Goal: Information Seeking & Learning: Find specific fact

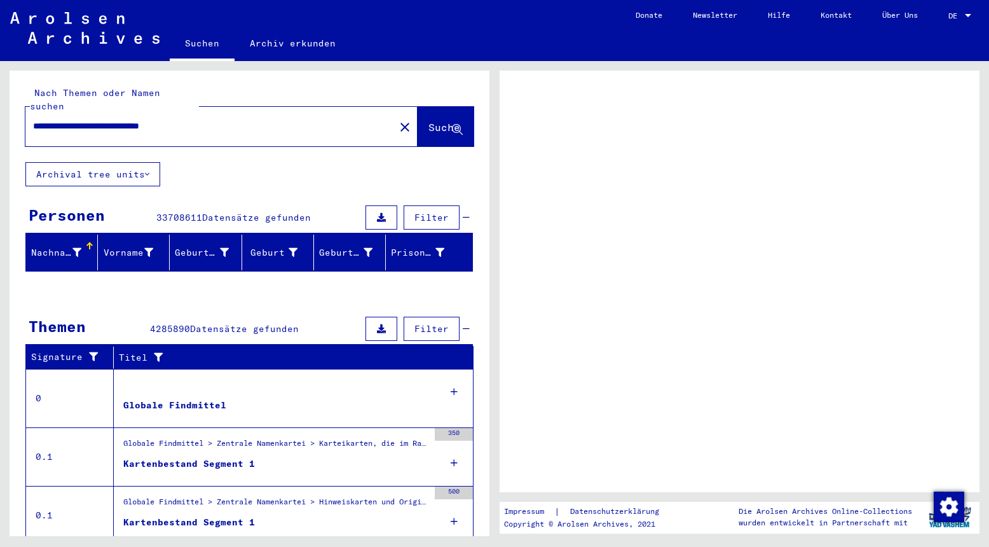
click at [229, 120] on input "**********" at bounding box center [210, 126] width 354 height 13
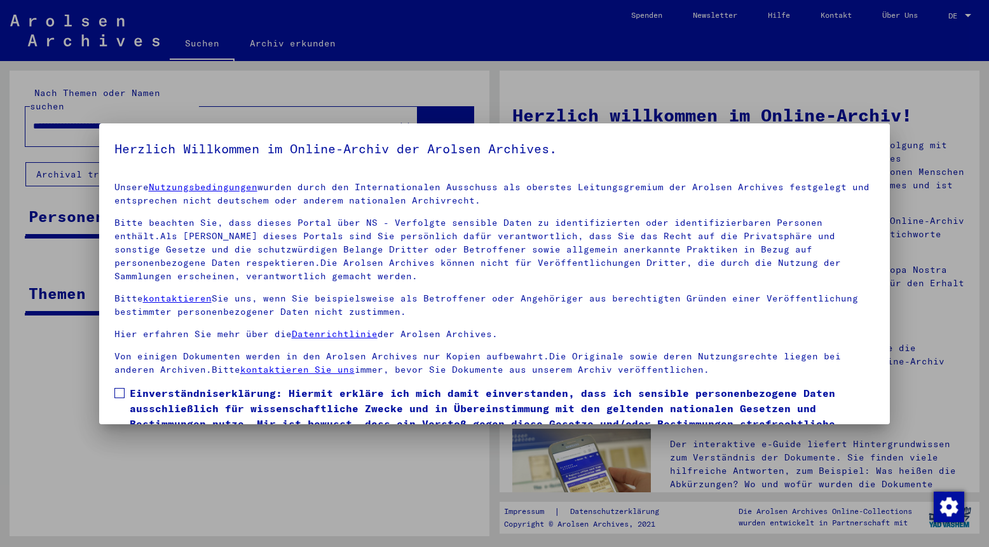
scroll to position [68, 0]
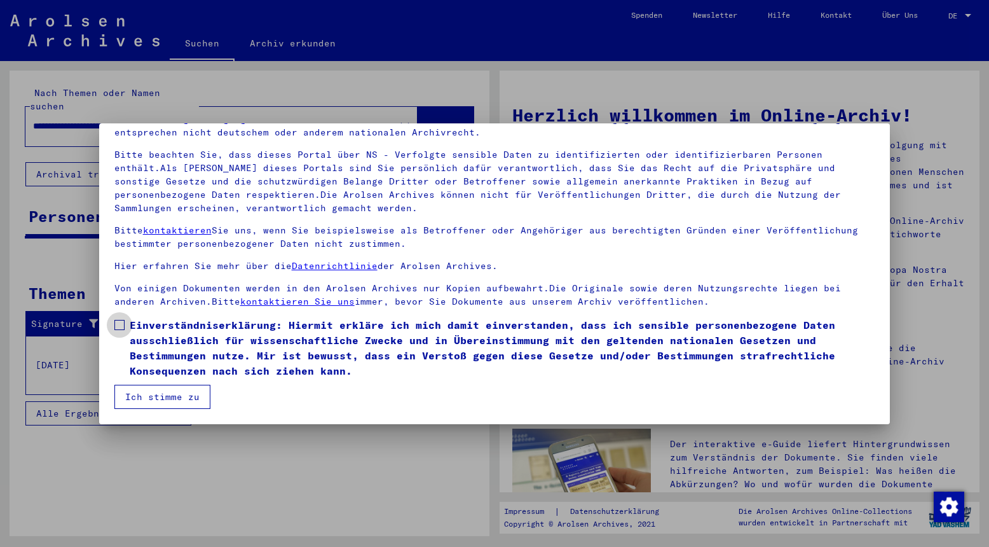
click at [117, 327] on span at bounding box center [119, 325] width 10 height 10
click at [158, 396] on button "Ich stimme zu" at bounding box center [162, 397] width 96 height 24
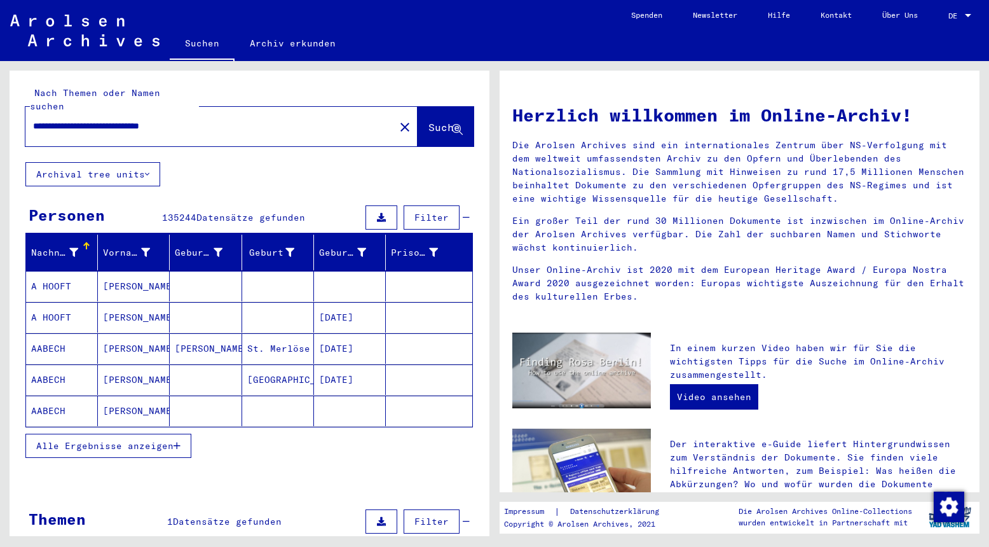
click at [236, 120] on input "**********" at bounding box center [206, 126] width 346 height 13
click at [428, 121] on span "Suche" at bounding box center [444, 127] width 32 height 13
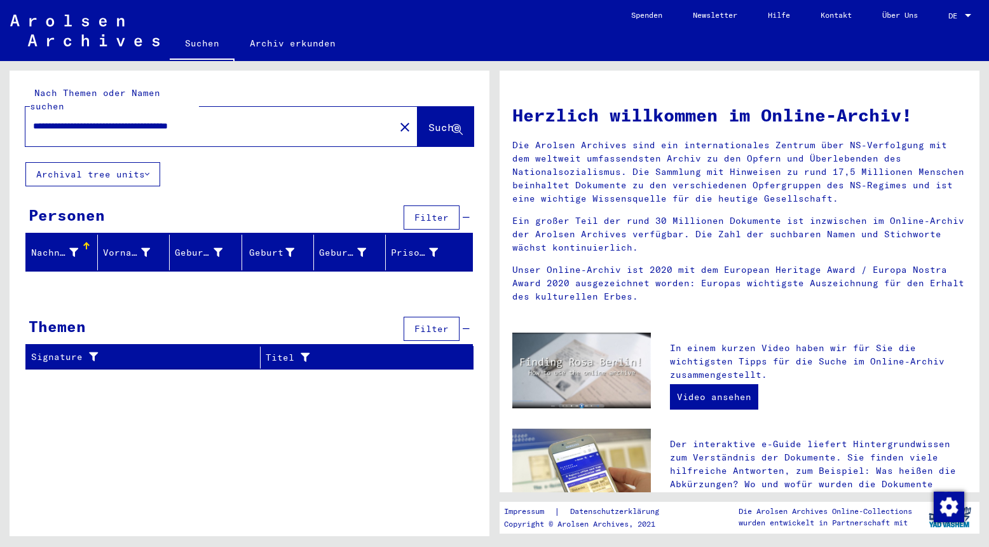
drag, startPoint x: 182, startPoint y: 117, endPoint x: 27, endPoint y: 121, distance: 155.2
click at [33, 121] on input "**********" at bounding box center [206, 126] width 346 height 13
click at [446, 121] on span "Suche" at bounding box center [444, 127] width 32 height 13
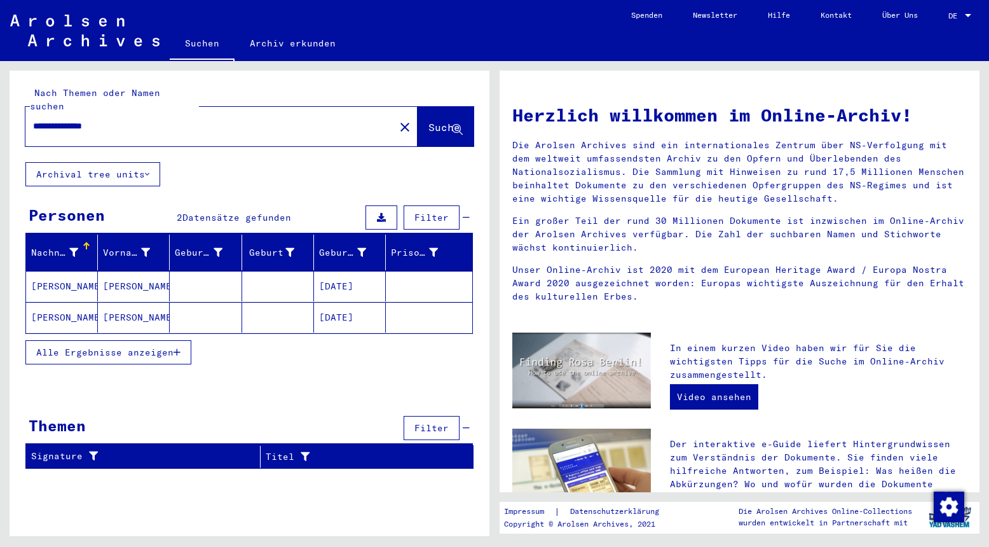
click at [120, 271] on mat-cell "[PERSON_NAME]" at bounding box center [134, 286] width 72 height 31
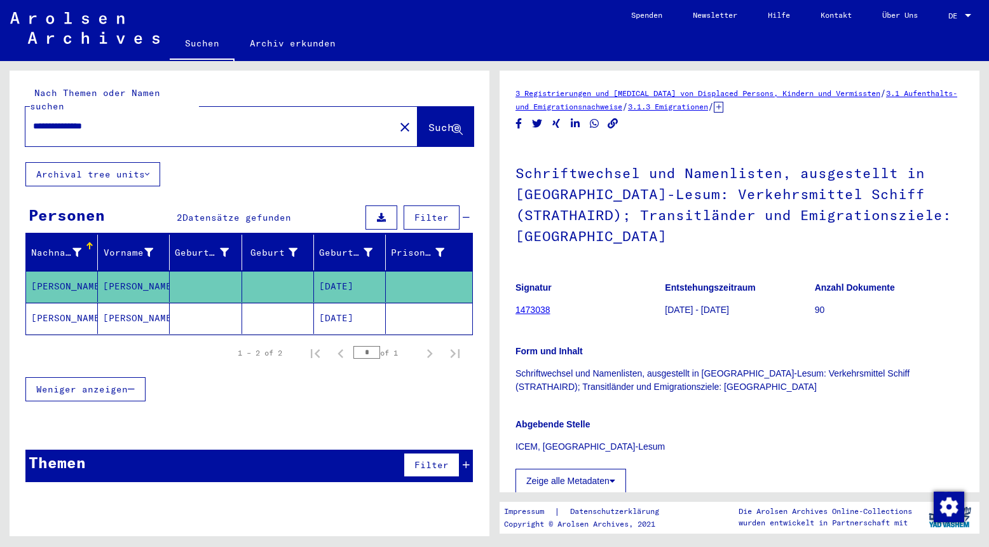
click at [124, 303] on mat-cell "[PERSON_NAME]" at bounding box center [134, 318] width 72 height 31
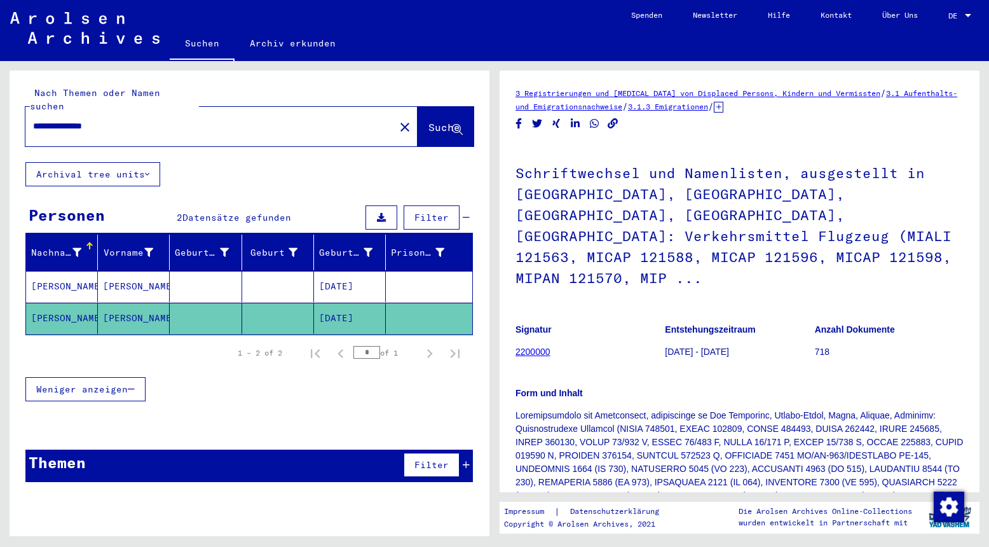
drag, startPoint x: 71, startPoint y: 116, endPoint x: 23, endPoint y: 116, distance: 48.3
click at [33, 120] on input "**********" at bounding box center [210, 126] width 354 height 13
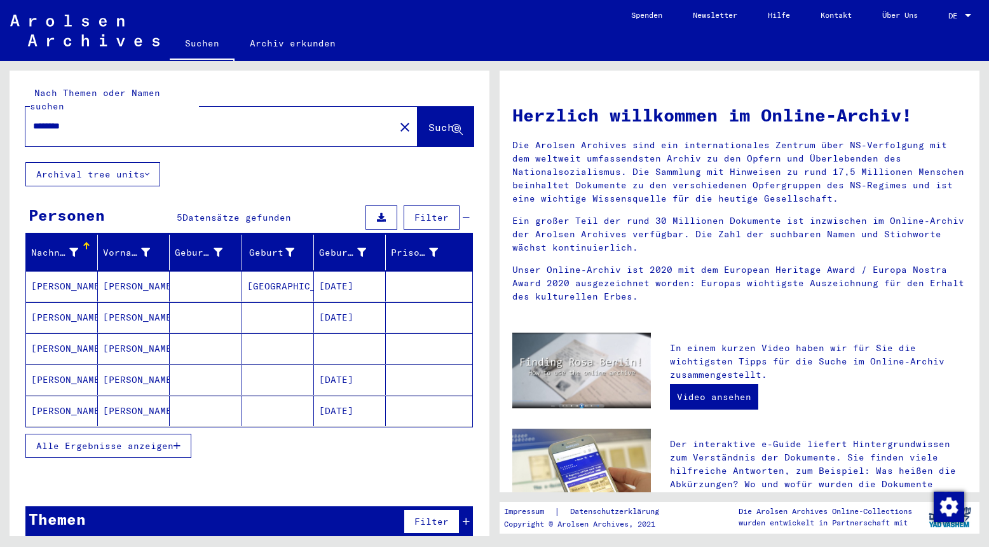
click at [165, 439] on button "Alle Ergebnisse anzeigen" at bounding box center [108, 446] width 166 height 24
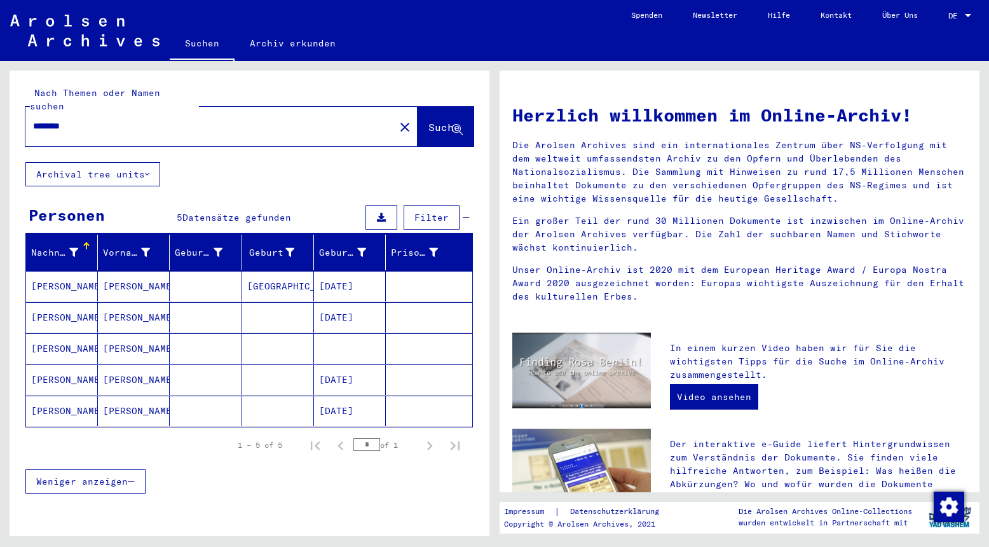
click at [140, 333] on mat-cell "[PERSON_NAME]" at bounding box center [134, 348] width 72 height 31
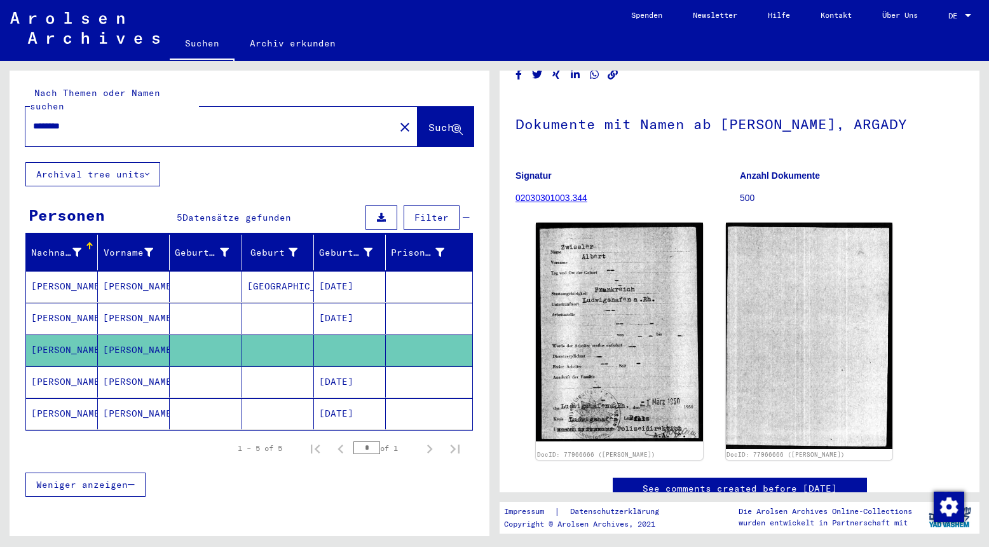
scroll to position [57, 0]
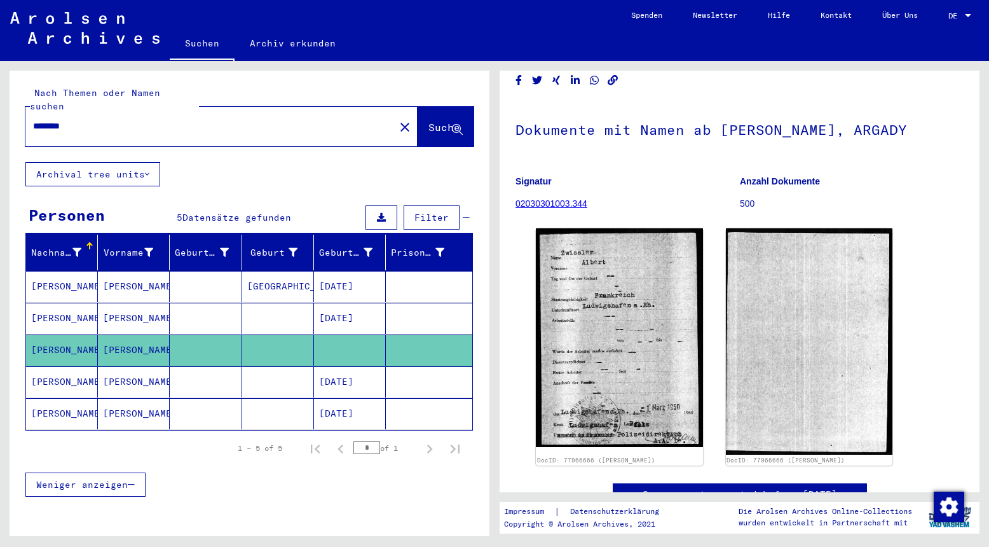
drag, startPoint x: 81, startPoint y: 113, endPoint x: 7, endPoint y: 107, distance: 74.0
click at [33, 120] on input "********" at bounding box center [210, 126] width 354 height 13
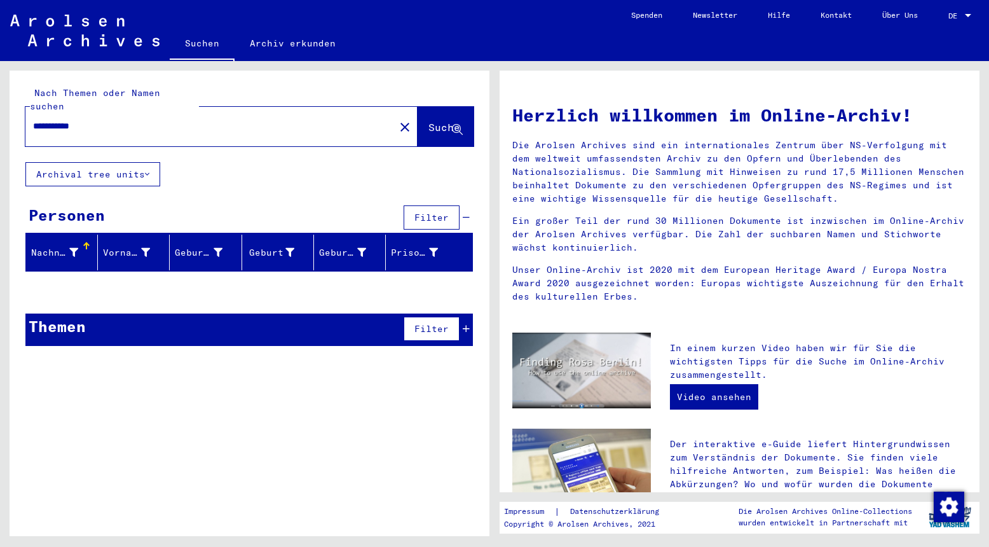
click at [55, 120] on input "**********" at bounding box center [206, 126] width 346 height 13
click at [451, 121] on span "Suche" at bounding box center [444, 127] width 32 height 13
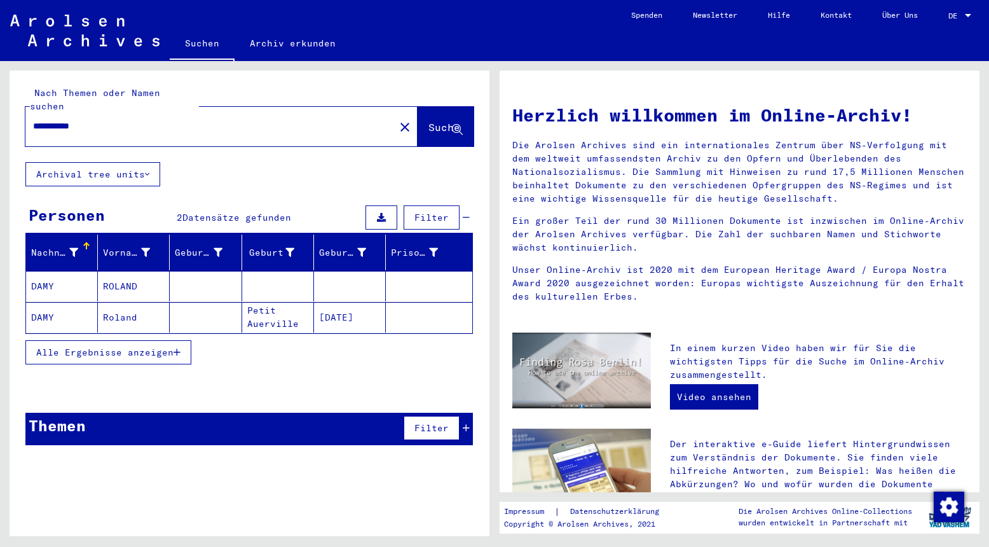
click at [135, 272] on mat-cell "ROLAND" at bounding box center [134, 286] width 72 height 31
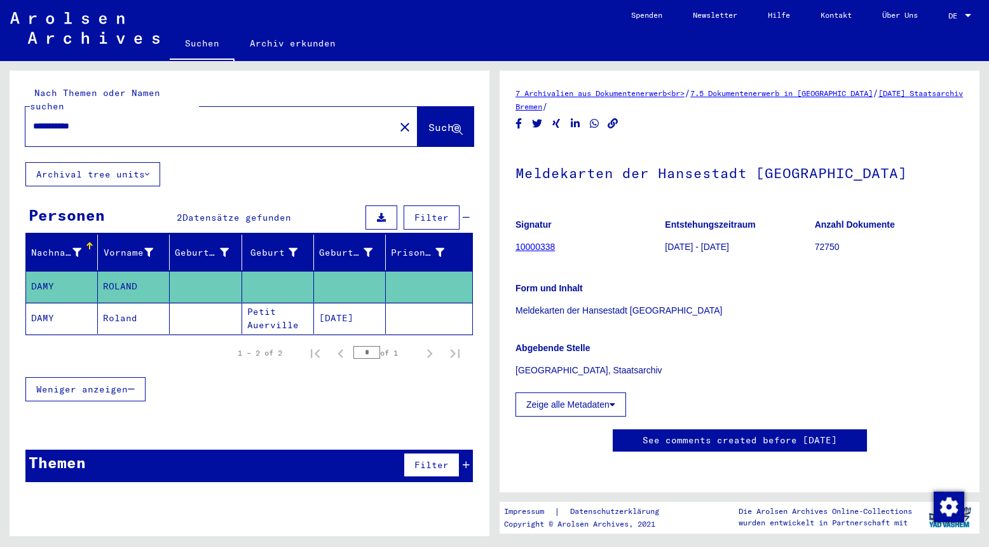
click at [133, 307] on mat-cell "Roland" at bounding box center [134, 318] width 72 height 31
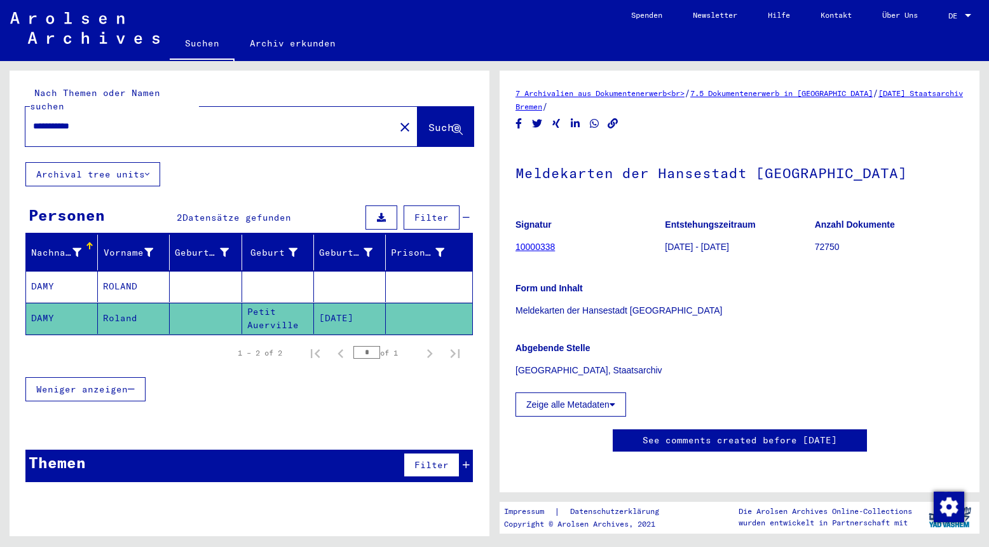
click at [139, 272] on mat-cell "ROLAND" at bounding box center [134, 286] width 72 height 31
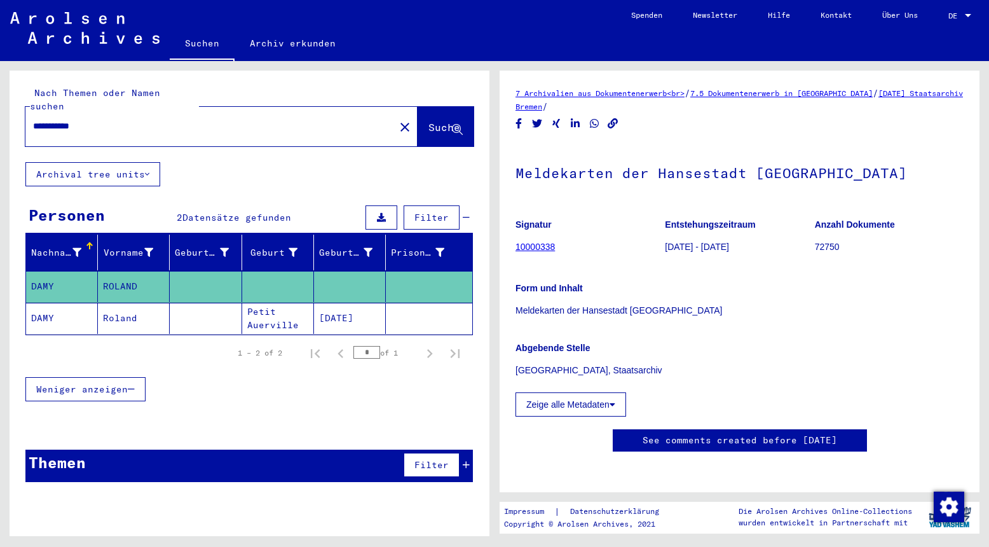
drag, startPoint x: 53, startPoint y: 113, endPoint x: 123, endPoint y: 113, distance: 69.3
click at [123, 120] on input "**********" at bounding box center [210, 126] width 354 height 13
type input "****"
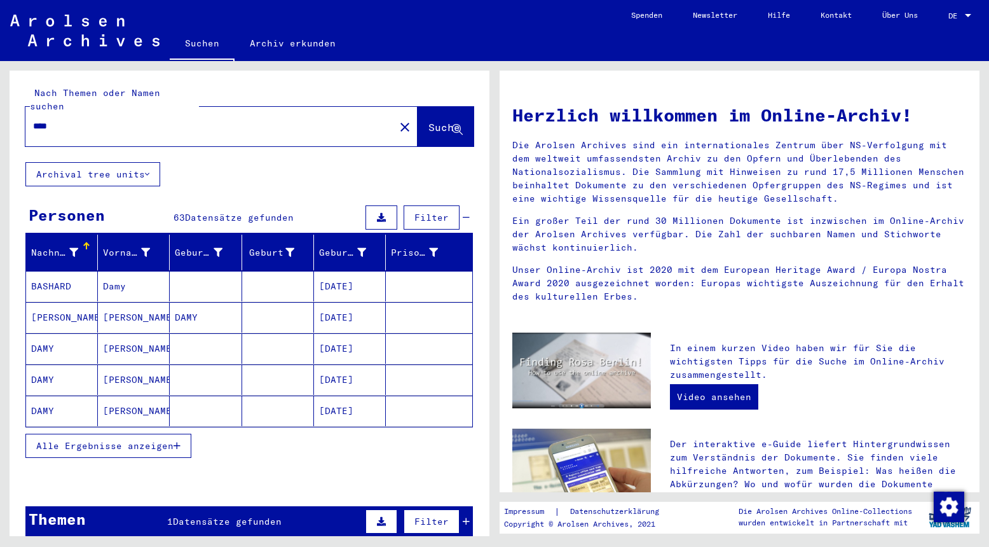
click at [167, 440] on span "Alle Ergebnisse anzeigen" at bounding box center [104, 445] width 137 height 11
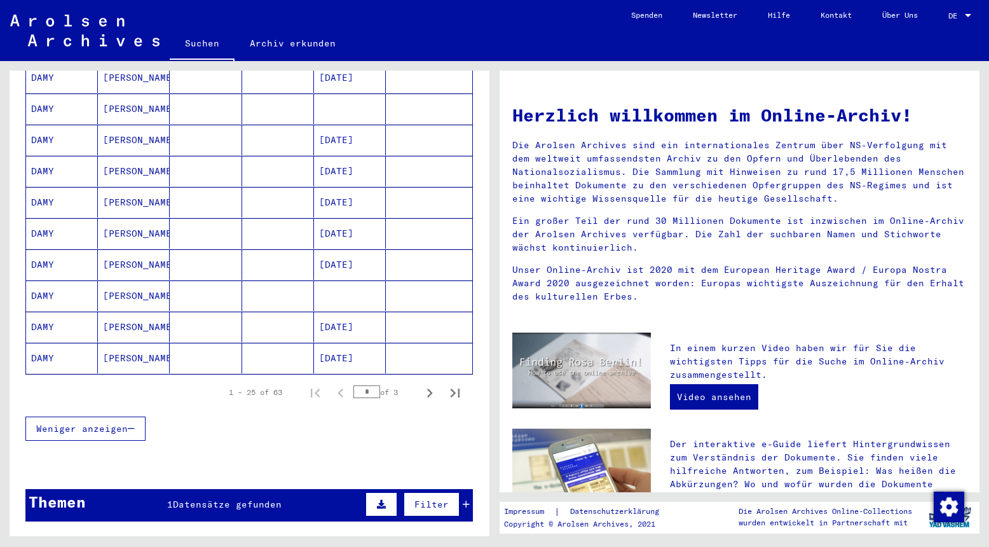
scroll to position [678, 0]
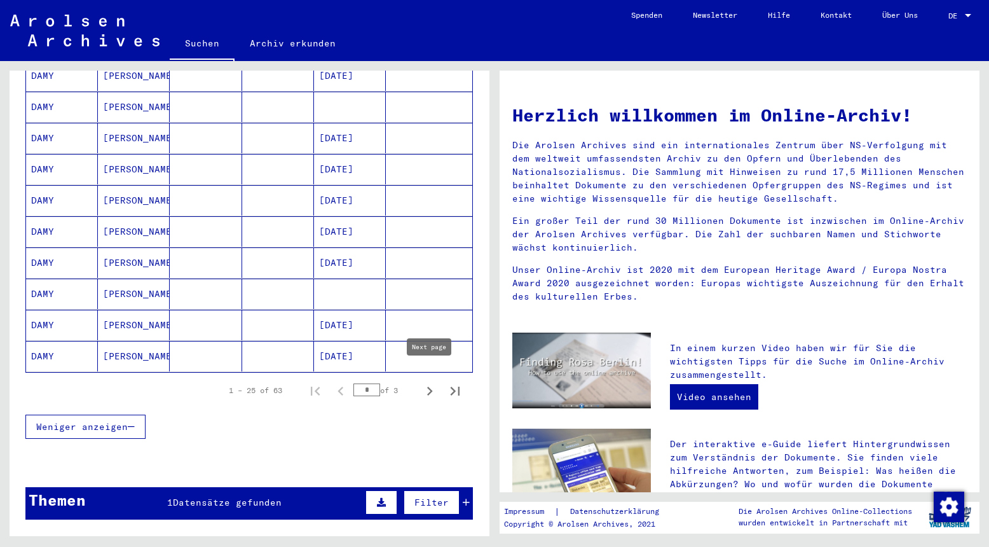
click at [429, 387] on icon "Next page" at bounding box center [430, 391] width 6 height 9
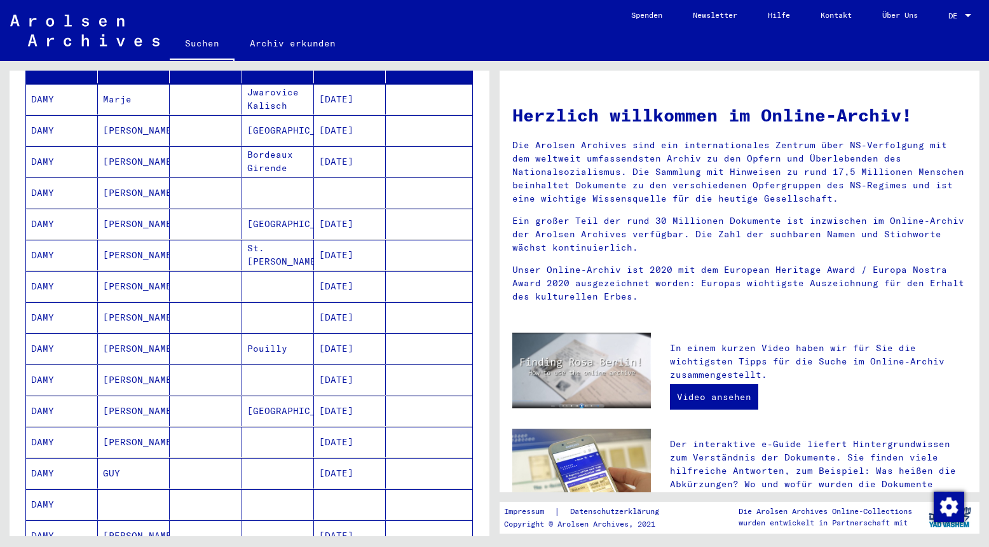
scroll to position [170, 0]
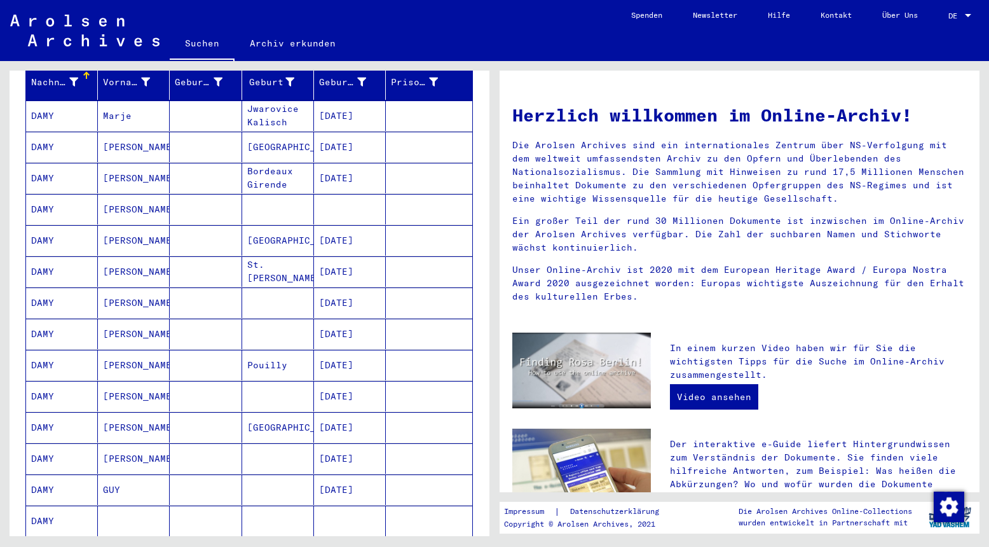
click at [361, 195] on mat-cell at bounding box center [350, 209] width 72 height 31
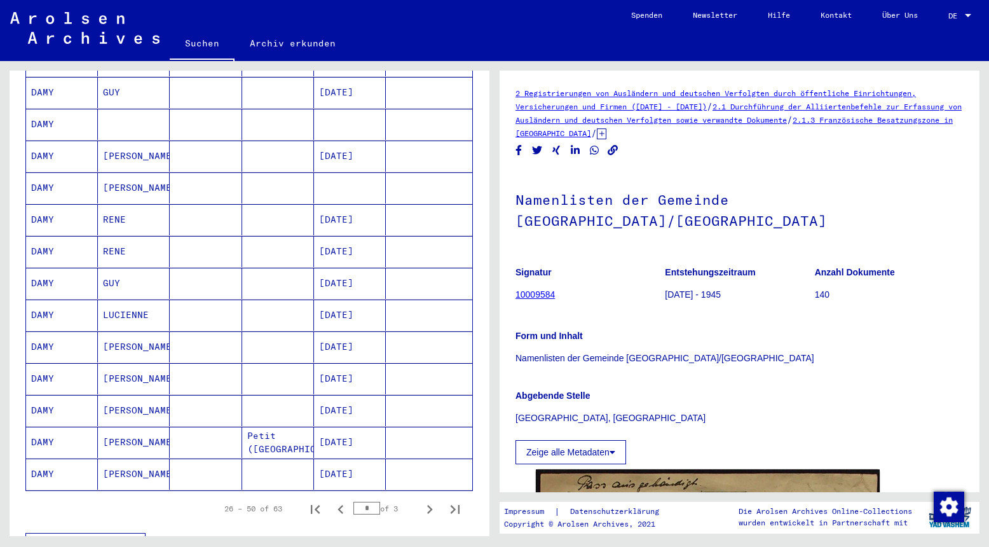
scroll to position [571, 0]
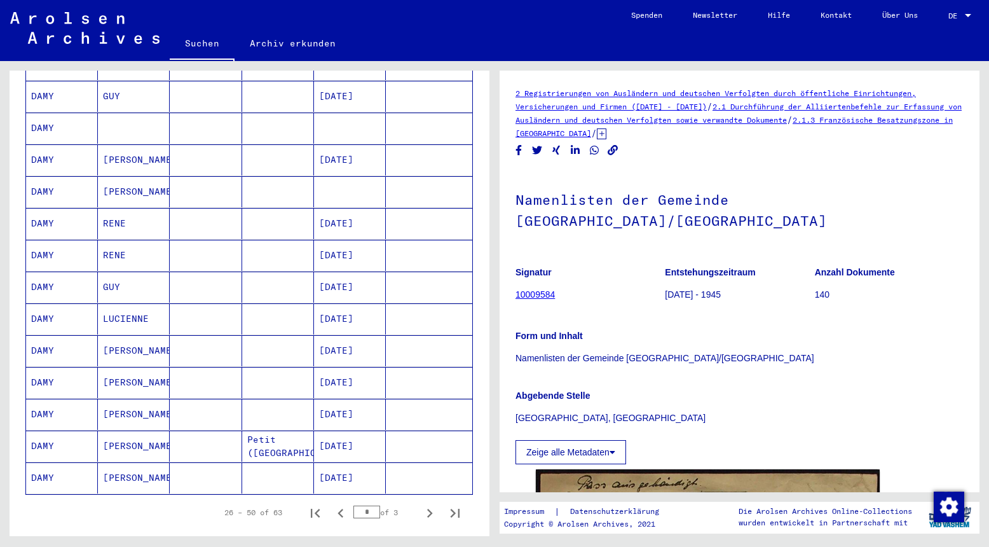
click at [361, 113] on mat-cell at bounding box center [350, 128] width 72 height 31
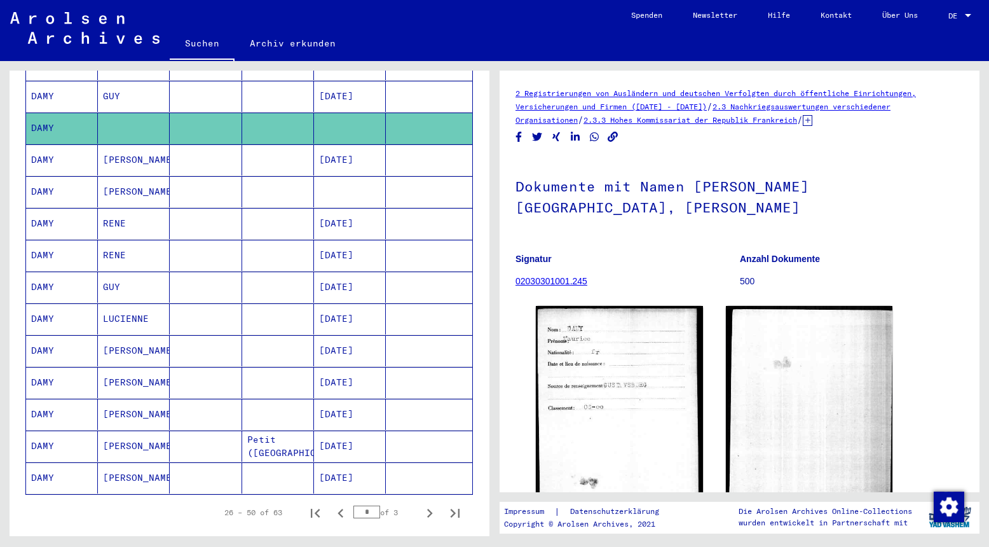
click at [356, 178] on mat-cell at bounding box center [350, 191] width 72 height 31
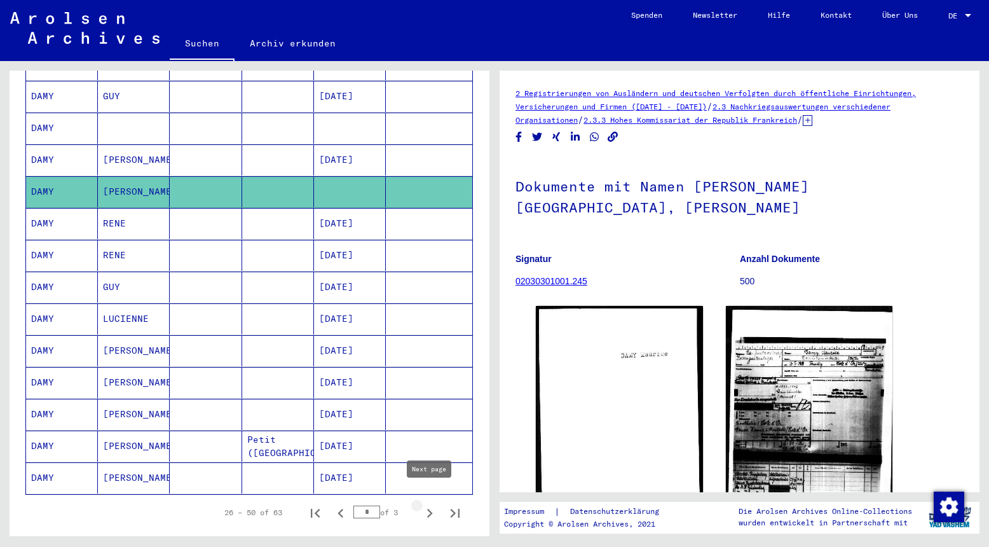
click at [428, 504] on icon "Next page" at bounding box center [430, 513] width 18 height 18
type input "*"
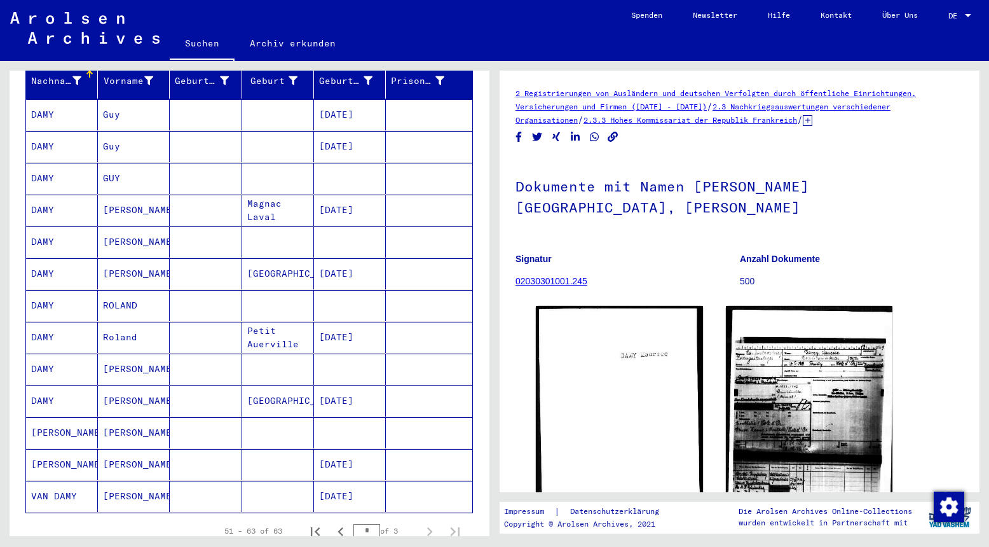
scroll to position [177, 0]
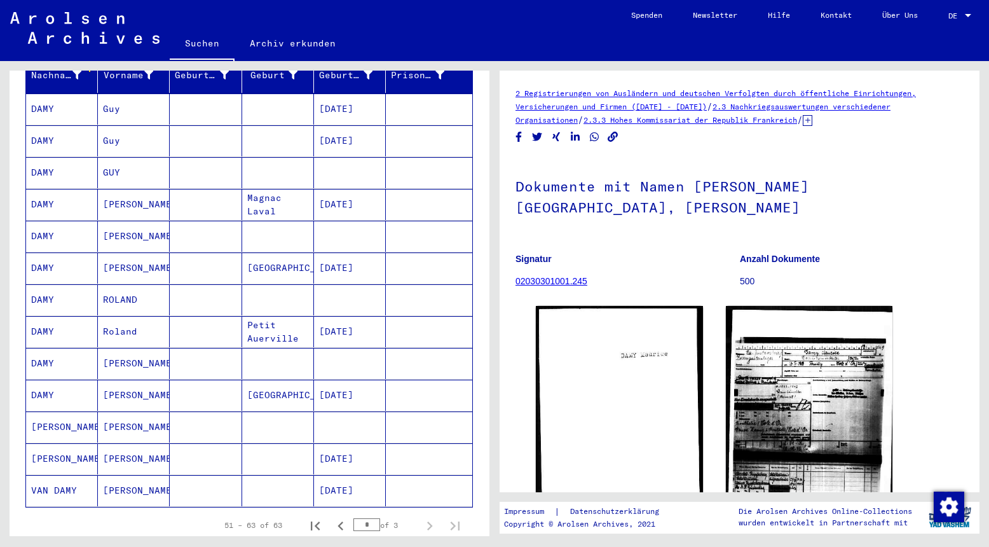
click at [365, 316] on mat-cell "[DATE]" at bounding box center [350, 331] width 72 height 31
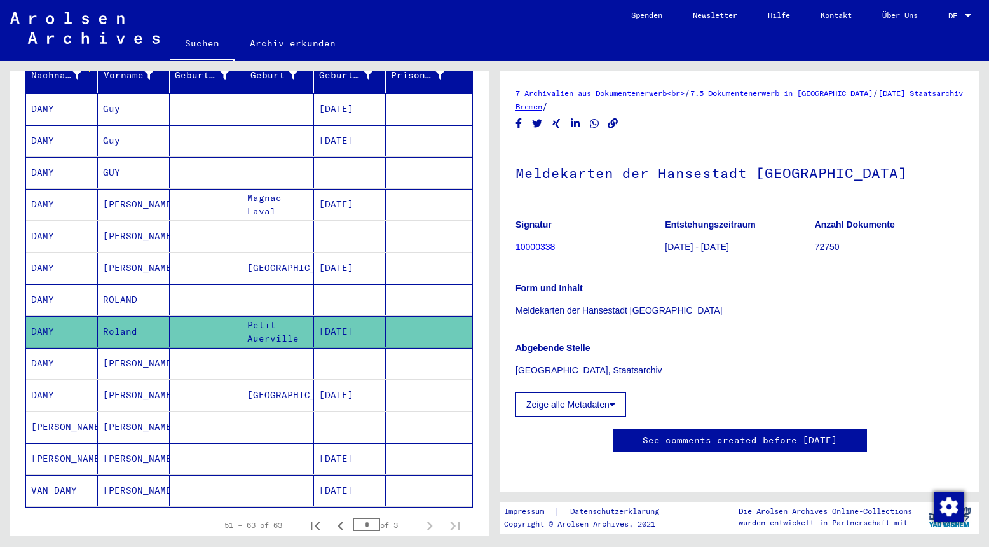
click at [353, 284] on mat-cell at bounding box center [350, 299] width 72 height 31
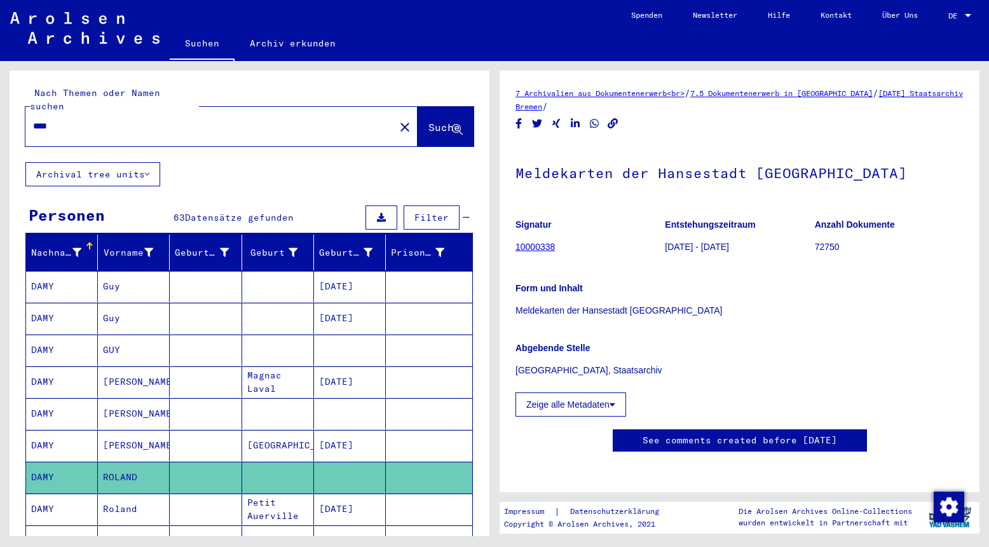
drag, startPoint x: 76, startPoint y: 113, endPoint x: 10, endPoint y: 114, distance: 66.1
click at [33, 120] on input "****" at bounding box center [210, 126] width 354 height 13
drag, startPoint x: 71, startPoint y: 114, endPoint x: 25, endPoint y: 111, distance: 45.9
click at [33, 120] on input "****" at bounding box center [210, 126] width 354 height 13
click at [428, 121] on span "Suche" at bounding box center [444, 127] width 32 height 13
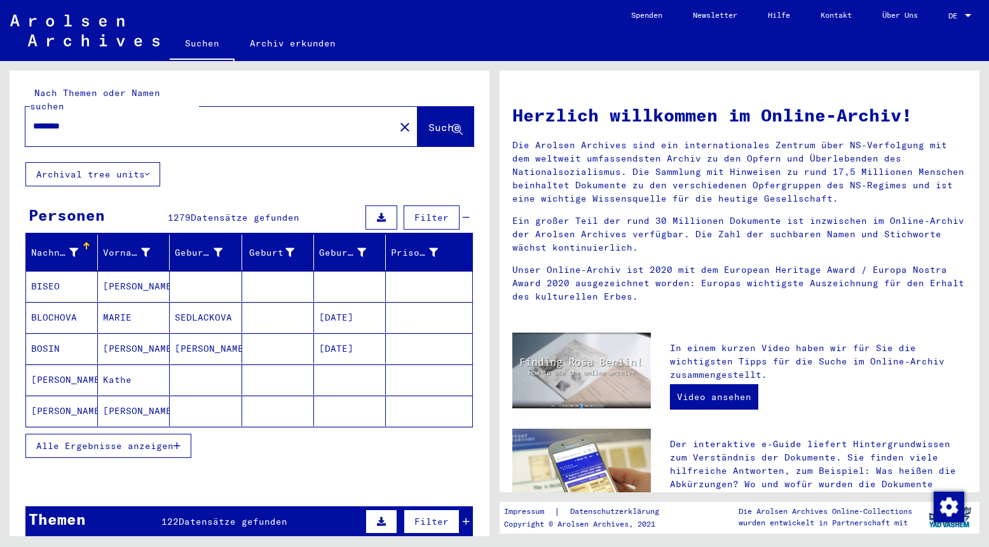
click at [130, 120] on input "********" at bounding box center [206, 126] width 346 height 13
type input "**********"
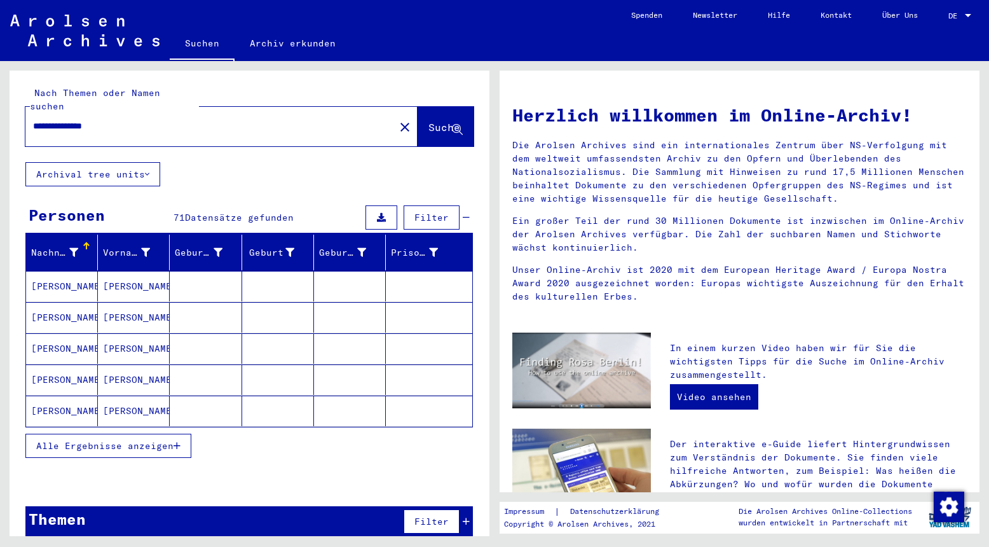
click at [181, 434] on button "Alle Ergebnisse anzeigen" at bounding box center [108, 446] width 166 height 24
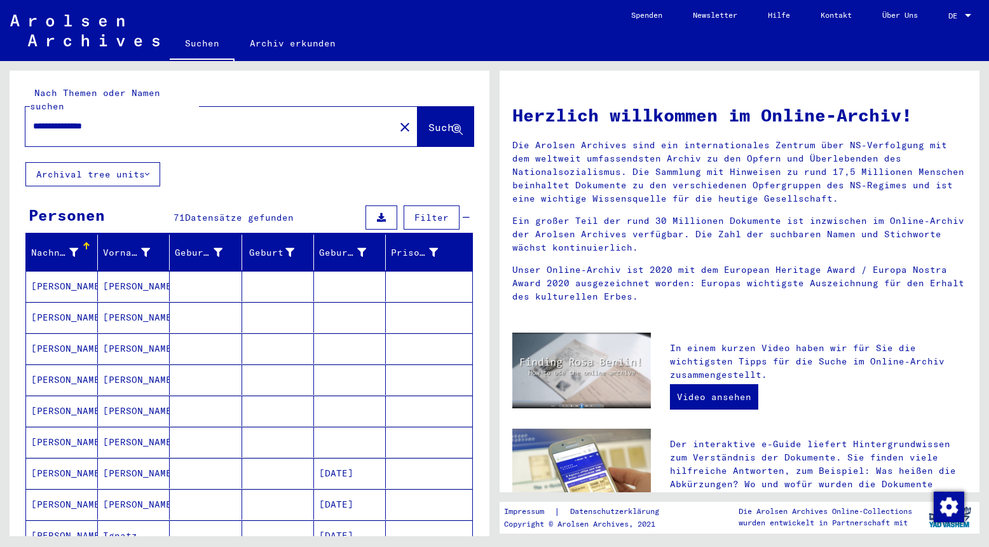
click at [114, 271] on mat-cell "[PERSON_NAME]" at bounding box center [134, 286] width 72 height 31
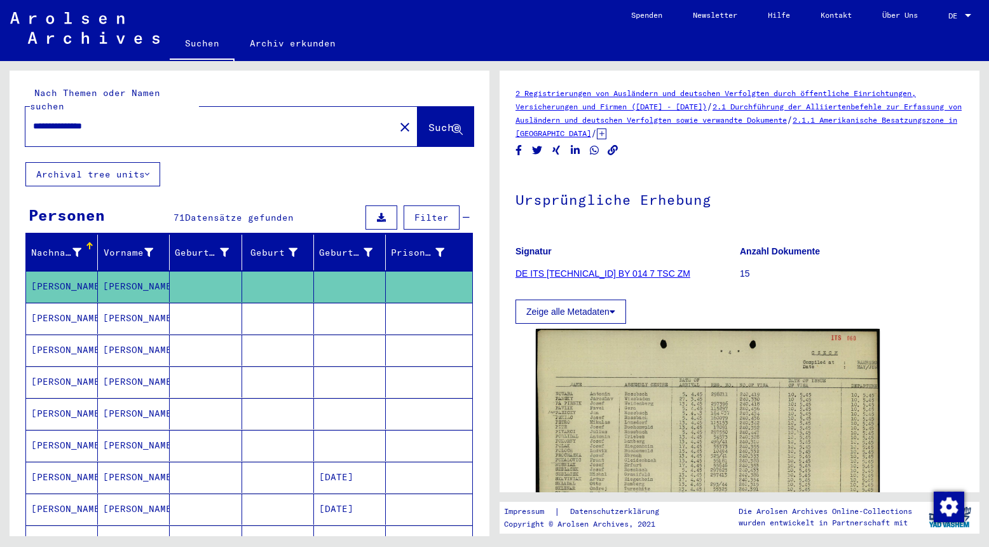
click at [123, 303] on mat-cell "[PERSON_NAME]" at bounding box center [134, 318] width 72 height 31
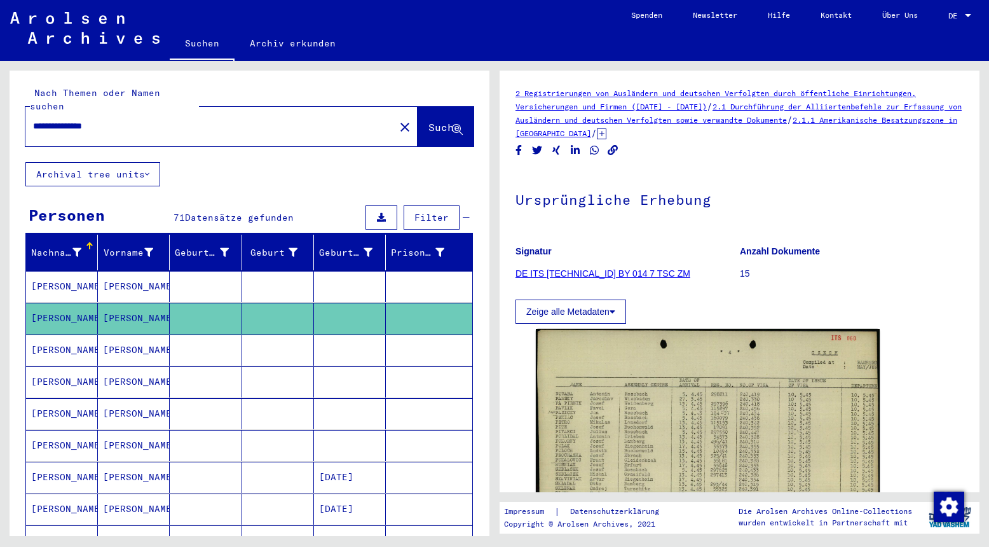
click at [131, 338] on mat-cell "[PERSON_NAME]" at bounding box center [134, 349] width 72 height 31
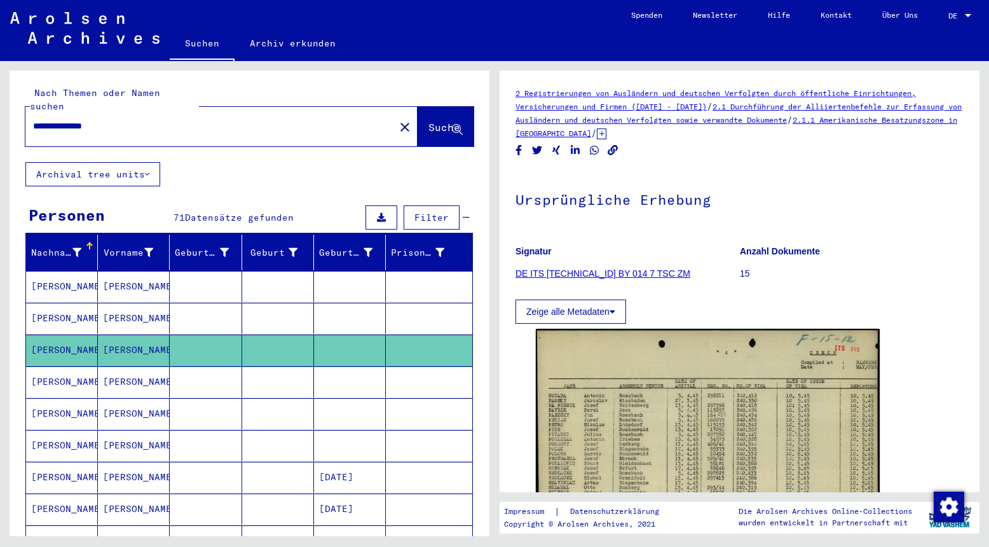
scroll to position [147, 0]
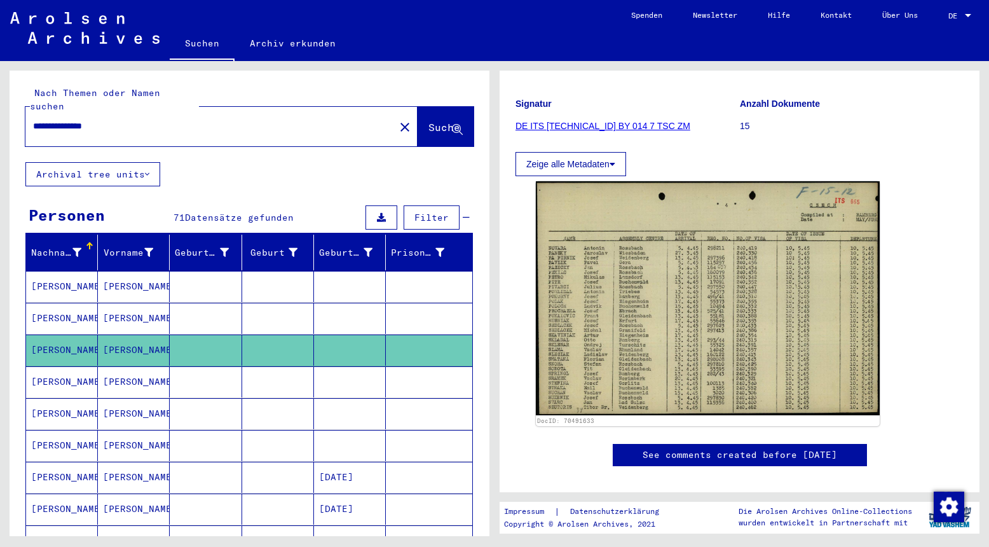
click at [167, 366] on mat-cell "[PERSON_NAME]" at bounding box center [134, 381] width 72 height 31
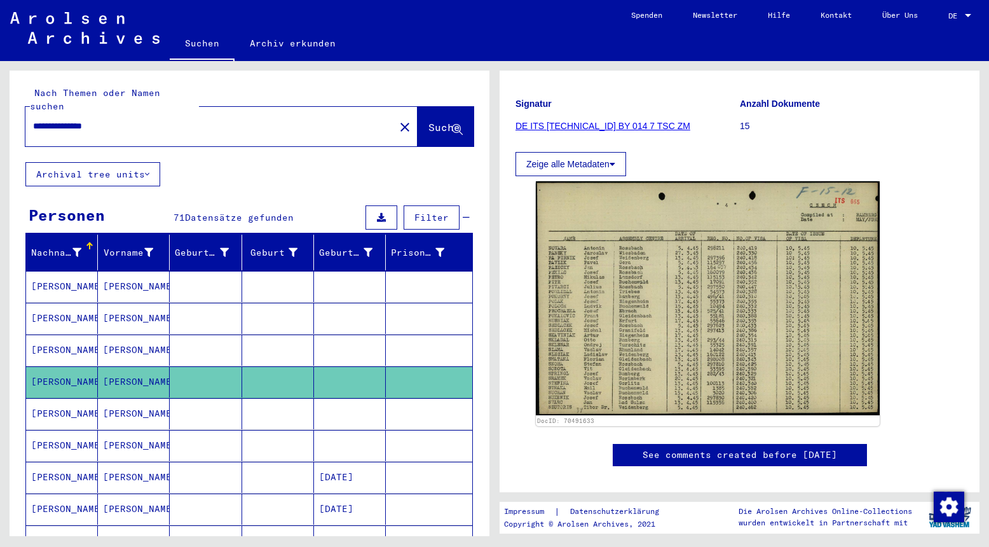
click at [158, 398] on mat-cell "[PERSON_NAME]" at bounding box center [134, 413] width 72 height 31
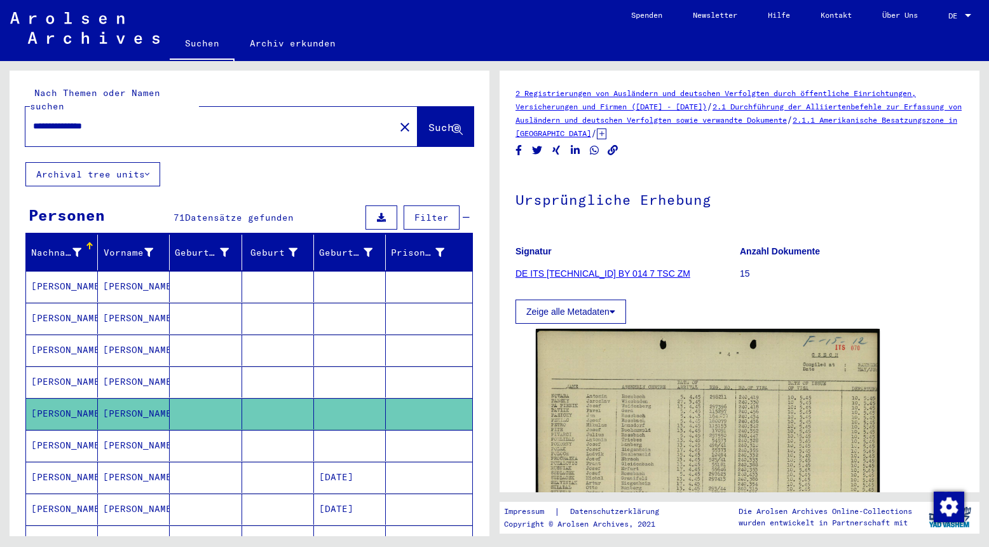
click at [158, 431] on mat-cell "[PERSON_NAME]" at bounding box center [134, 445] width 72 height 31
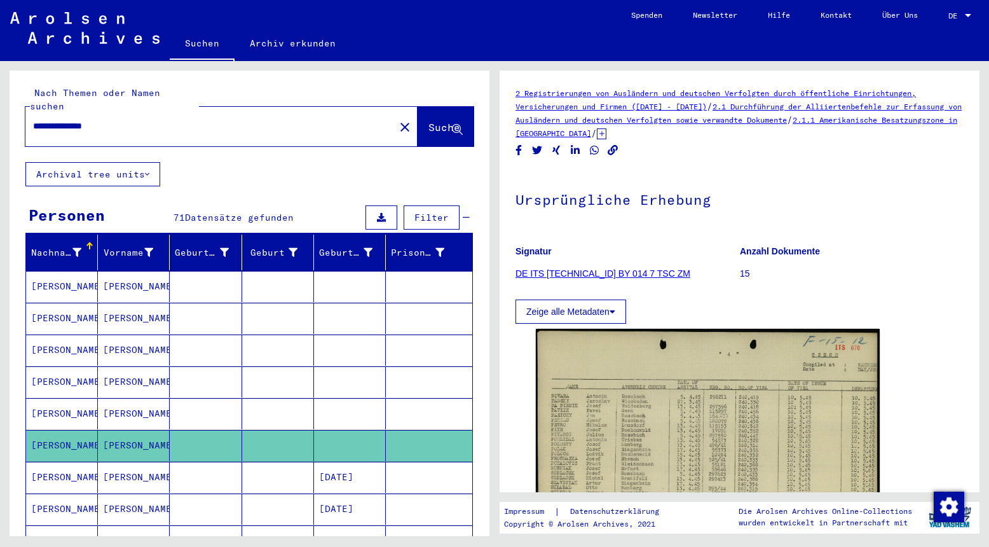
click at [165, 465] on mat-cell "[PERSON_NAME]" at bounding box center [134, 477] width 72 height 31
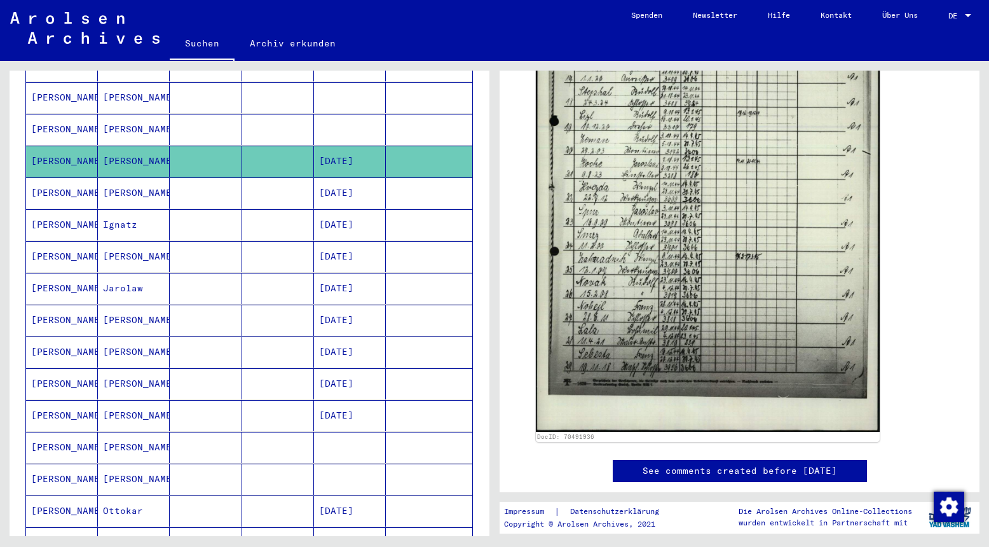
scroll to position [317, 0]
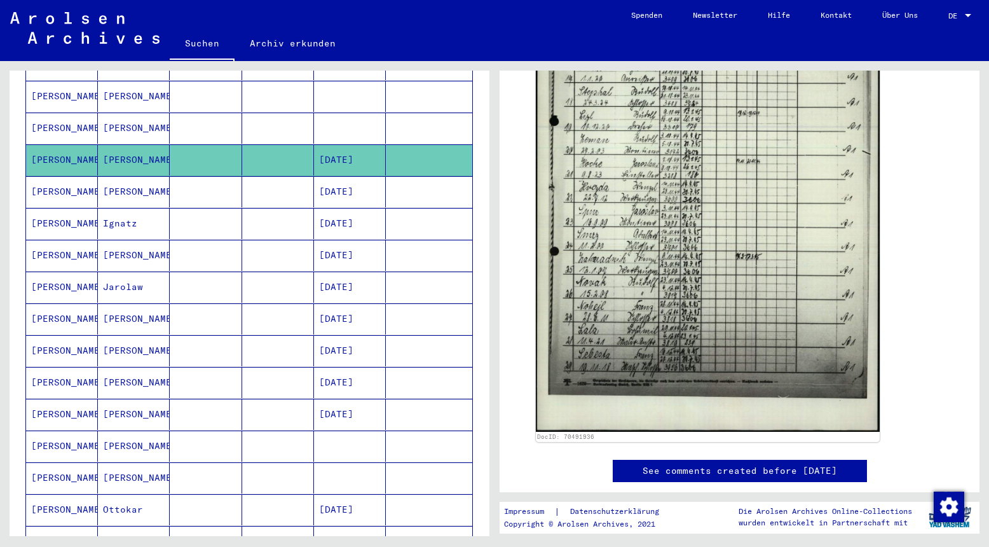
click at [142, 183] on mat-cell "[PERSON_NAME]" at bounding box center [134, 191] width 72 height 31
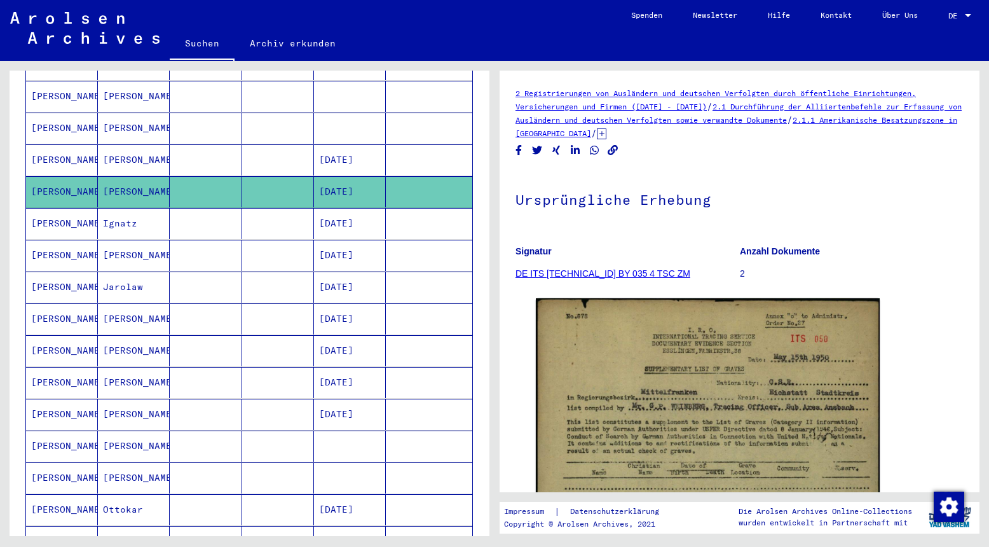
click at [139, 208] on mat-cell "Ignatz" at bounding box center [134, 223] width 72 height 31
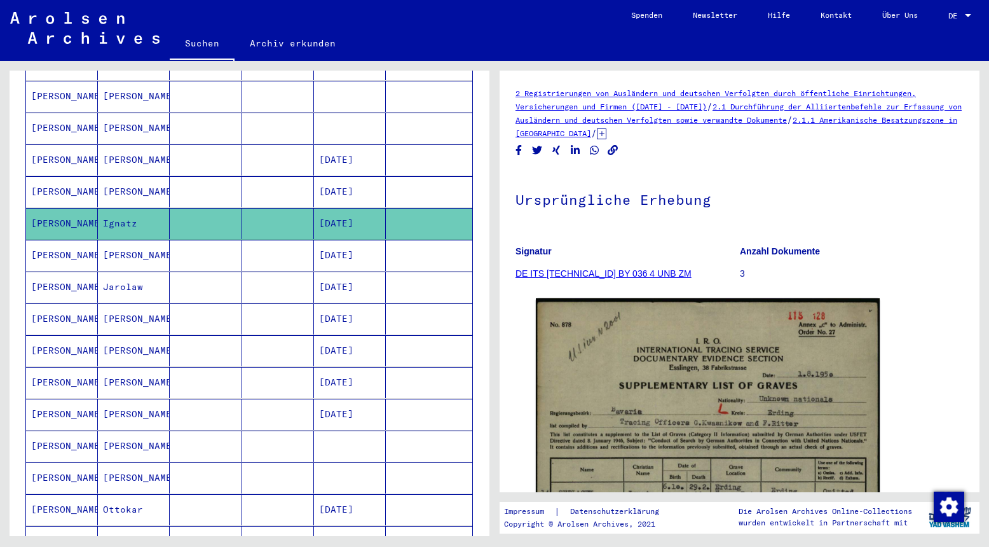
click at [137, 242] on mat-cell "[PERSON_NAME]" at bounding box center [134, 255] width 72 height 31
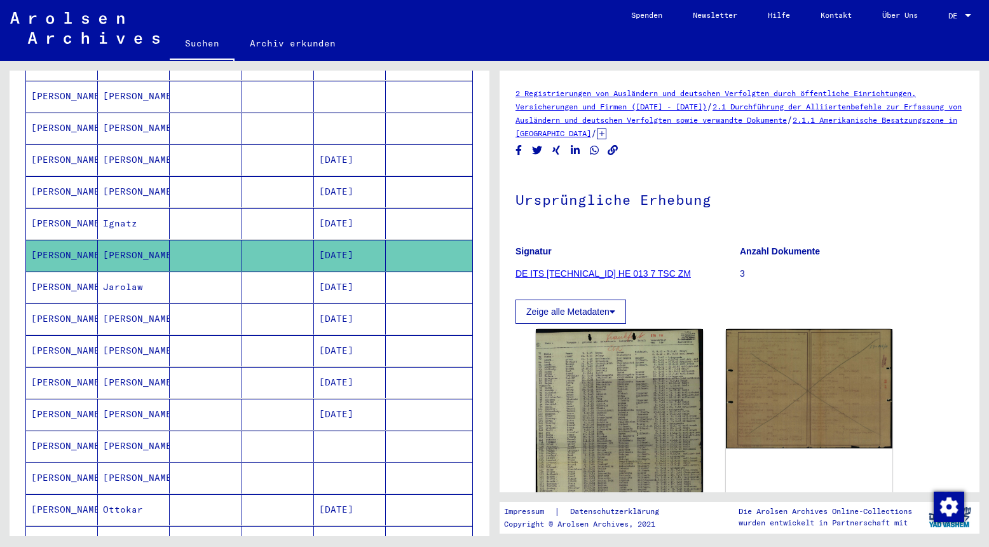
click at [144, 275] on mat-cell "Jarolaw" at bounding box center [134, 286] width 72 height 31
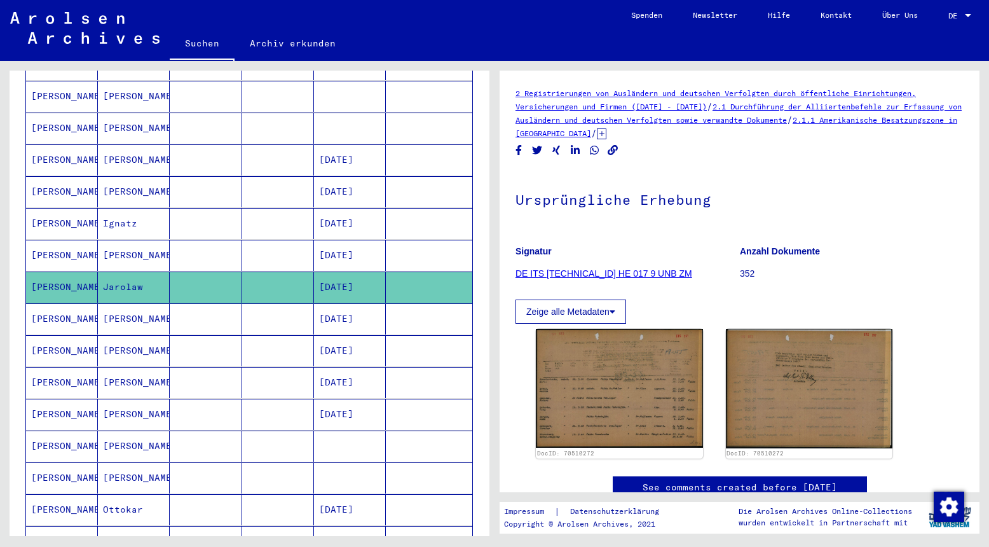
click at [154, 306] on mat-cell "[PERSON_NAME]" at bounding box center [134, 318] width 72 height 31
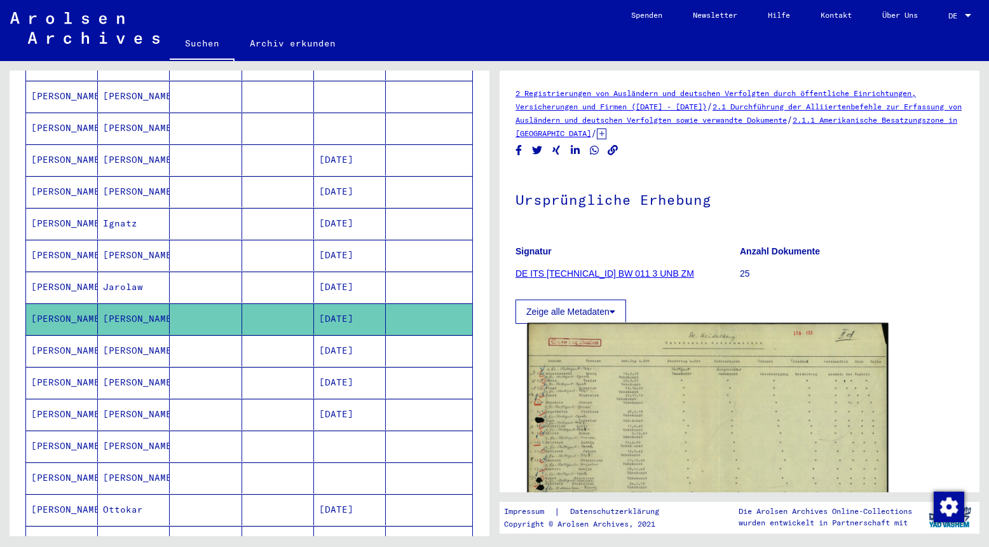
click at [699, 423] on img at bounding box center [707, 443] width 361 height 240
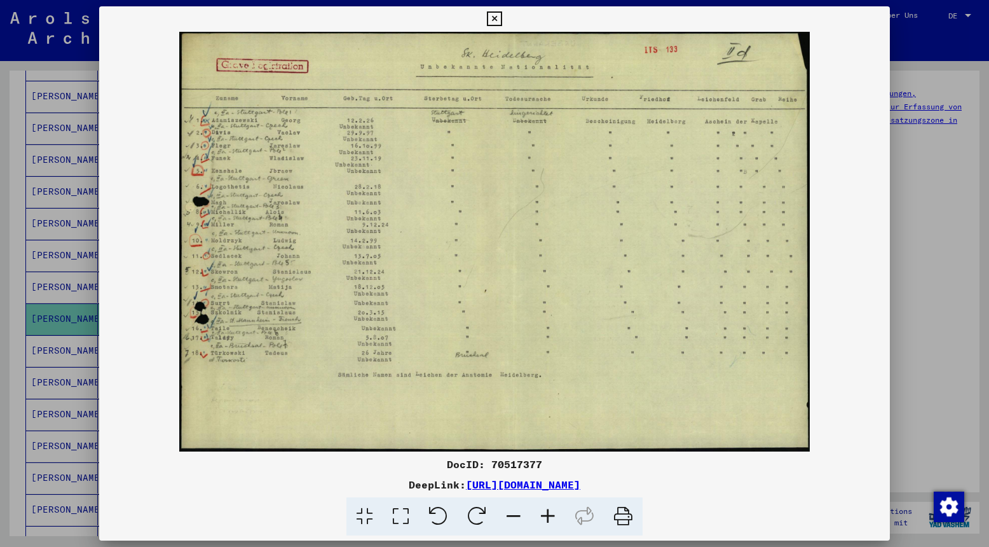
click at [502, 20] on icon at bounding box center [494, 18] width 15 height 15
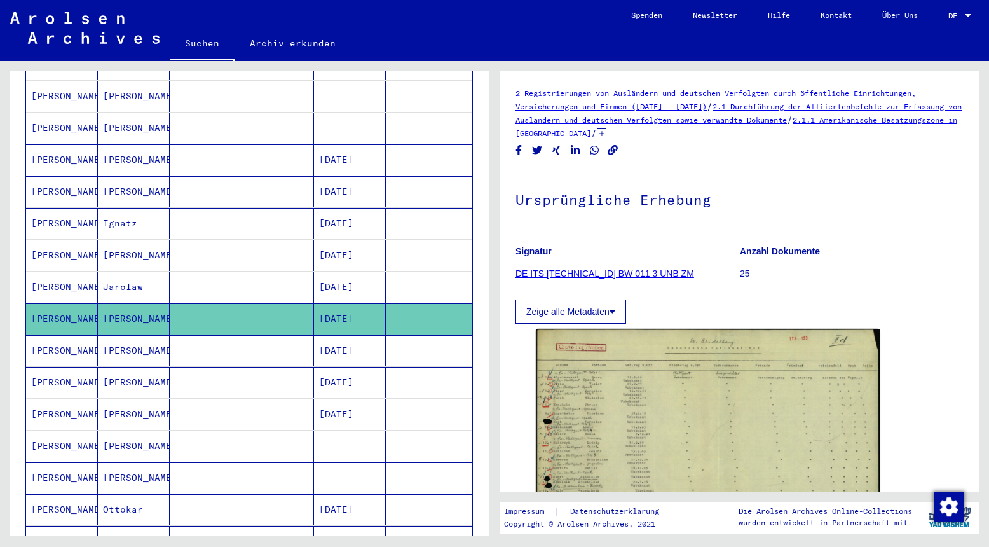
click at [329, 335] on mat-cell "[DATE]" at bounding box center [350, 350] width 72 height 31
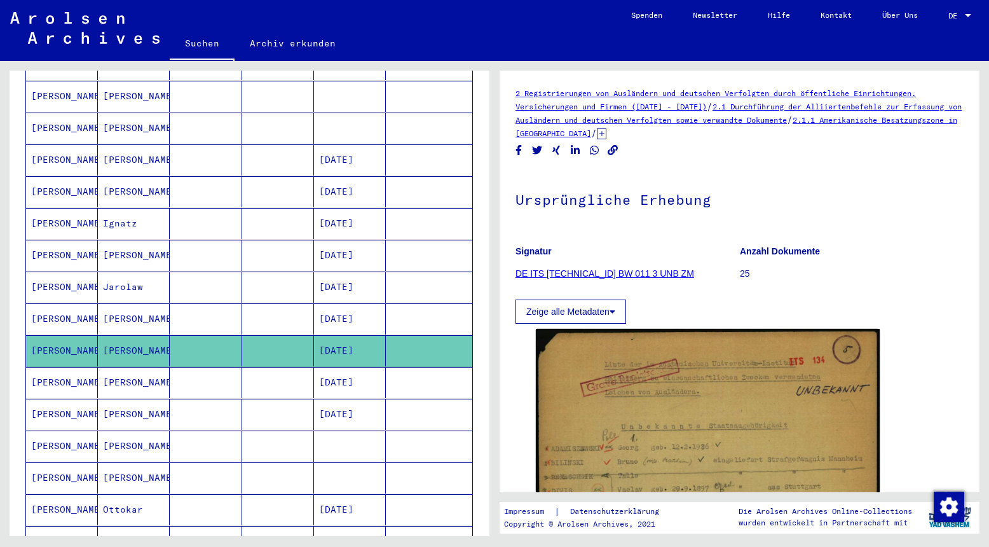
click at [329, 367] on mat-cell "[DATE]" at bounding box center [350, 382] width 72 height 31
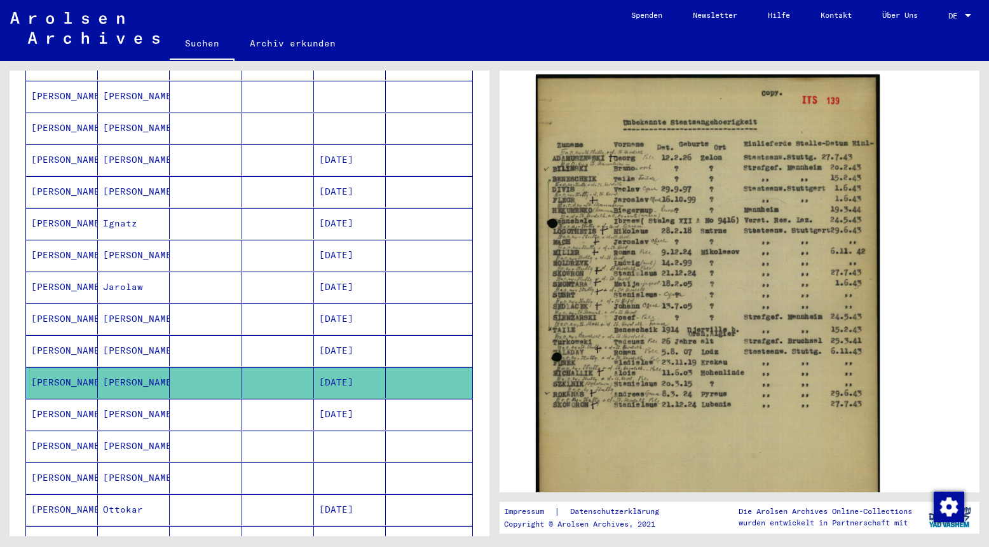
scroll to position [265, 0]
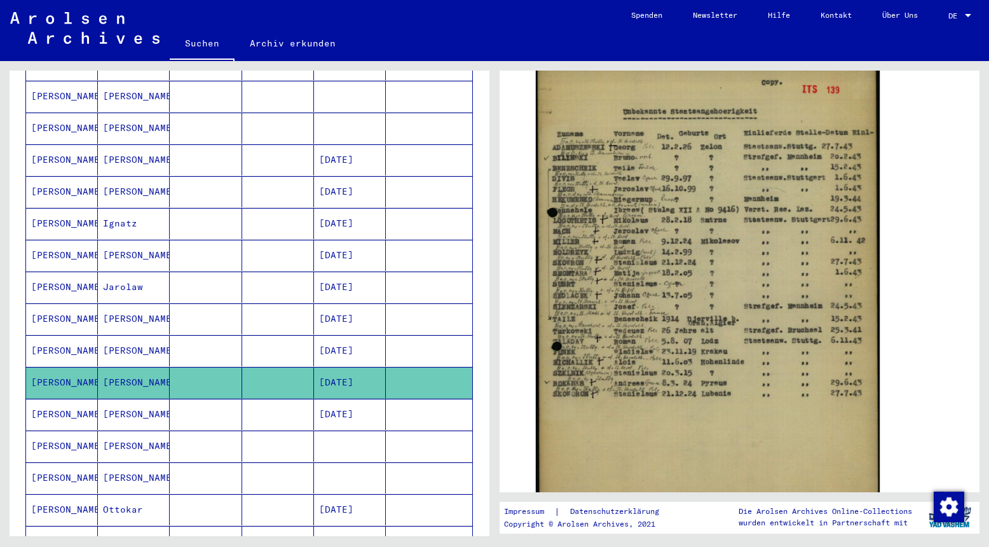
click at [347, 403] on mat-cell "[DATE]" at bounding box center [350, 414] width 72 height 31
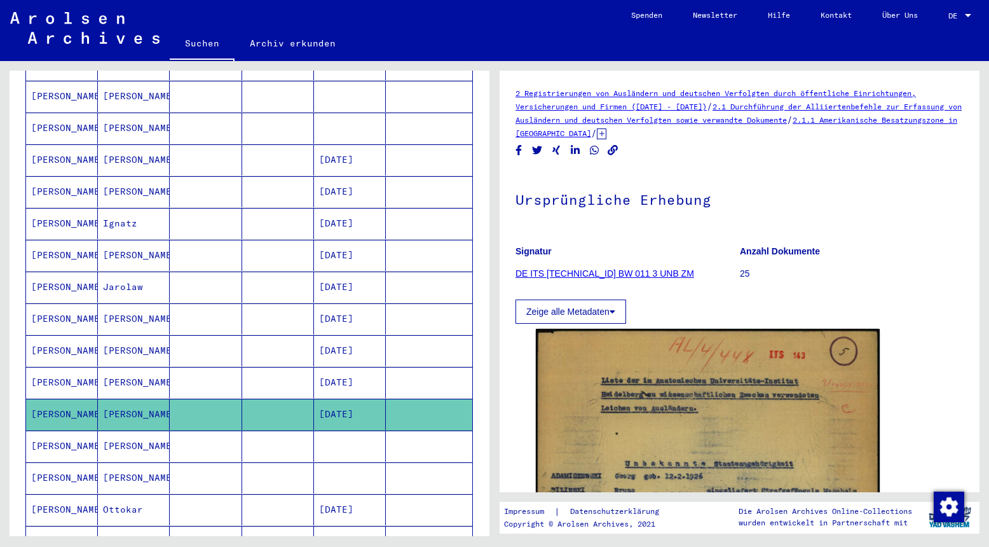
click at [345, 430] on mat-cell at bounding box center [350, 445] width 72 height 31
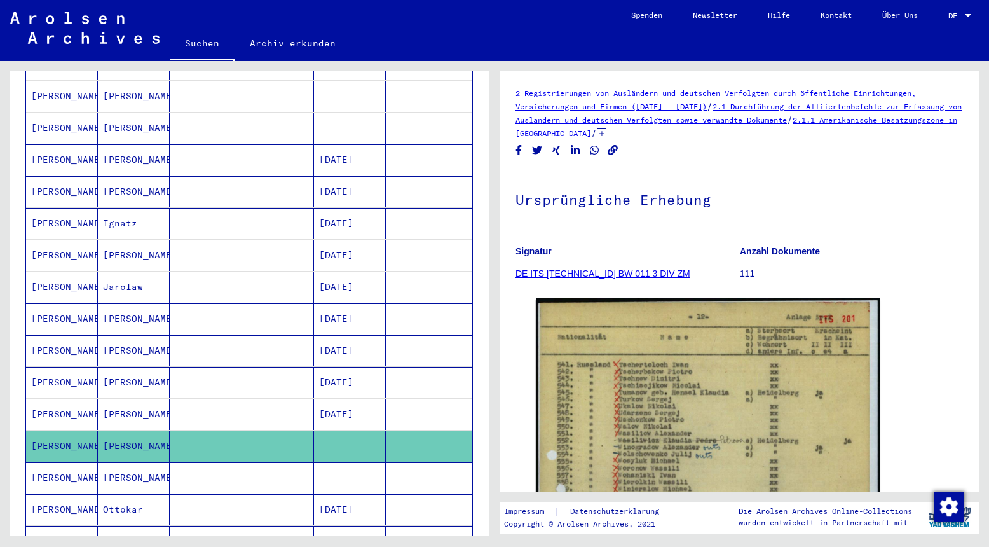
click at [333, 462] on mat-cell at bounding box center [350, 477] width 72 height 31
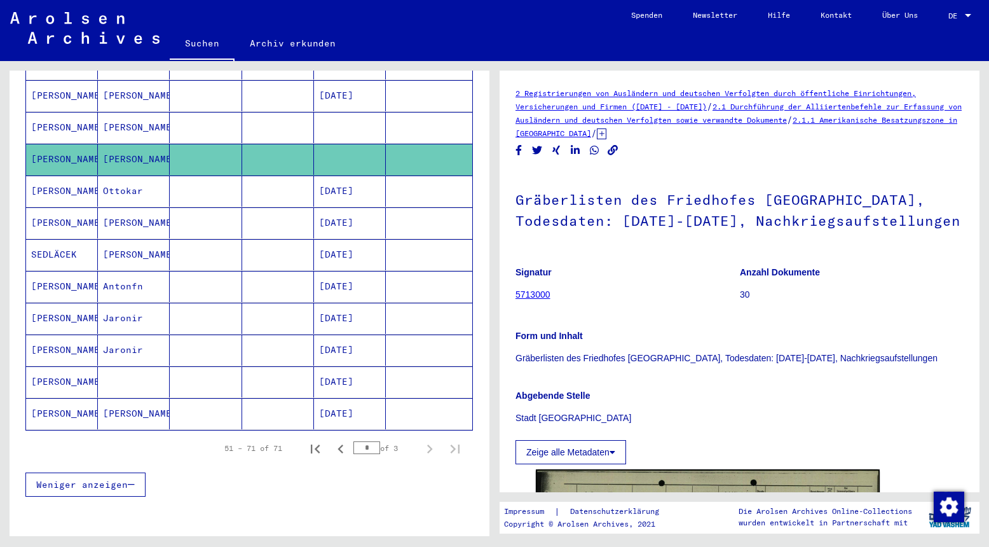
scroll to position [638, 0]
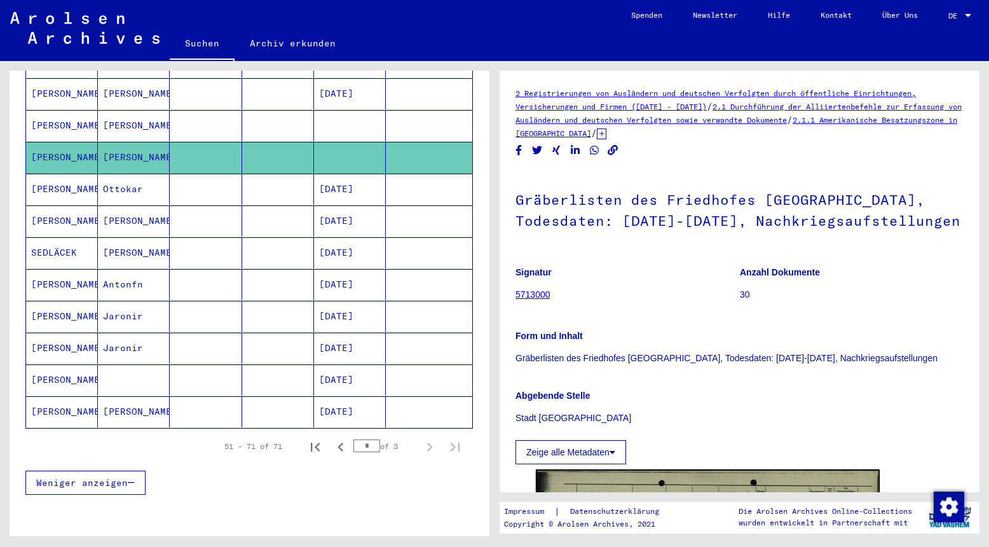
click at [155, 181] on mat-cell "Ottokar" at bounding box center [134, 189] width 72 height 31
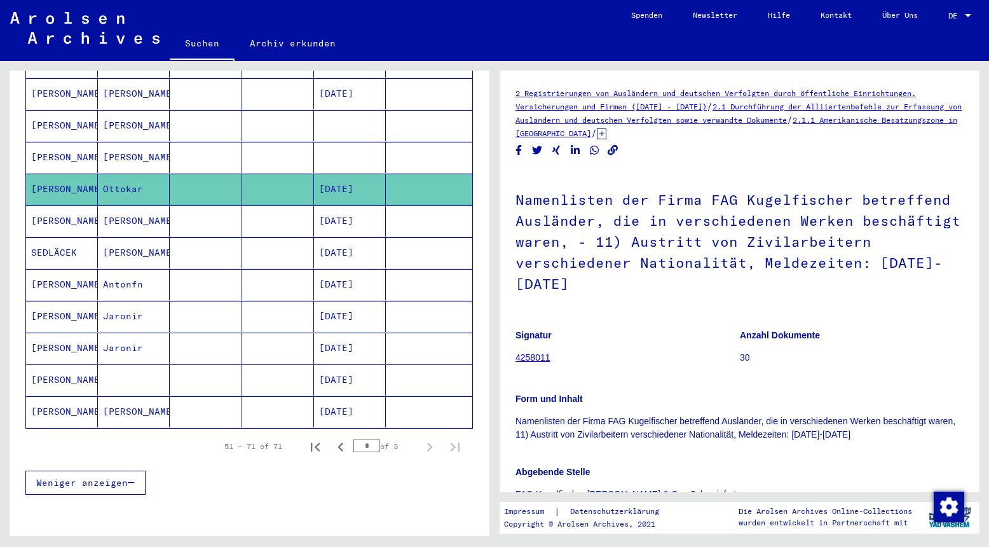
click at [151, 205] on mat-cell "[PERSON_NAME]" at bounding box center [134, 220] width 72 height 31
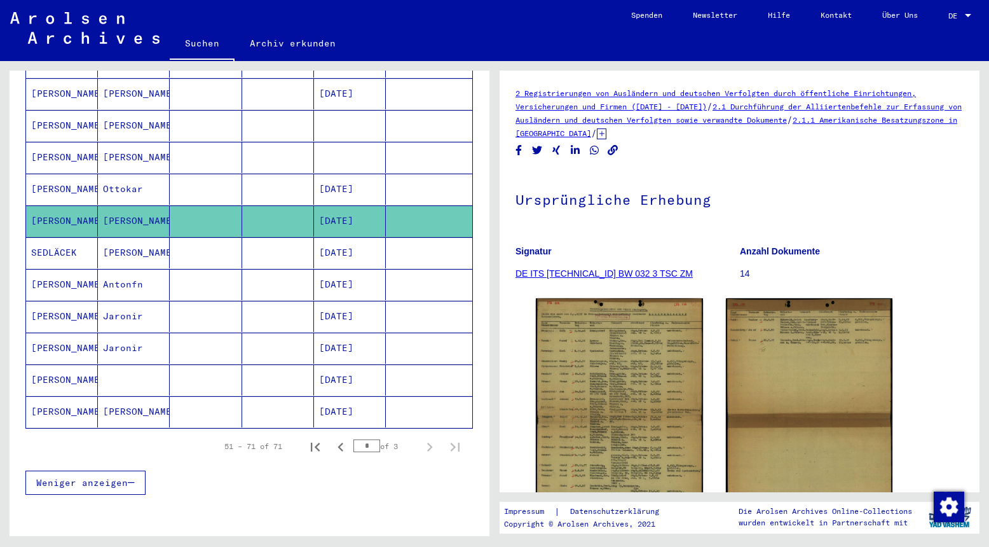
click at [151, 237] on mat-cell "[PERSON_NAME]" at bounding box center [134, 252] width 72 height 31
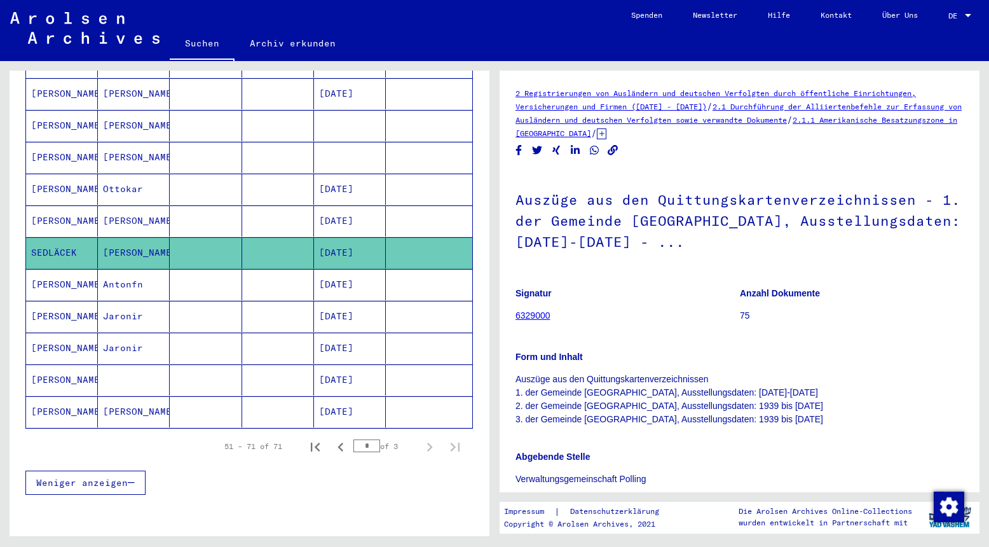
click at [144, 273] on mat-cell "Antonfn" at bounding box center [134, 284] width 72 height 31
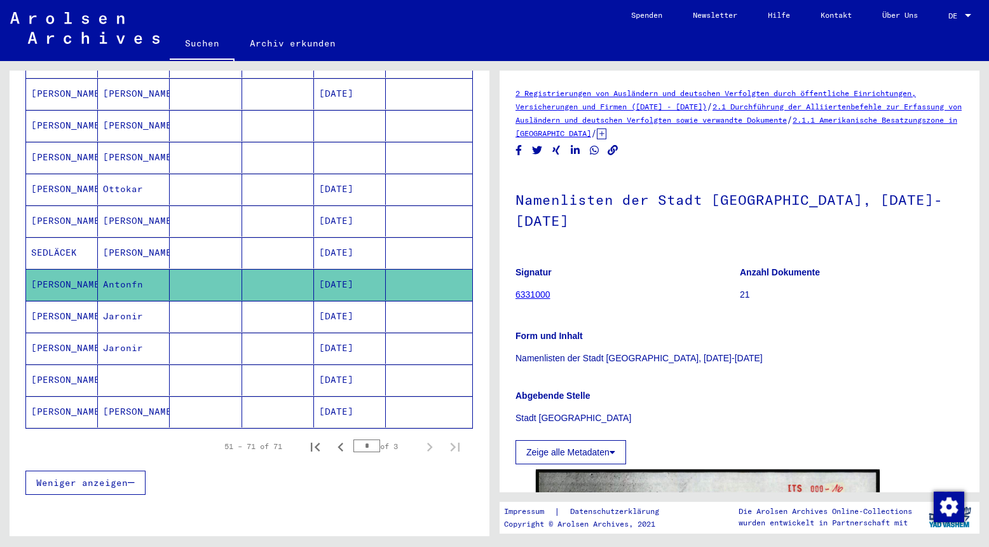
click at [137, 308] on mat-cell "Jaronir" at bounding box center [134, 316] width 72 height 31
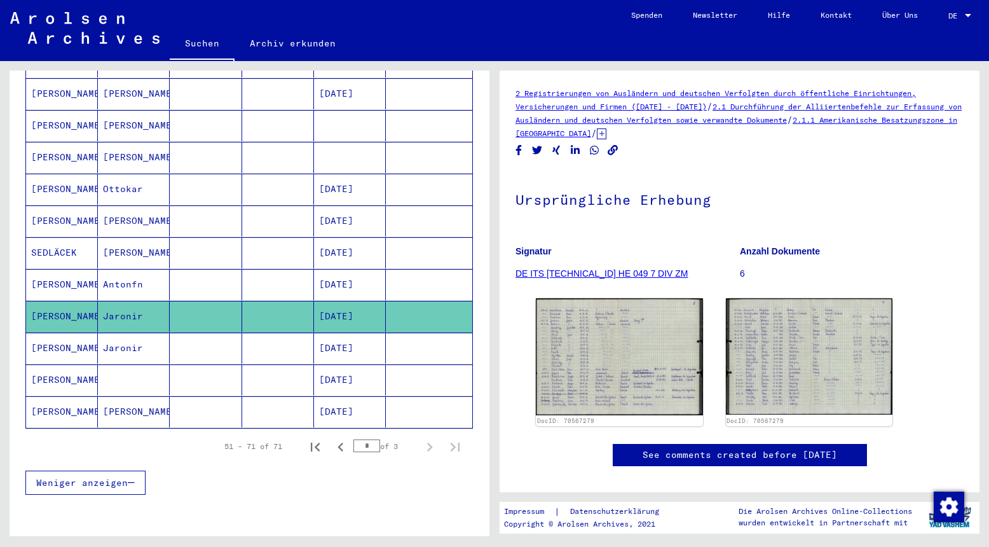
click at [149, 334] on mat-cell "Jaronir" at bounding box center [134, 347] width 72 height 31
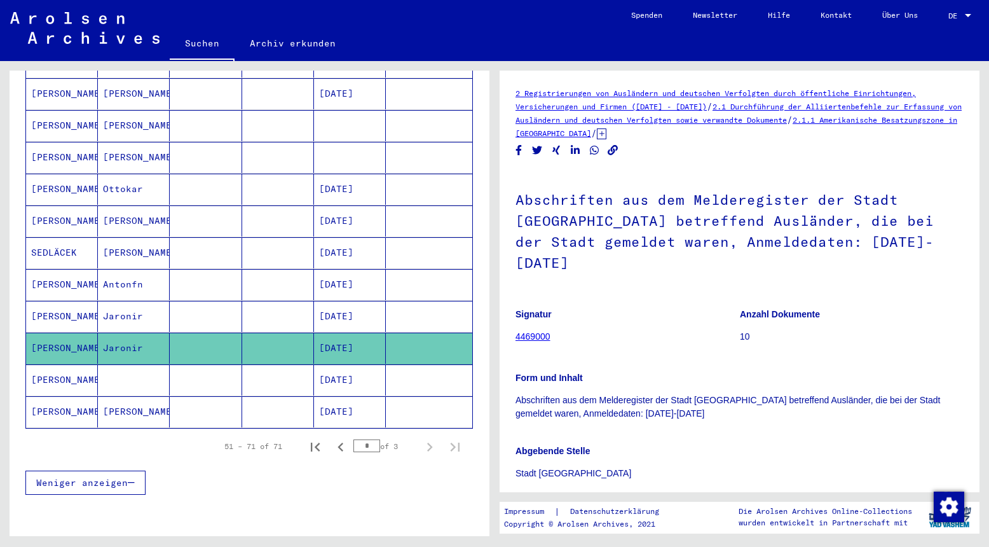
click at [149, 364] on mat-cell at bounding box center [134, 379] width 72 height 31
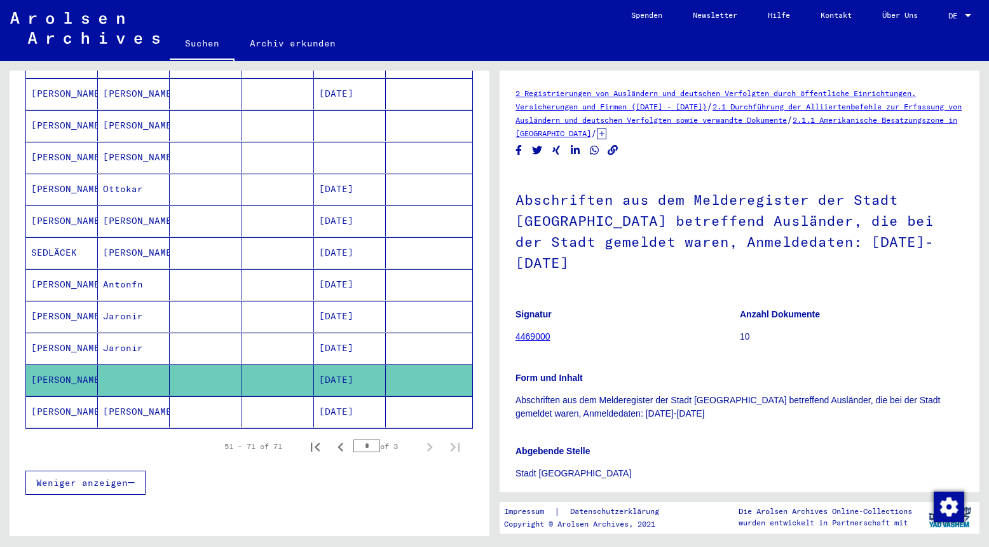
click at [162, 399] on mat-cell "[PERSON_NAME]" at bounding box center [134, 411] width 72 height 31
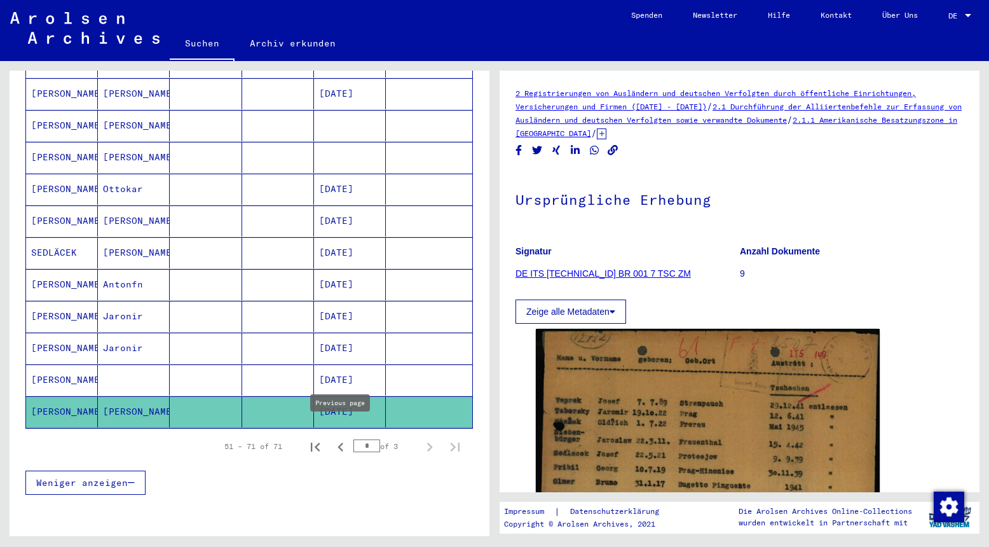
click at [341, 438] on icon "Previous page" at bounding box center [341, 447] width 18 height 18
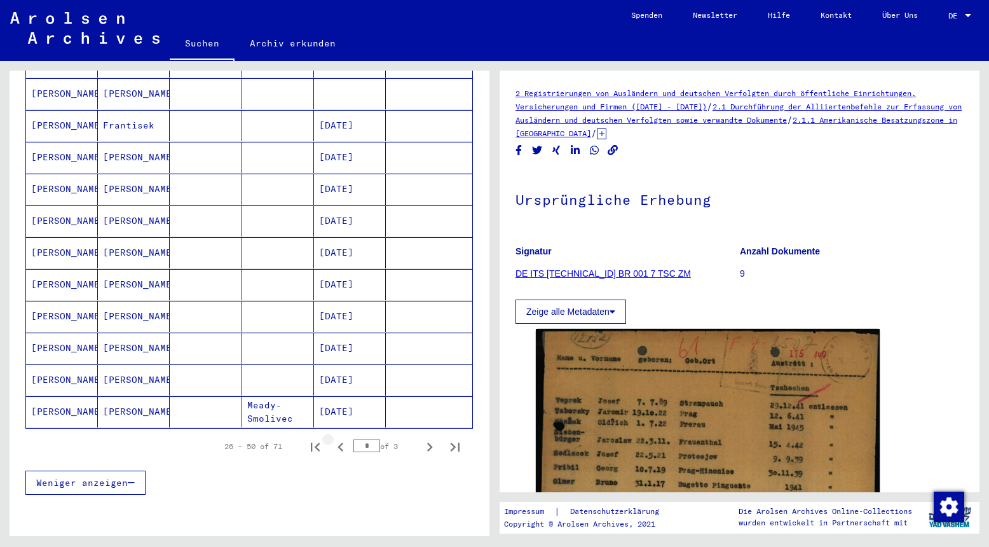
click at [339, 442] on icon "Previous page" at bounding box center [341, 446] width 6 height 9
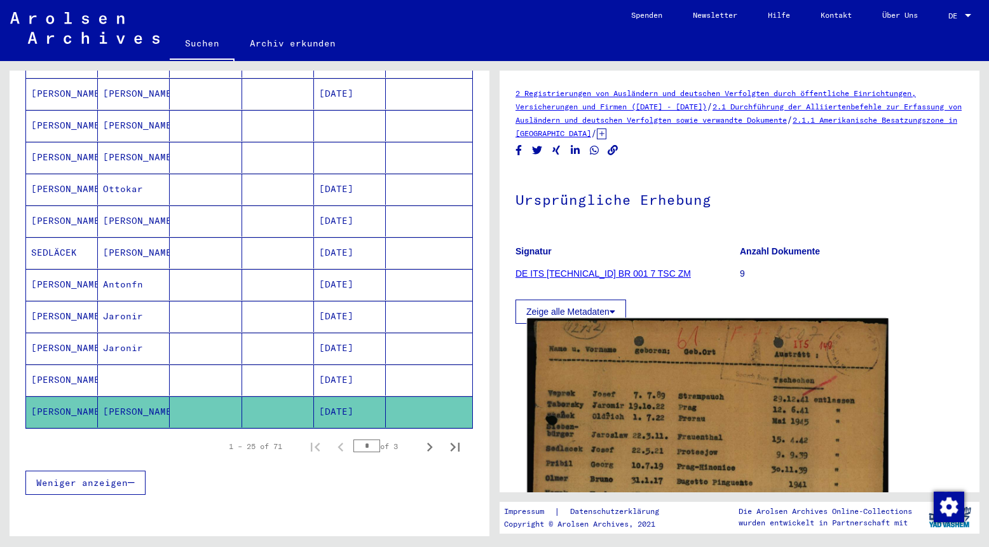
click at [755, 434] on img at bounding box center [707, 534] width 361 height 433
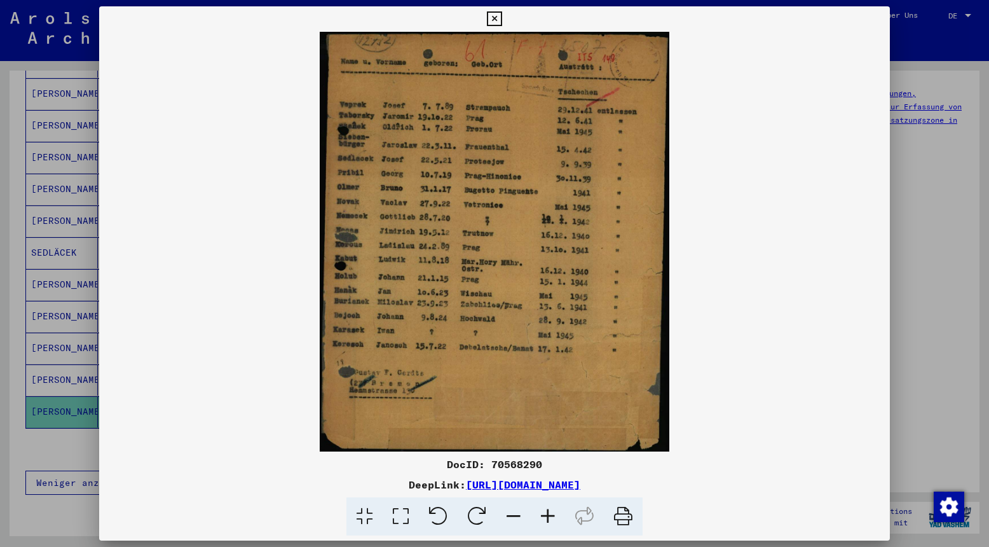
click at [545, 516] on icon at bounding box center [548, 516] width 34 height 39
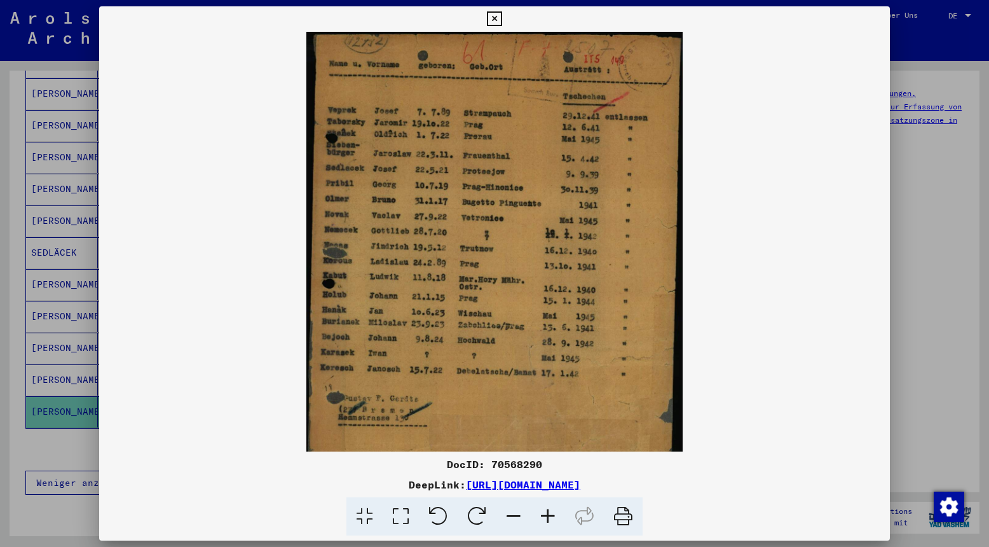
click at [545, 516] on icon at bounding box center [548, 516] width 34 height 39
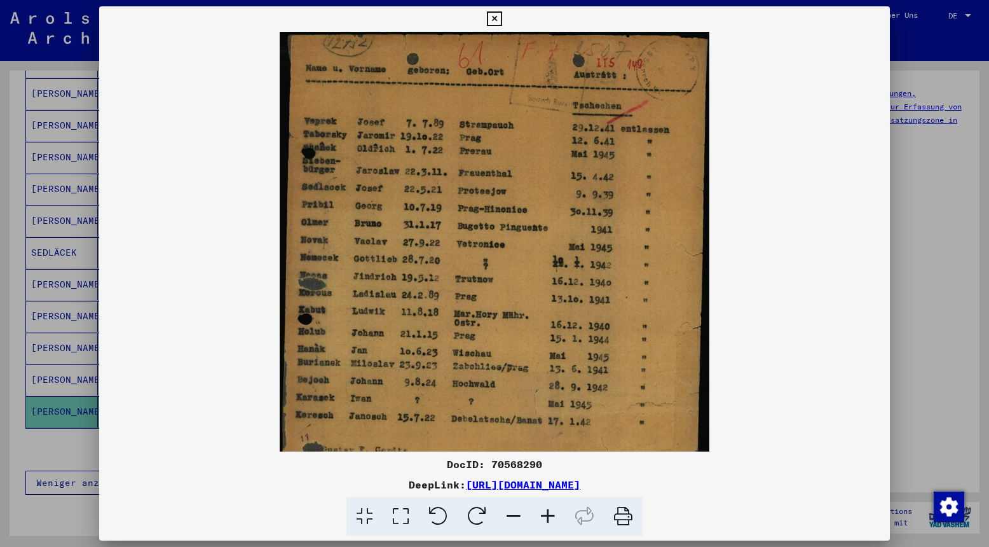
click at [545, 516] on icon at bounding box center [548, 516] width 34 height 39
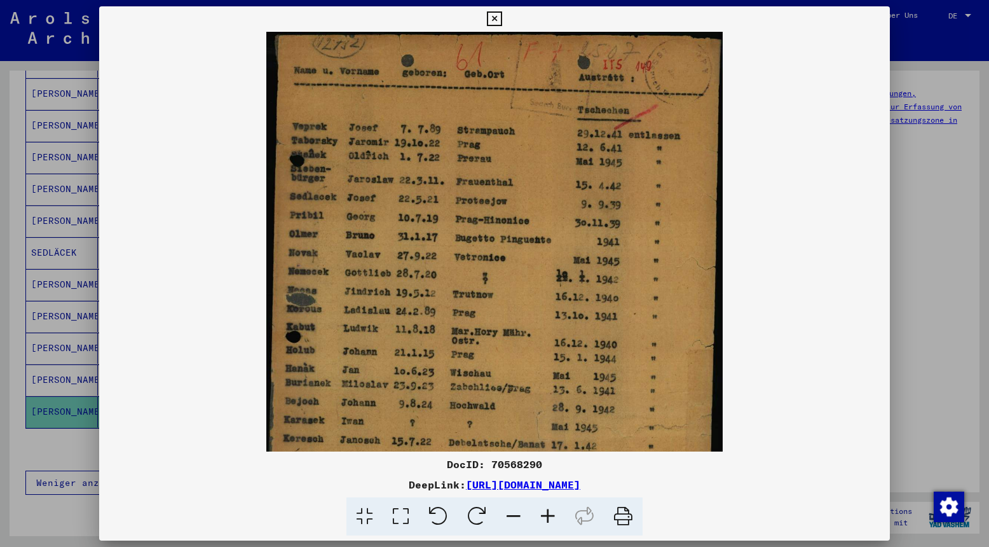
scroll to position [127, 0]
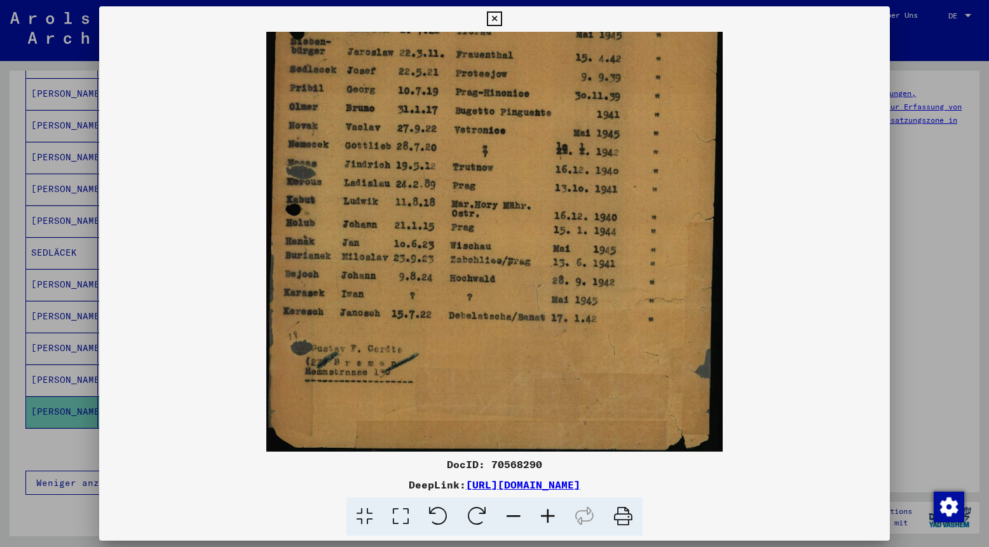
drag, startPoint x: 486, startPoint y: 315, endPoint x: 544, endPoint y: 158, distance: 167.0
click at [544, 158] on img at bounding box center [494, 178] width 456 height 547
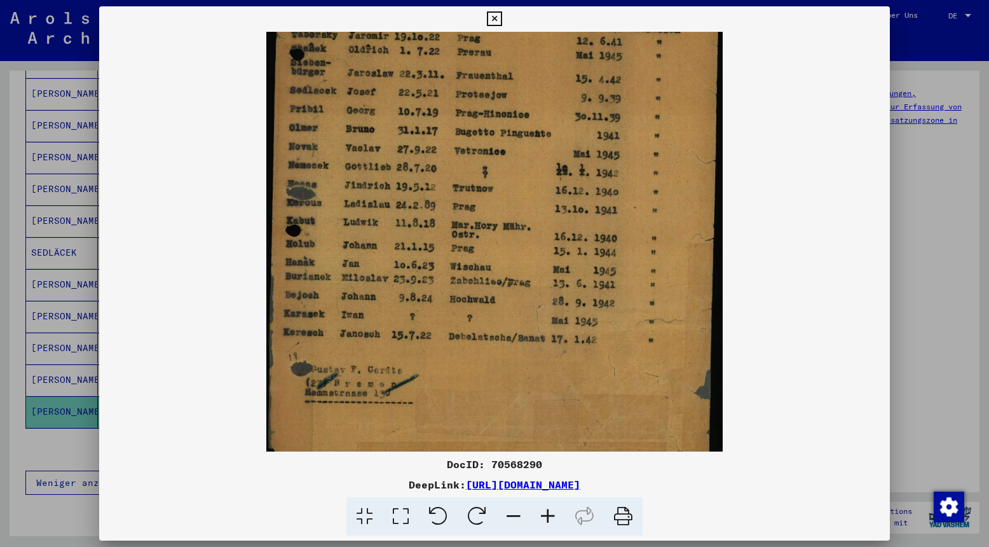
scroll to position [58, 0]
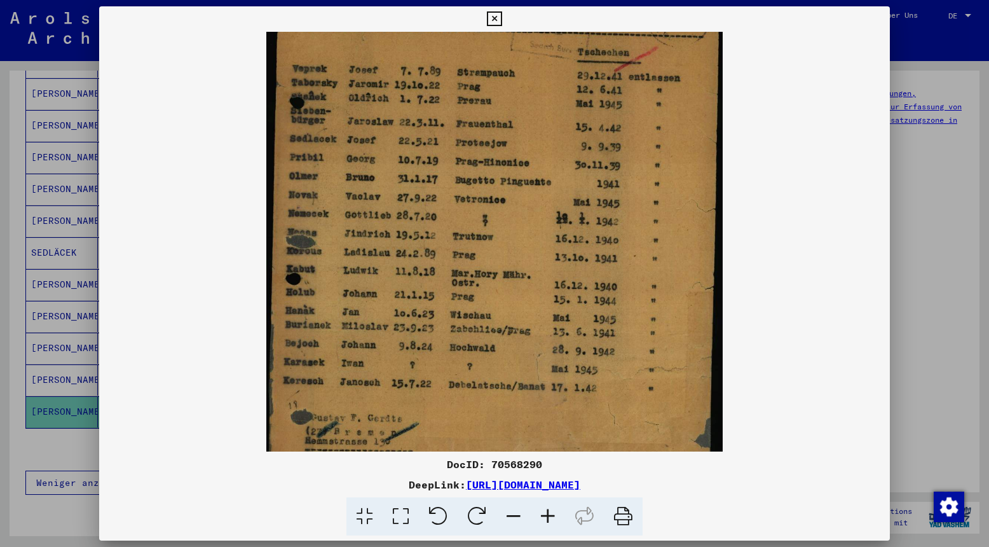
drag, startPoint x: 484, startPoint y: 118, endPoint x: 474, endPoint y: 187, distance: 69.9
click at [474, 187] on img at bounding box center [494, 247] width 456 height 547
click at [502, 21] on icon at bounding box center [494, 18] width 15 height 15
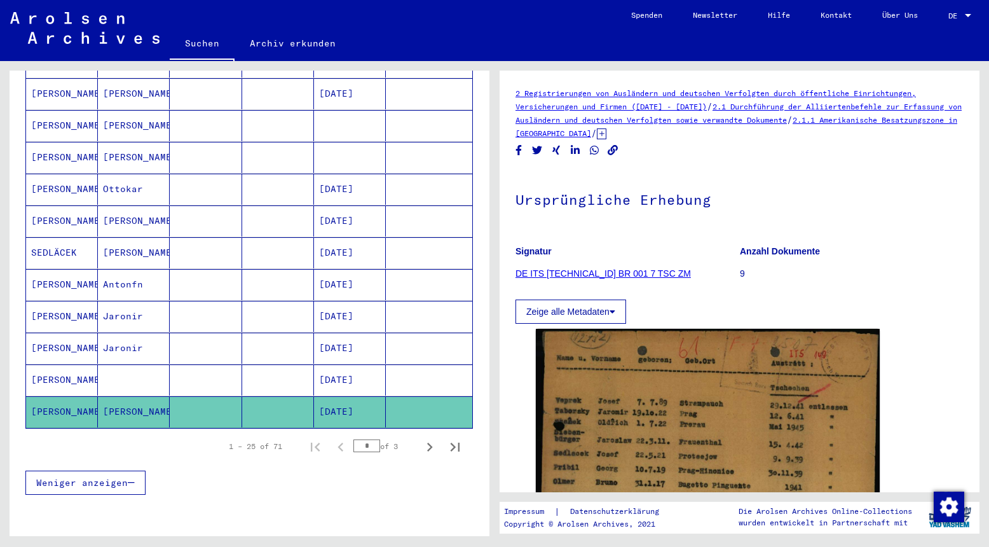
click at [882, 21] on link "Über Uns" at bounding box center [900, 15] width 66 height 31
click at [203, 396] on mat-cell at bounding box center [206, 411] width 72 height 31
click at [125, 364] on mat-cell at bounding box center [134, 379] width 72 height 31
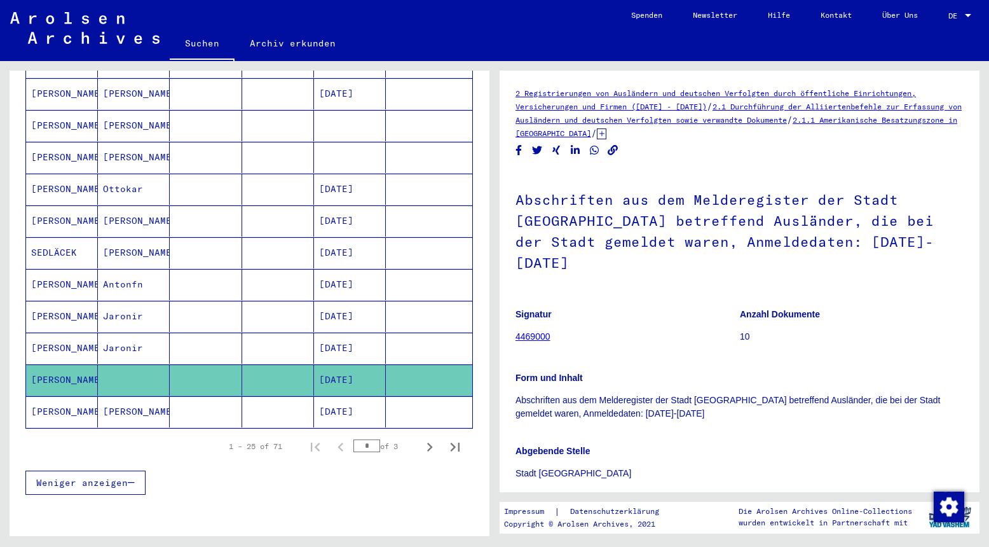
click at [129, 397] on mat-cell "[PERSON_NAME]" at bounding box center [134, 411] width 72 height 31
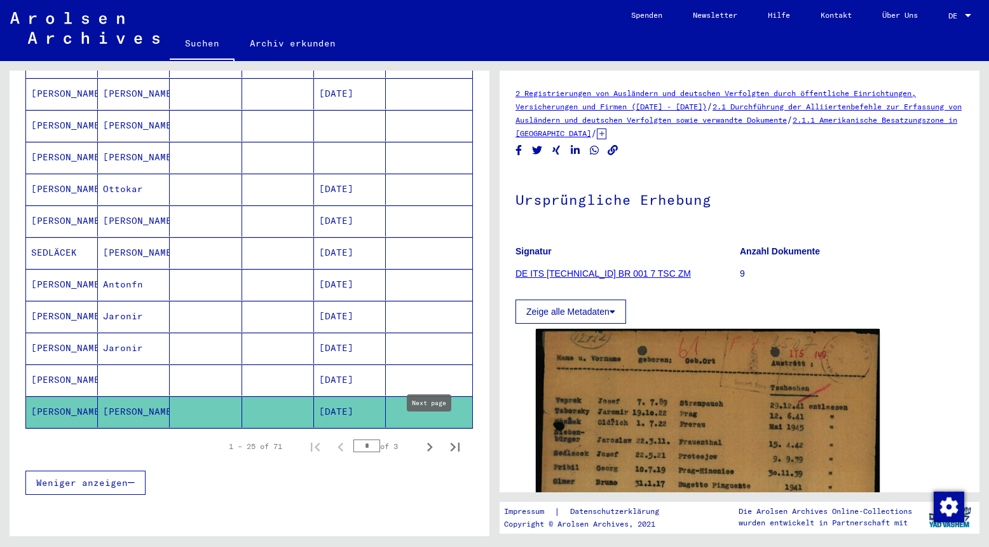
click at [433, 438] on icon "Next page" at bounding box center [430, 447] width 18 height 18
type input "*"
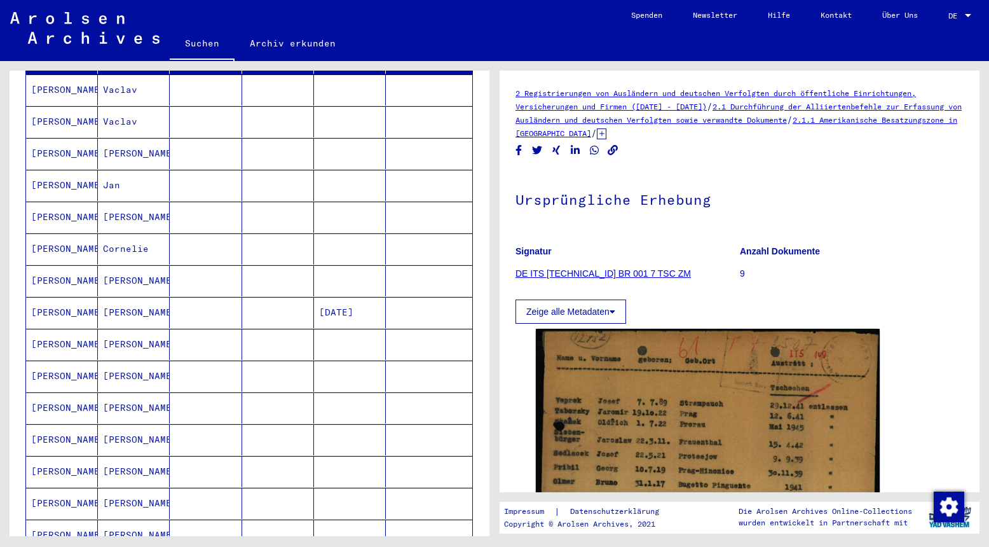
scroll to position [198, 0]
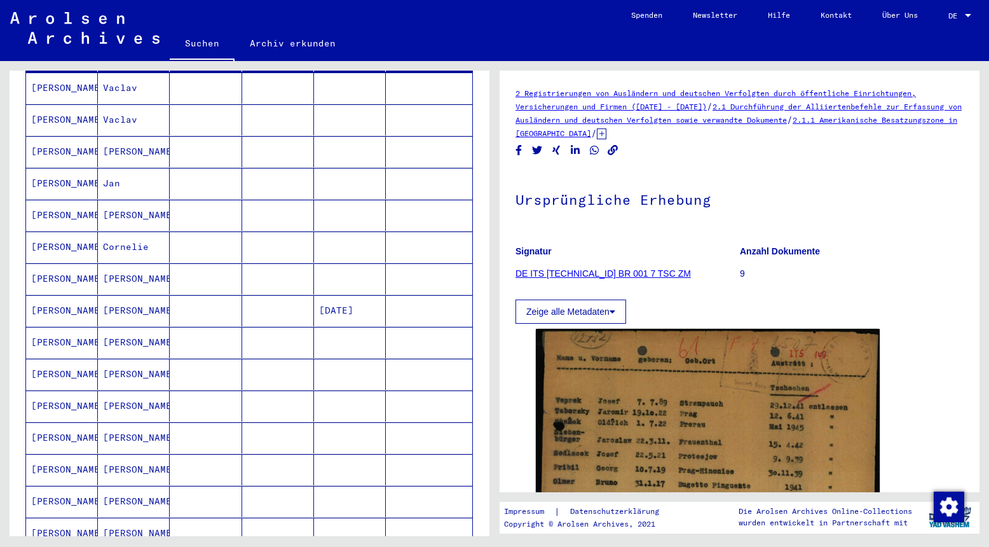
click at [138, 269] on mat-cell "[PERSON_NAME]" at bounding box center [134, 278] width 72 height 31
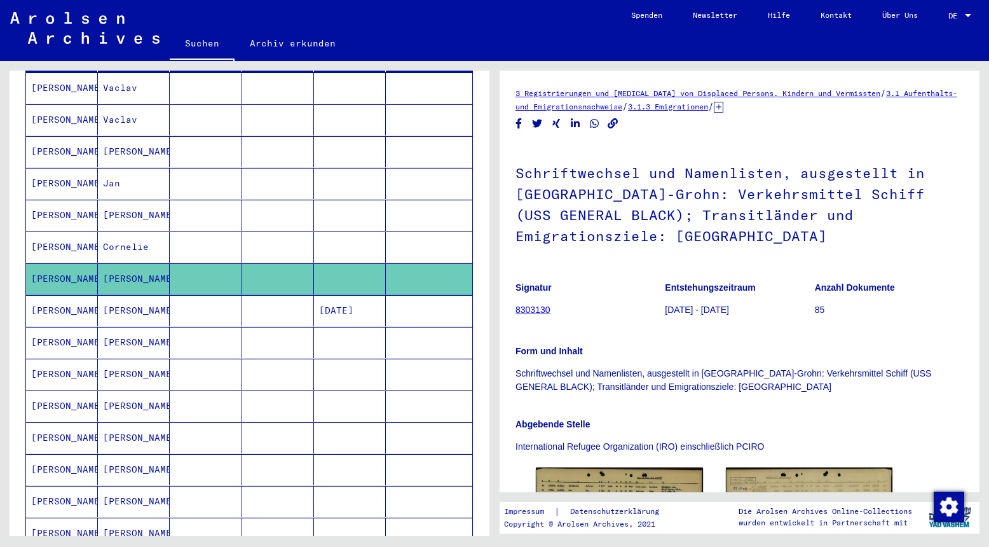
click at [126, 296] on mat-cell "[PERSON_NAME]" at bounding box center [134, 310] width 72 height 31
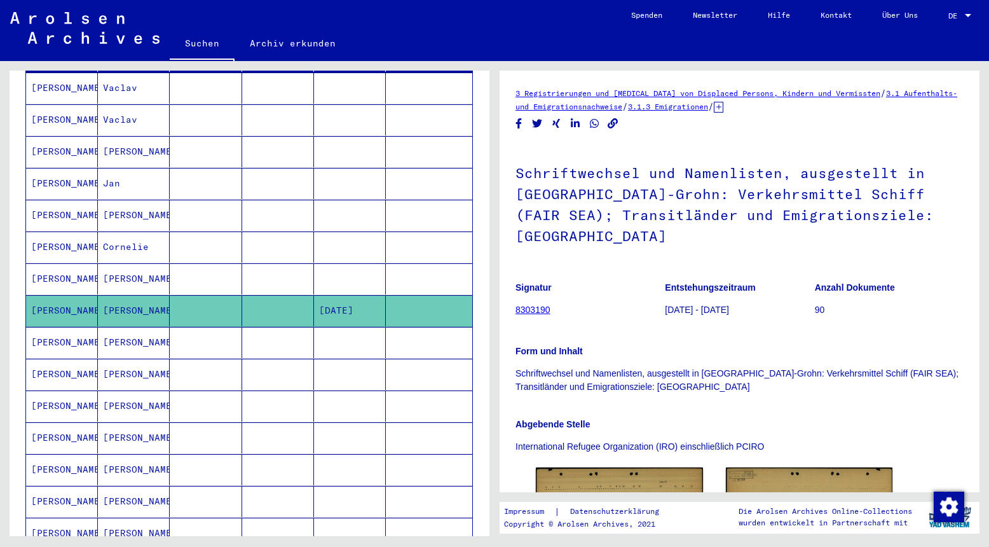
click at [131, 327] on mat-cell "[PERSON_NAME]" at bounding box center [134, 342] width 72 height 31
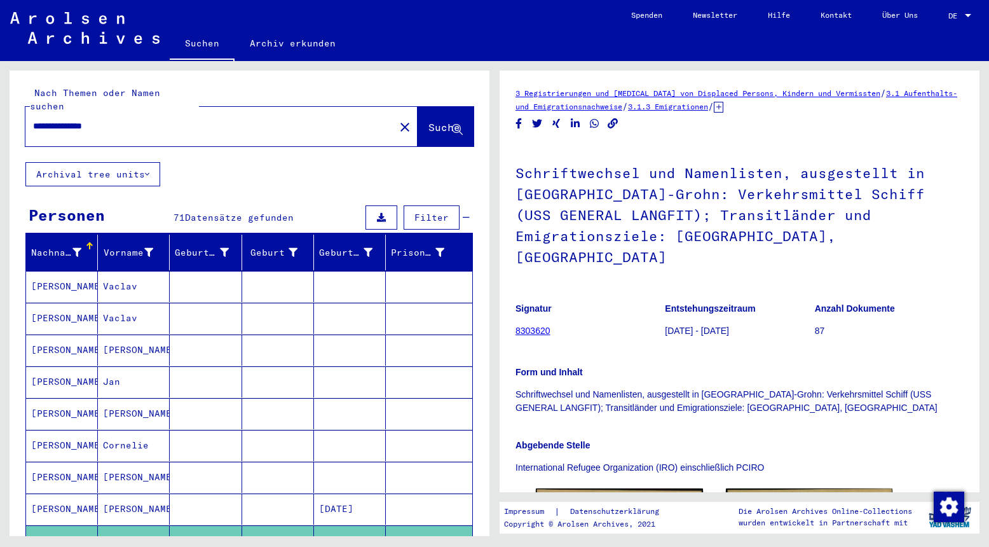
drag, startPoint x: 84, startPoint y: 113, endPoint x: 255, endPoint y: 120, distance: 171.1
click at [255, 120] on input "**********" at bounding box center [210, 126] width 354 height 13
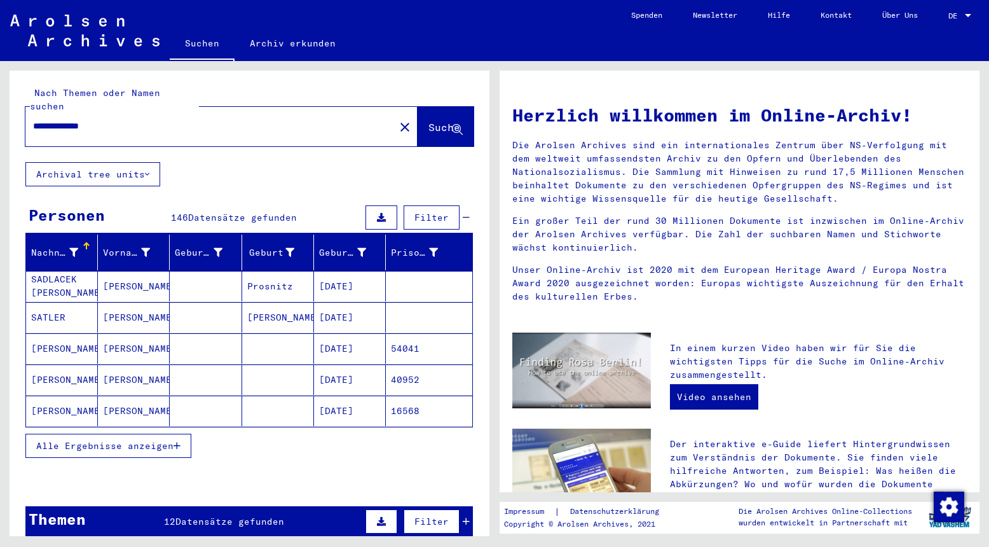
click at [175, 120] on input "**********" at bounding box center [206, 126] width 346 height 13
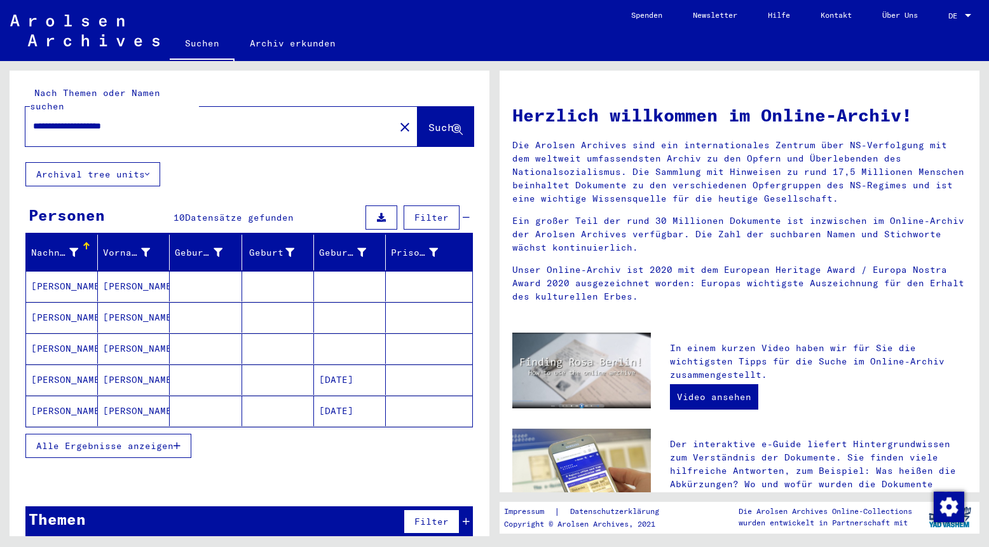
click at [179, 441] on icon "button" at bounding box center [177, 445] width 7 height 9
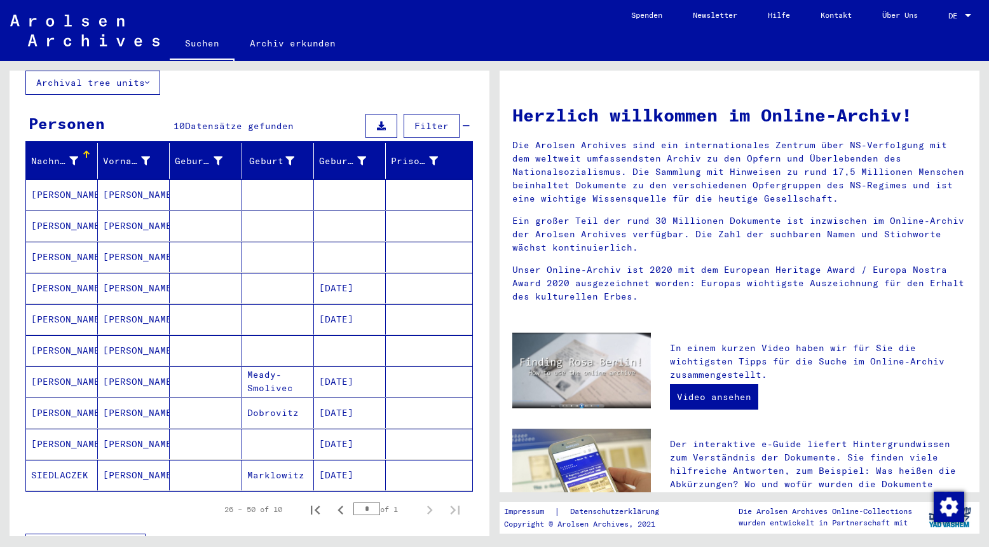
scroll to position [101, 0]
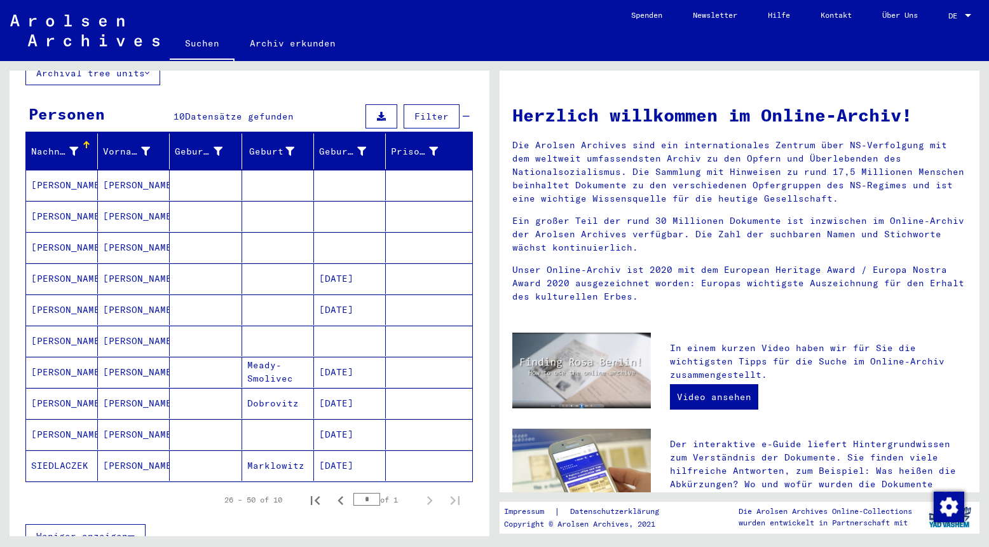
click at [118, 170] on mat-cell "[PERSON_NAME]" at bounding box center [134, 185] width 72 height 31
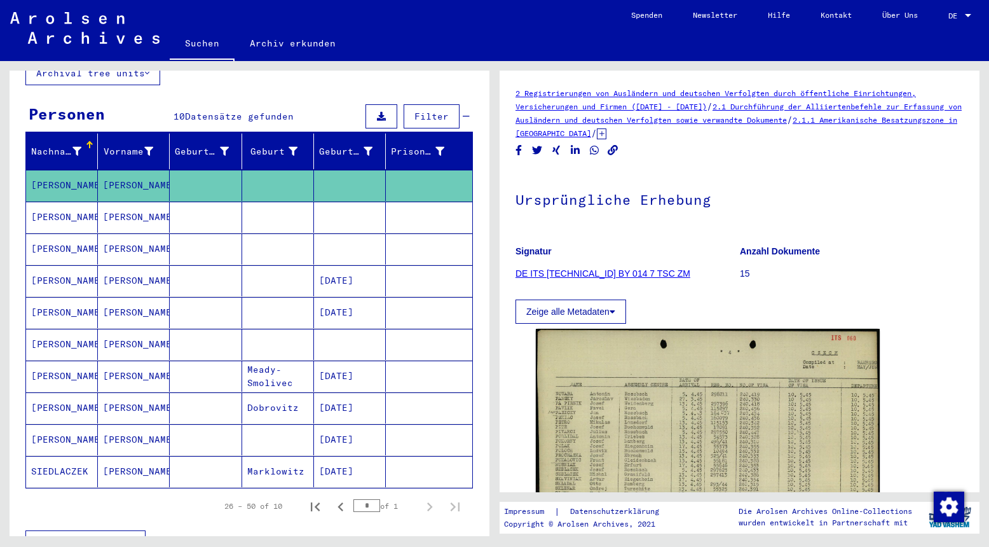
click at [124, 202] on mat-cell "[PERSON_NAME]" at bounding box center [134, 217] width 72 height 31
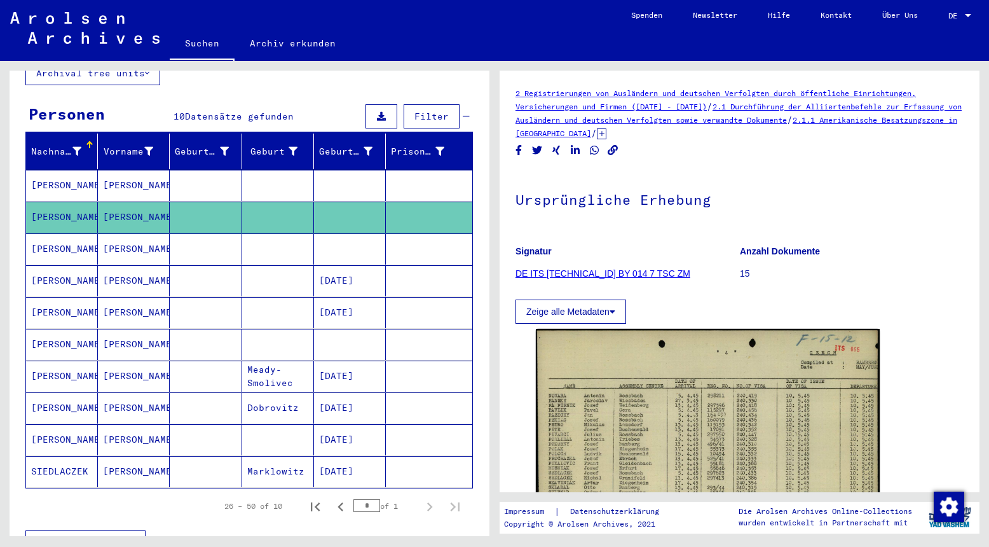
click at [111, 233] on mat-cell "[PERSON_NAME]" at bounding box center [134, 248] width 72 height 31
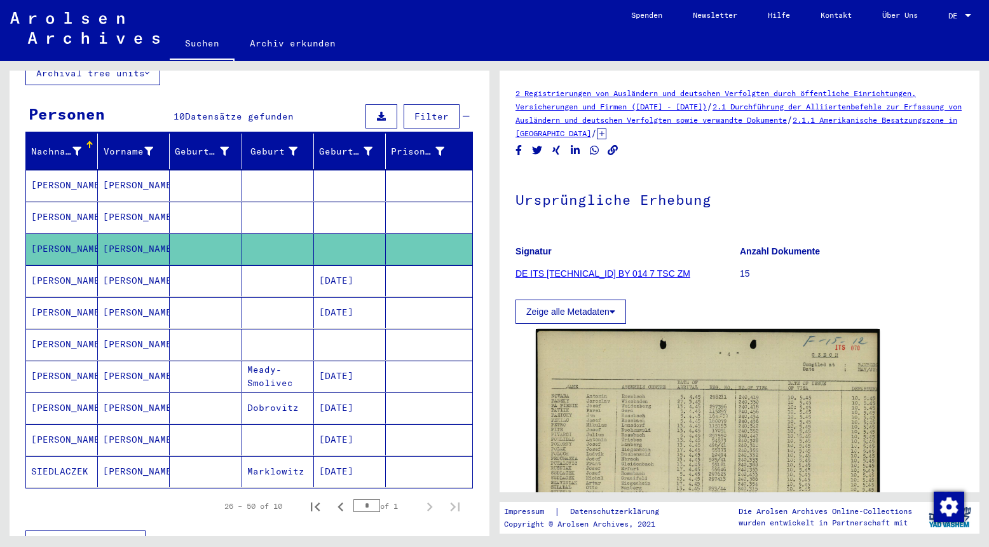
click at [127, 266] on mat-cell "[PERSON_NAME]" at bounding box center [134, 280] width 72 height 31
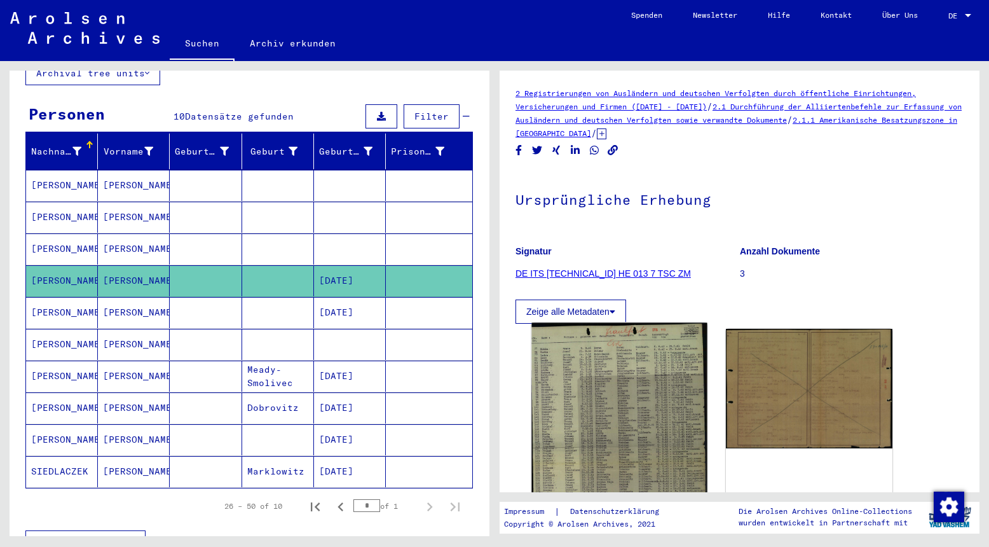
click at [641, 384] on img at bounding box center [618, 445] width 175 height 245
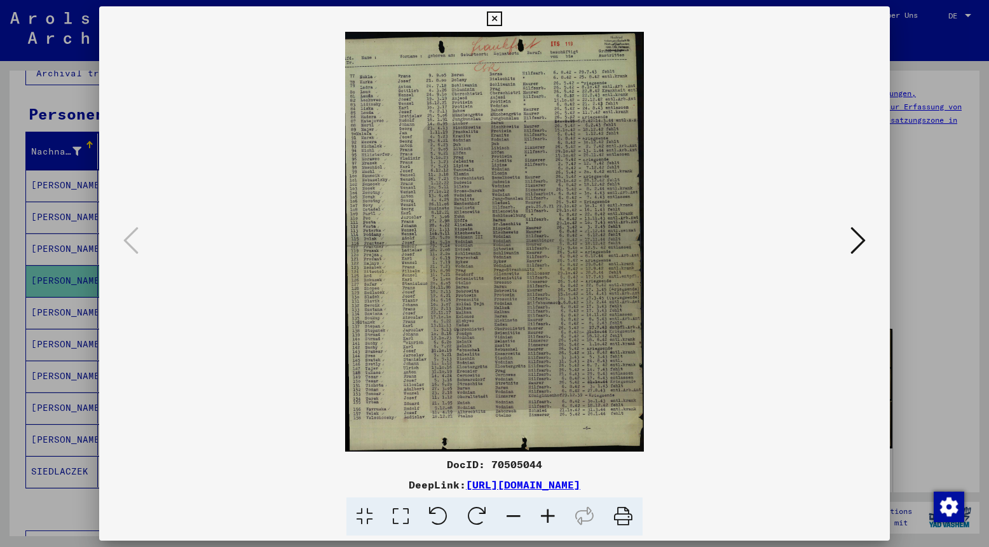
click at [502, 18] on icon at bounding box center [494, 18] width 15 height 15
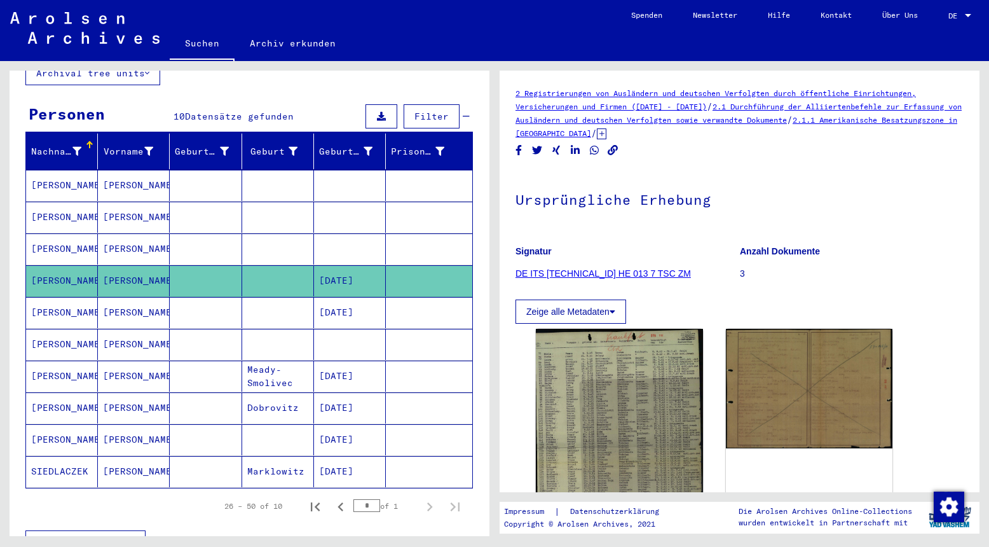
click at [178, 297] on mat-cell at bounding box center [206, 312] width 72 height 31
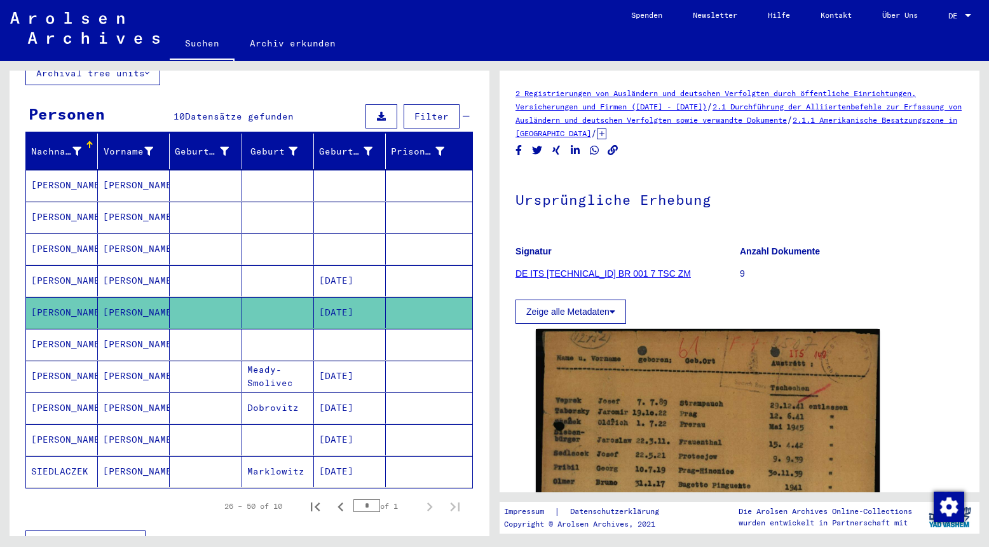
click at [221, 329] on mat-cell at bounding box center [206, 344] width 72 height 31
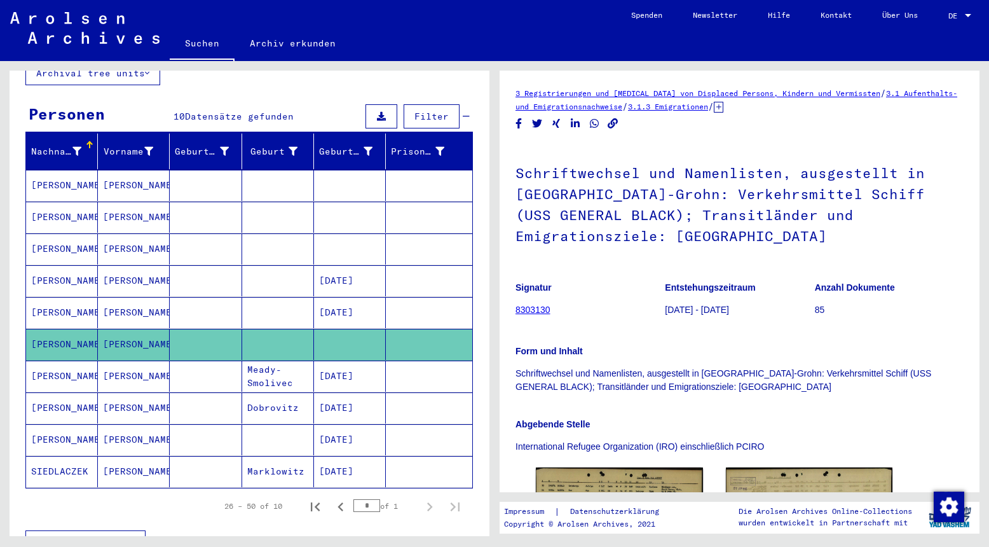
click at [202, 297] on mat-cell at bounding box center [206, 312] width 72 height 31
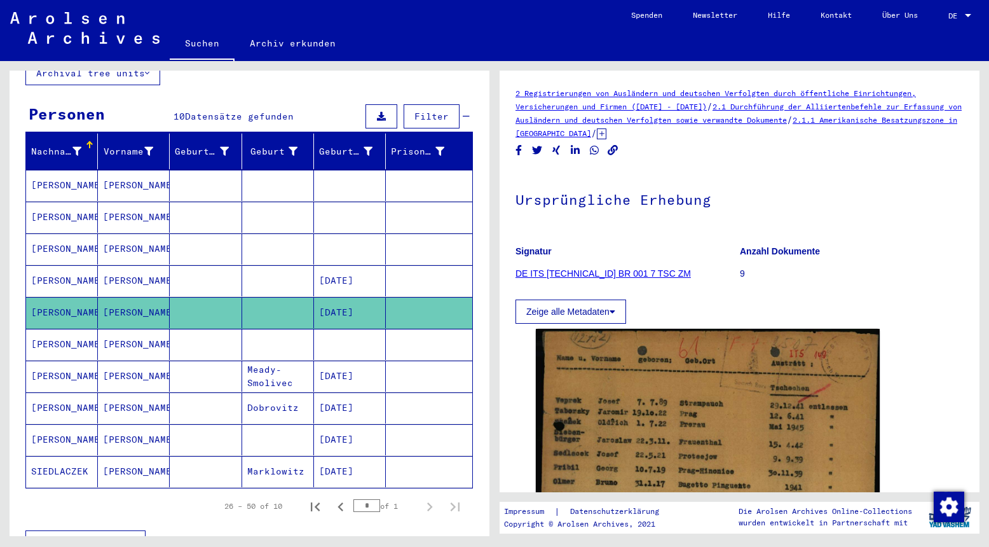
click at [209, 361] on mat-cell at bounding box center [206, 375] width 72 height 31
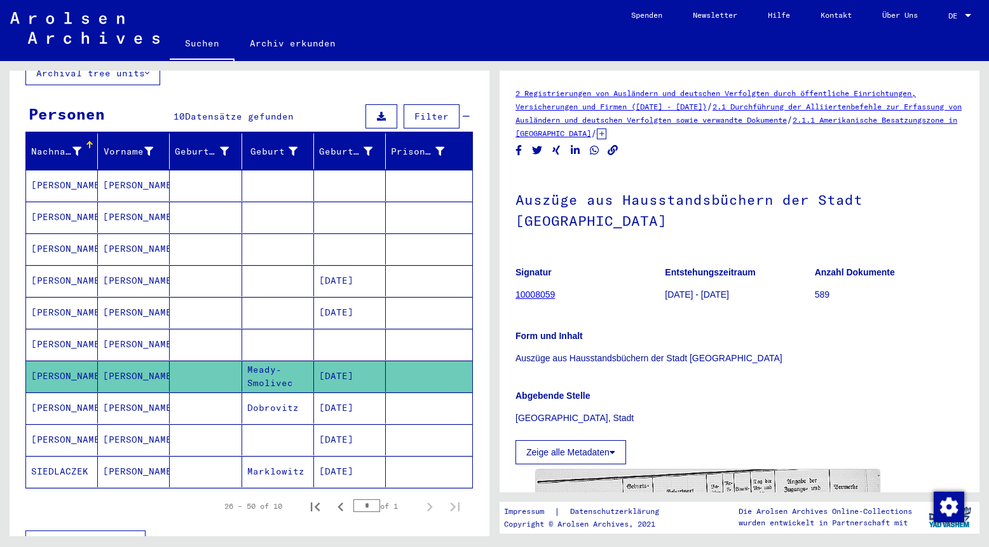
click at [206, 393] on mat-cell at bounding box center [206, 407] width 72 height 31
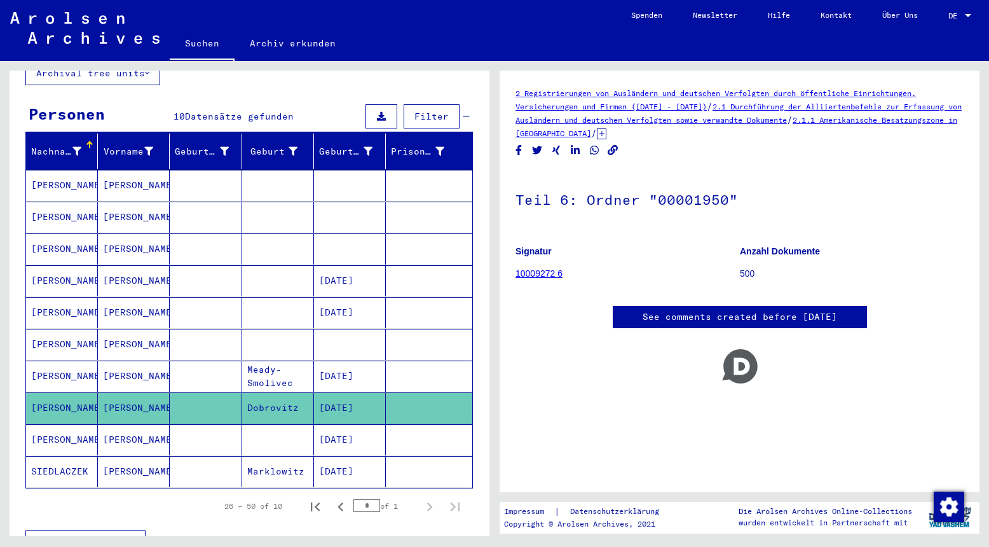
click at [203, 425] on mat-cell at bounding box center [206, 439] width 72 height 31
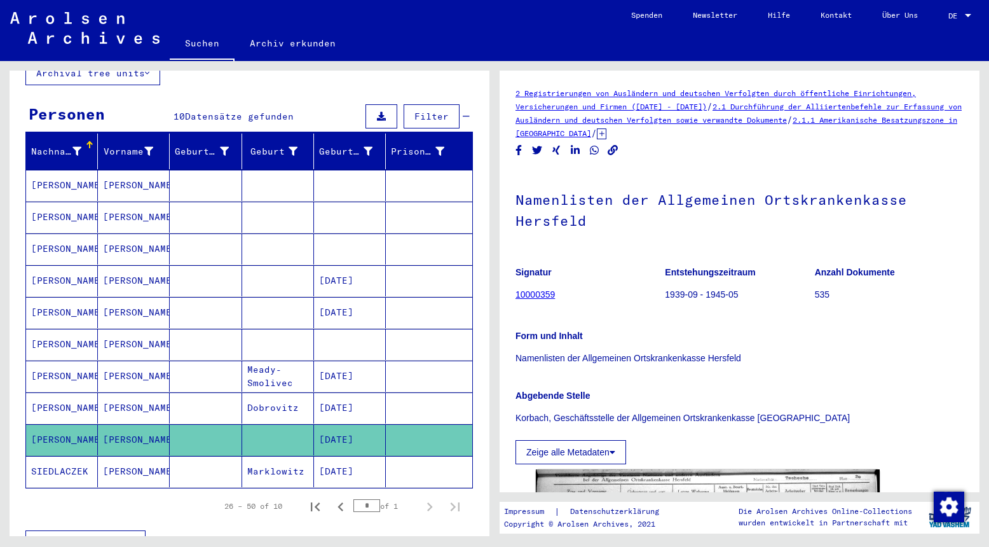
click at [214, 457] on mat-cell at bounding box center [206, 471] width 72 height 31
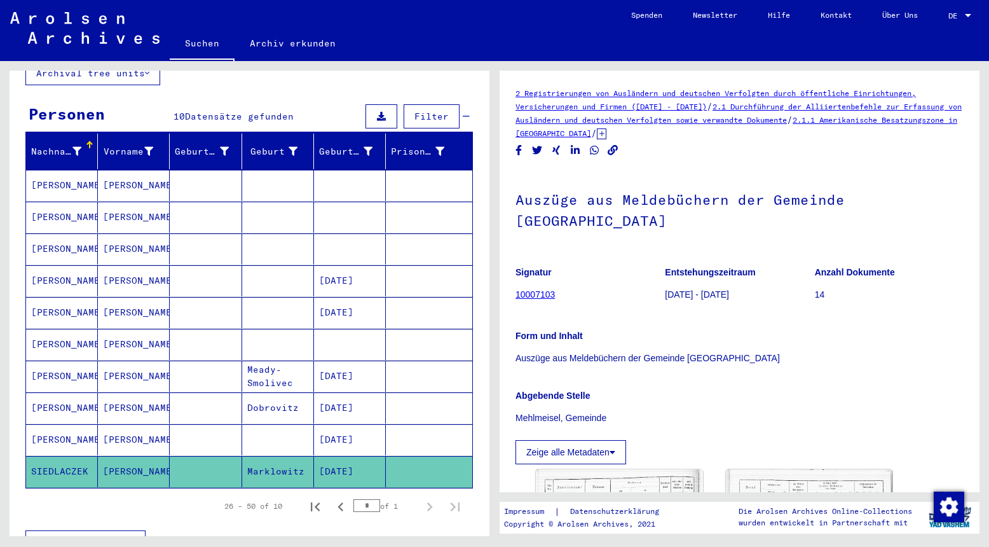
click at [224, 329] on mat-cell at bounding box center [206, 344] width 72 height 31
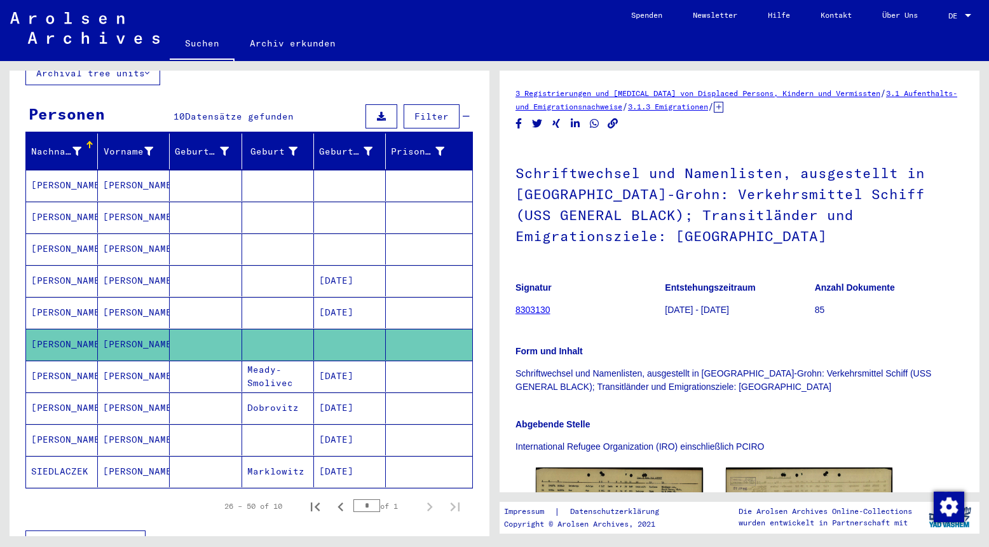
click at [226, 297] on mat-cell at bounding box center [206, 312] width 72 height 31
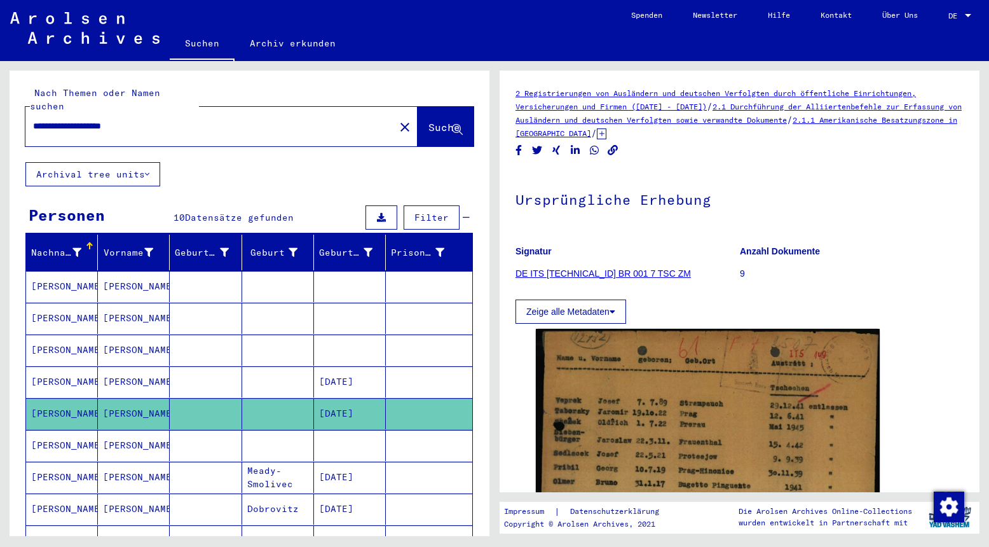
click at [162, 120] on input "**********" at bounding box center [210, 126] width 354 height 13
click at [444, 121] on span "Suche" at bounding box center [444, 127] width 32 height 13
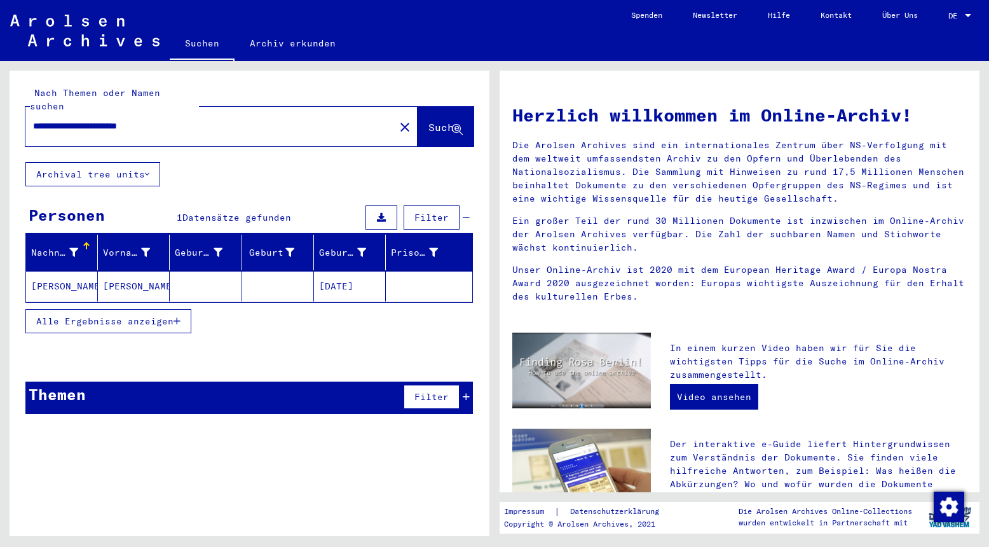
click at [132, 271] on mat-cell "[PERSON_NAME]" at bounding box center [134, 286] width 72 height 31
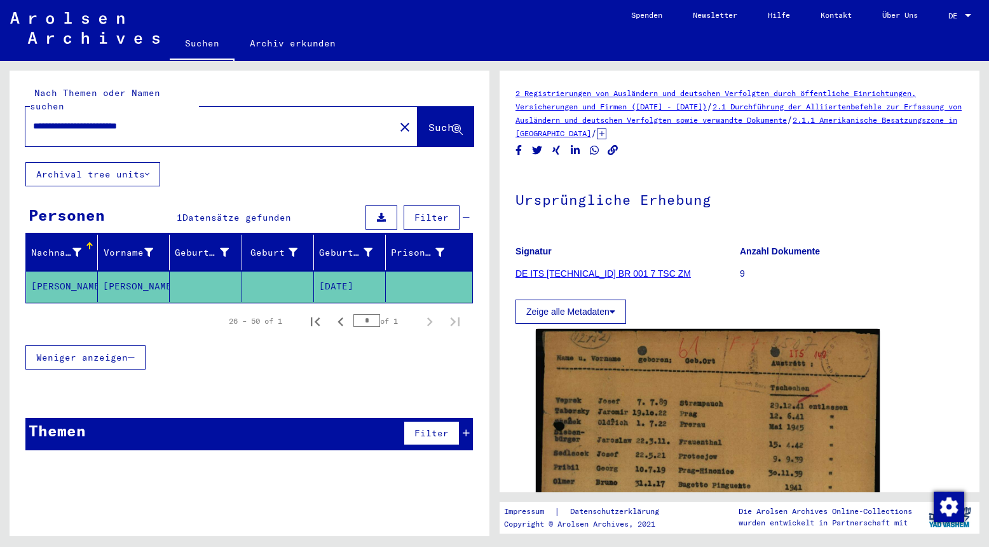
drag, startPoint x: 147, startPoint y: 114, endPoint x: 118, endPoint y: 112, distance: 28.7
click at [118, 120] on input "**********" at bounding box center [210, 126] width 354 height 13
click at [121, 120] on input "**********" at bounding box center [210, 126] width 354 height 13
click at [438, 121] on span "Suche" at bounding box center [444, 127] width 32 height 13
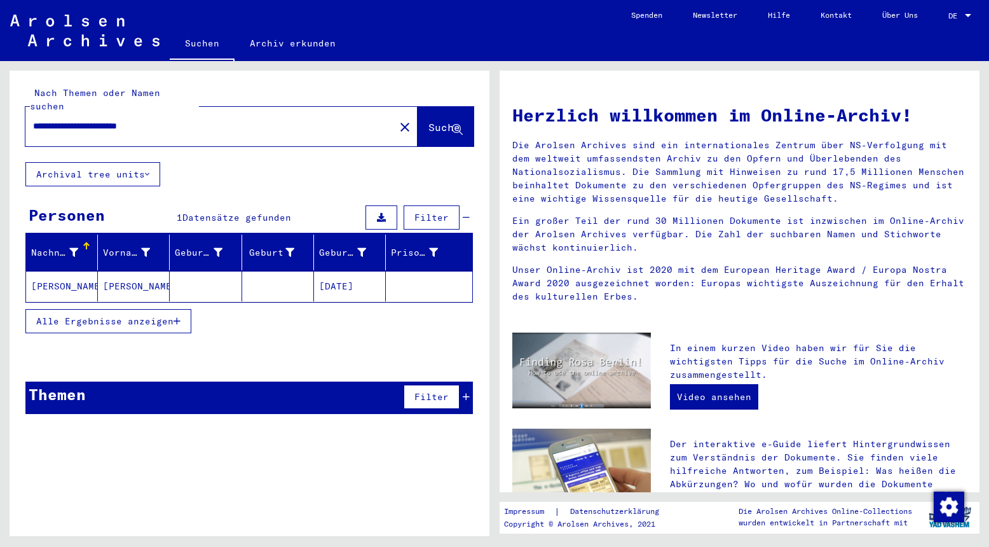
click at [348, 271] on mat-cell "[DATE]" at bounding box center [350, 286] width 72 height 31
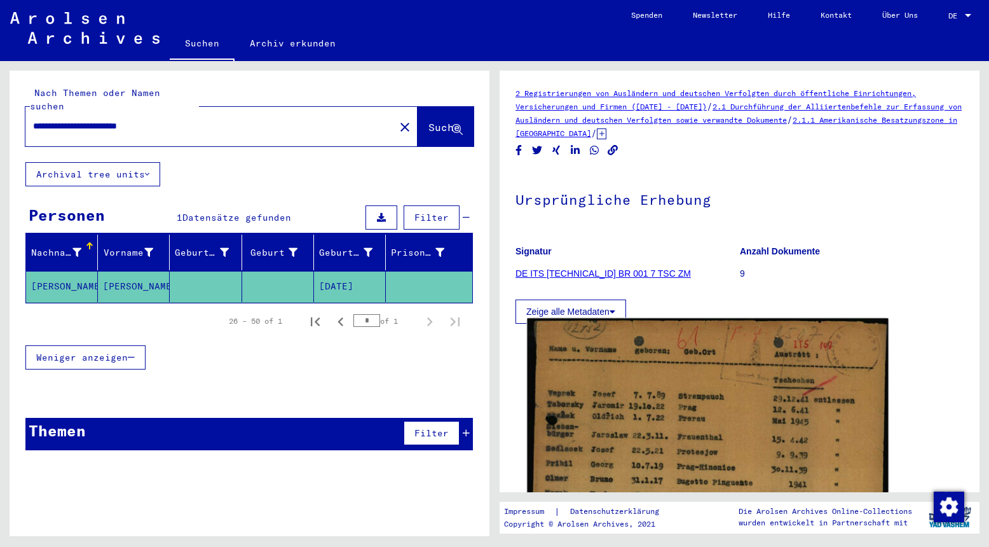
click at [718, 413] on img at bounding box center [707, 534] width 361 height 433
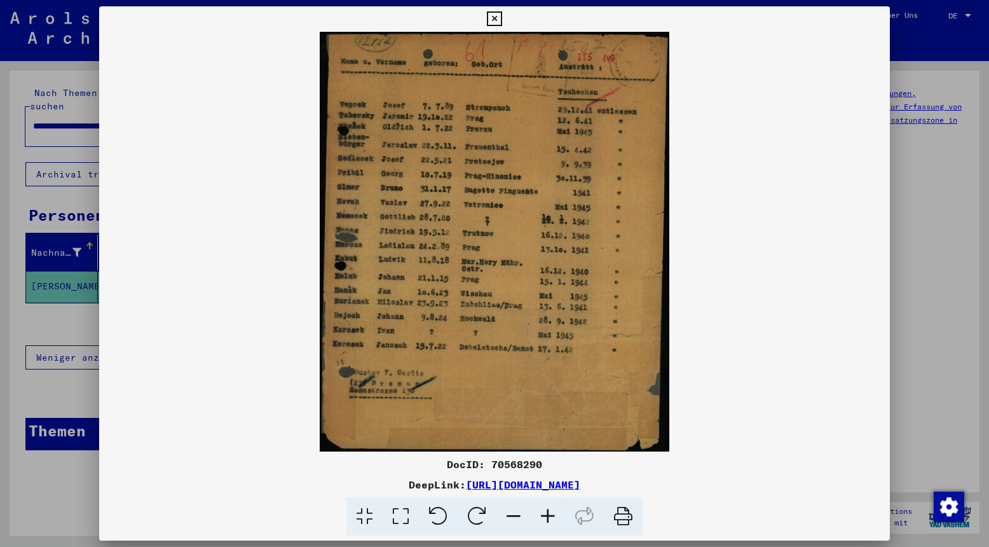
click at [502, 17] on icon at bounding box center [494, 18] width 15 height 15
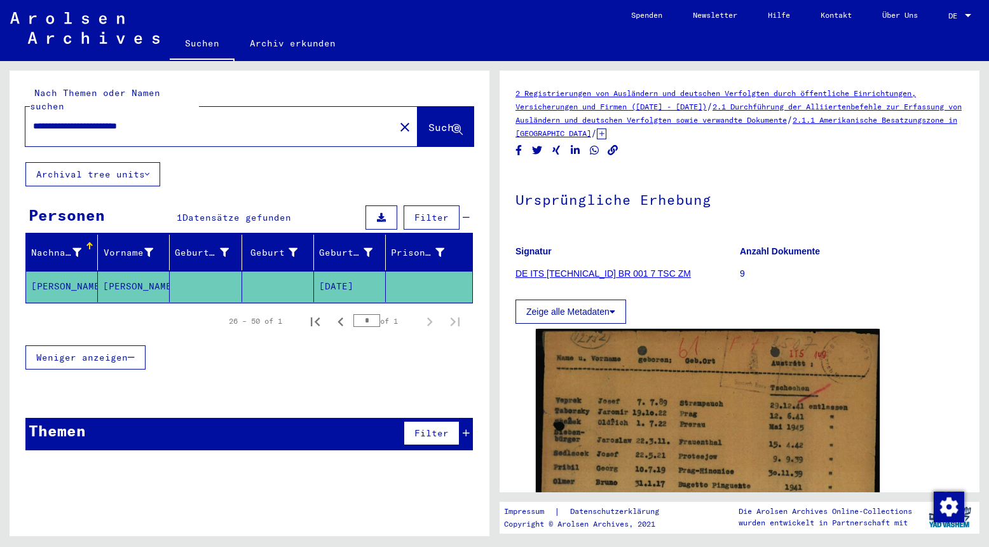
drag, startPoint x: 179, startPoint y: 113, endPoint x: 26, endPoint y: 109, distance: 153.3
click at [33, 120] on input "**********" at bounding box center [210, 126] width 354 height 13
type input "********"
click at [430, 121] on span "Suche" at bounding box center [444, 127] width 32 height 13
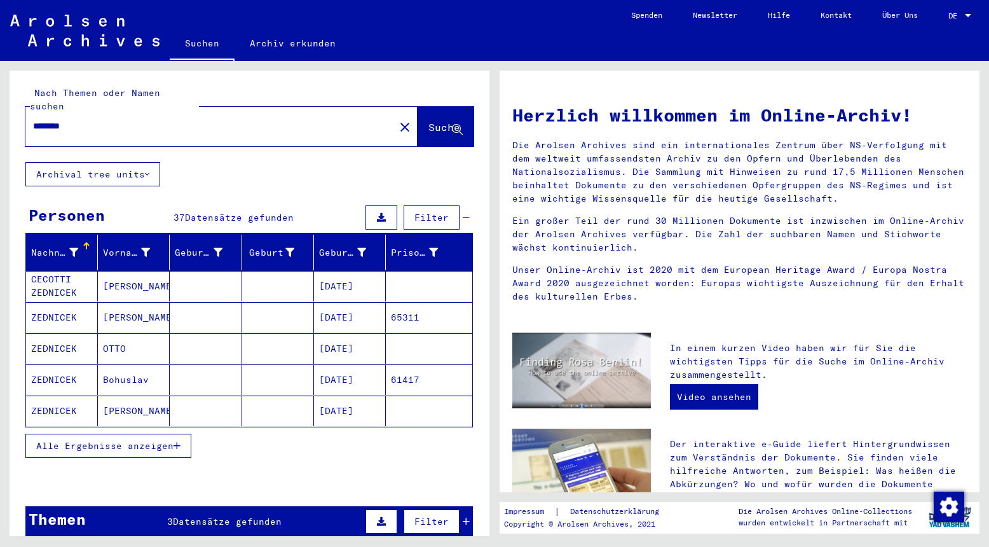
click at [176, 438] on button "Alle Ergebnisse anzeigen" at bounding box center [108, 446] width 166 height 24
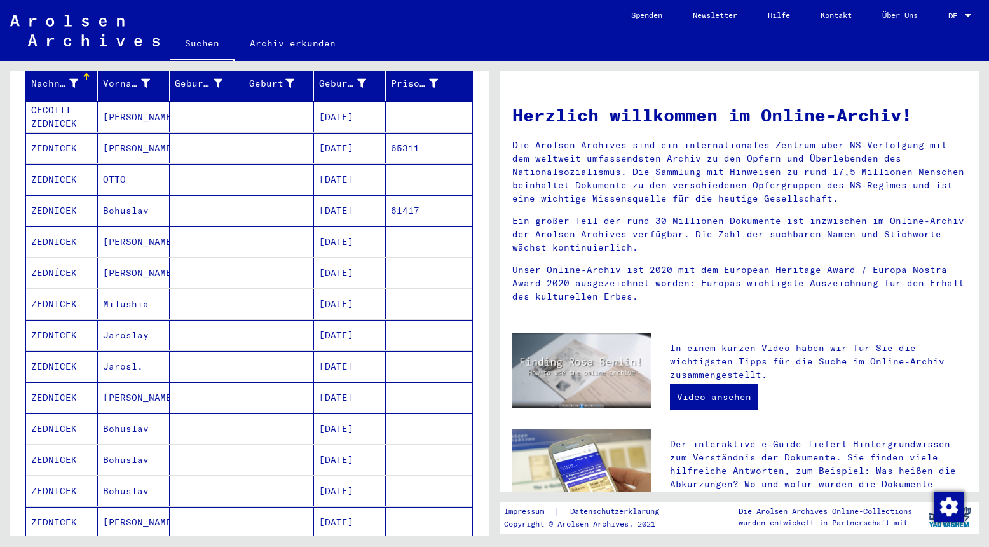
scroll to position [171, 0]
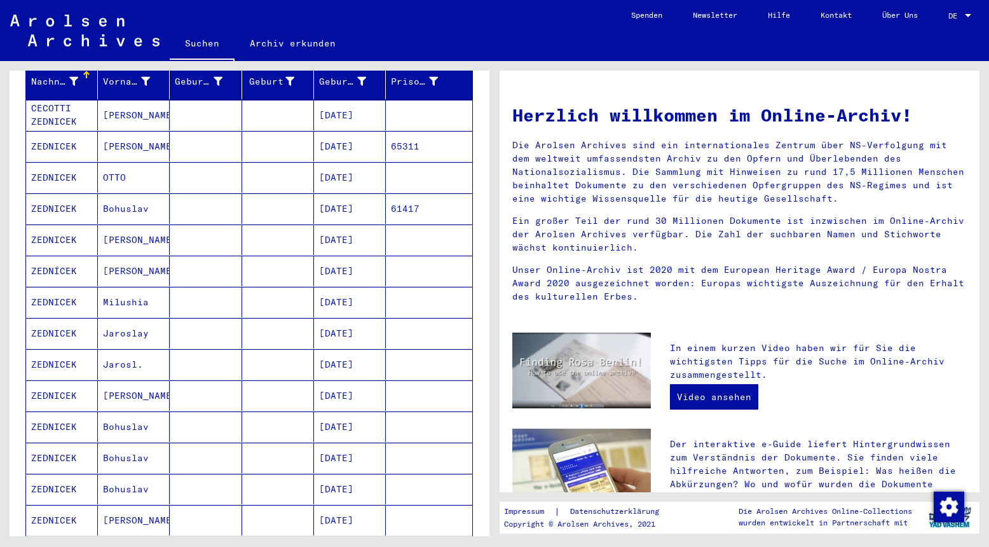
click at [134, 131] on mat-cell "[PERSON_NAME]" at bounding box center [134, 146] width 72 height 31
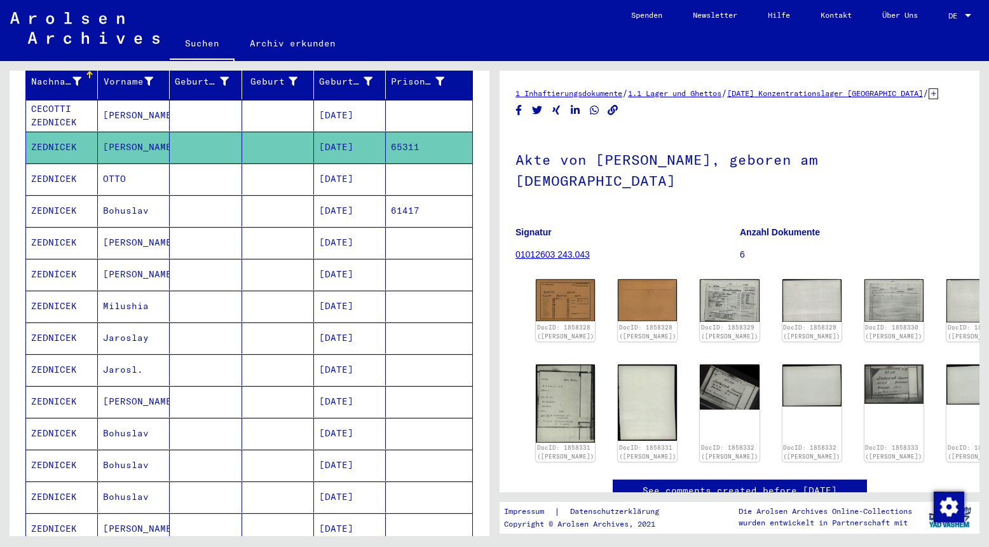
click at [151, 165] on mat-cell "OTTO" at bounding box center [134, 178] width 72 height 31
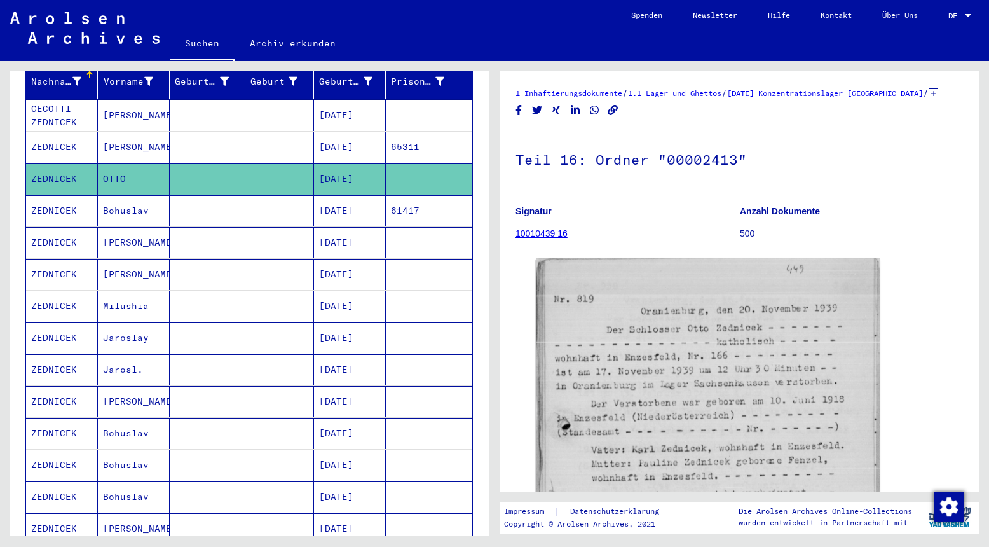
click at [144, 195] on mat-cell "Bohuslav" at bounding box center [134, 210] width 72 height 31
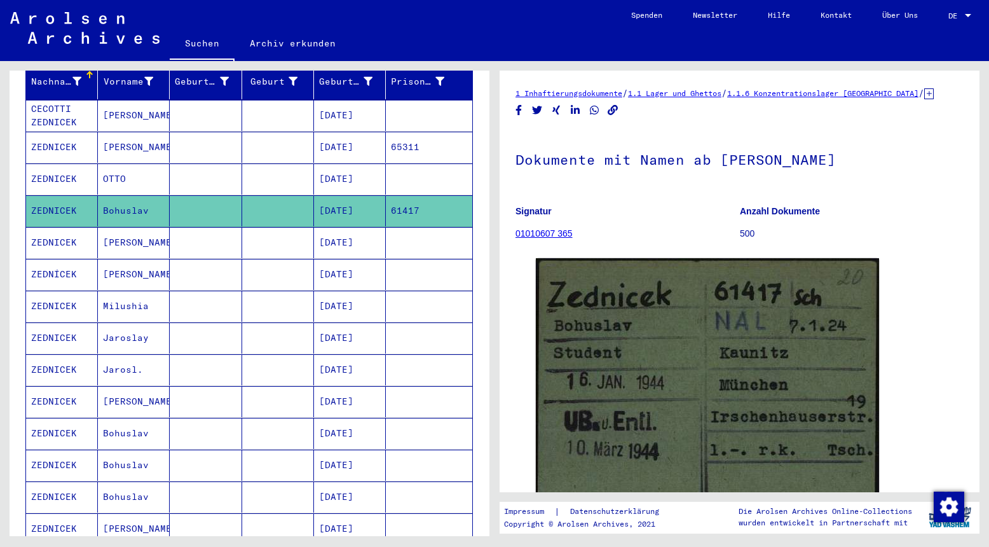
click at [160, 163] on mat-cell "OTTO" at bounding box center [134, 178] width 72 height 31
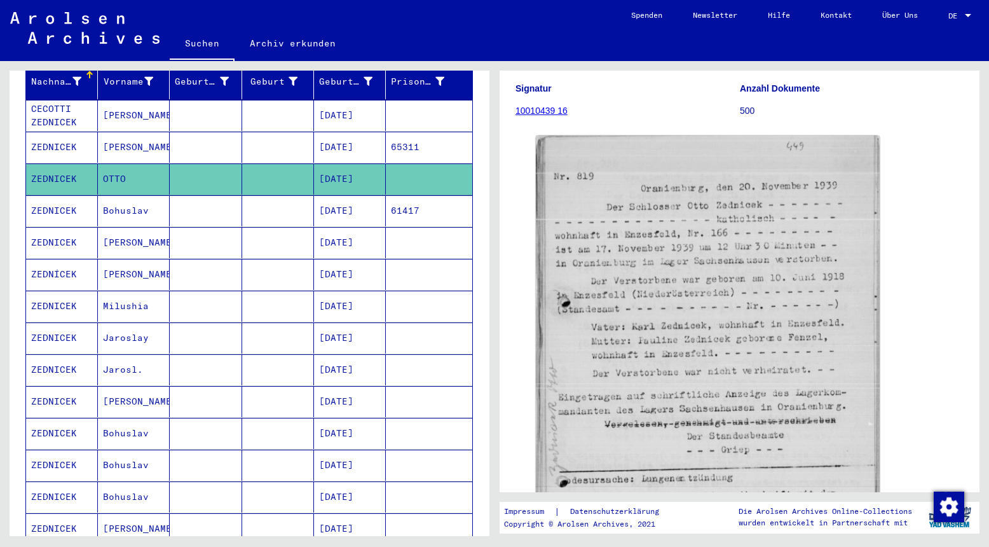
scroll to position [109, 0]
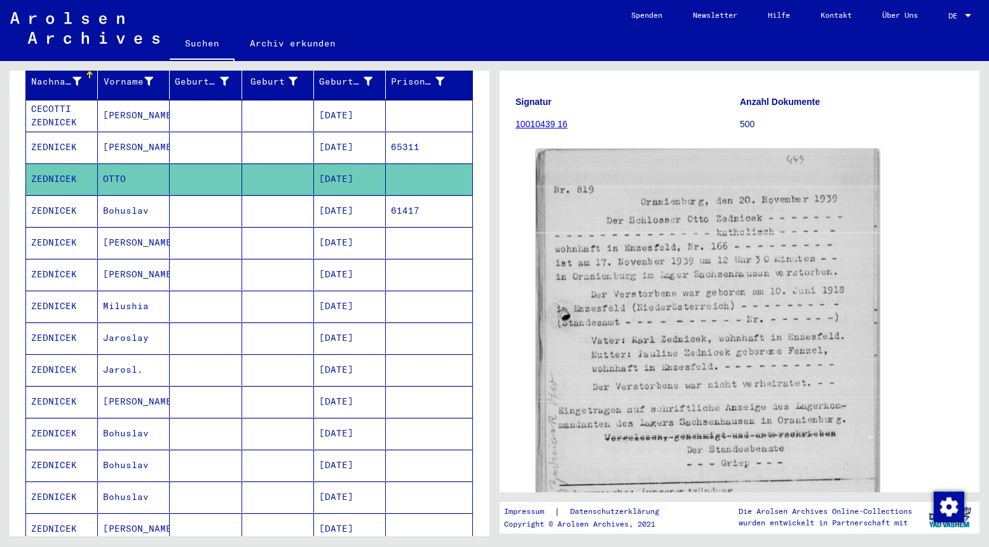
click at [157, 195] on mat-cell "Bohuslav" at bounding box center [134, 210] width 72 height 31
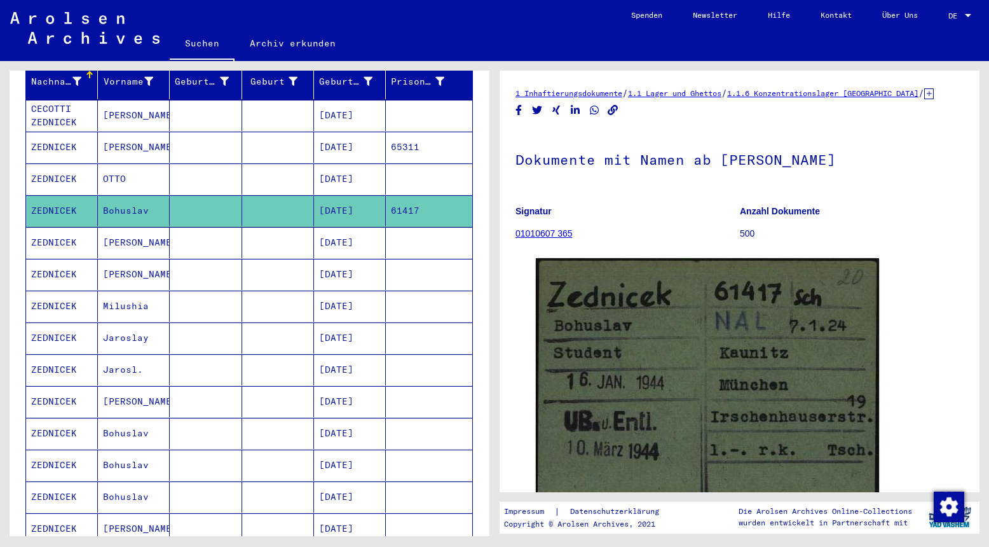
click at [158, 227] on mat-cell "[PERSON_NAME]" at bounding box center [134, 242] width 72 height 31
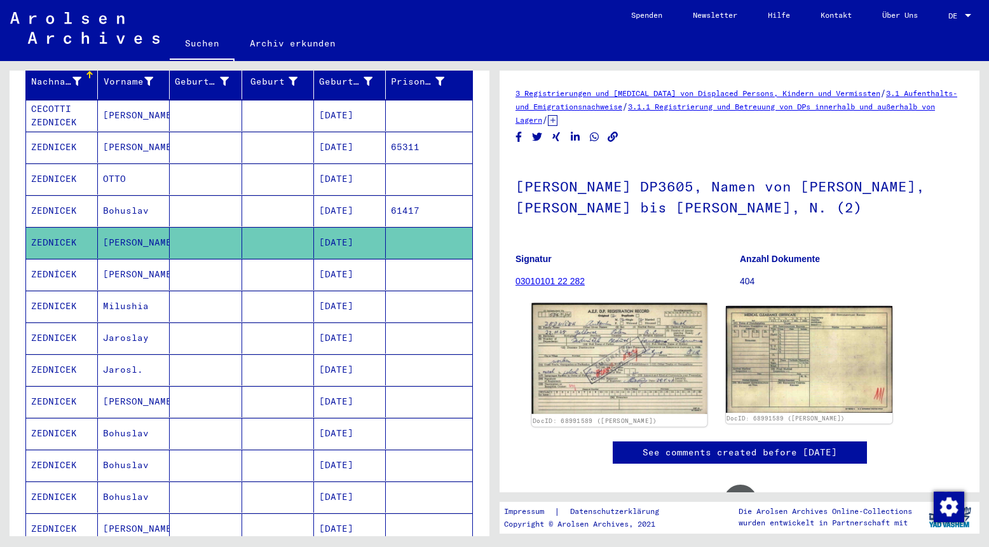
click at [678, 351] on img at bounding box center [618, 358] width 175 height 111
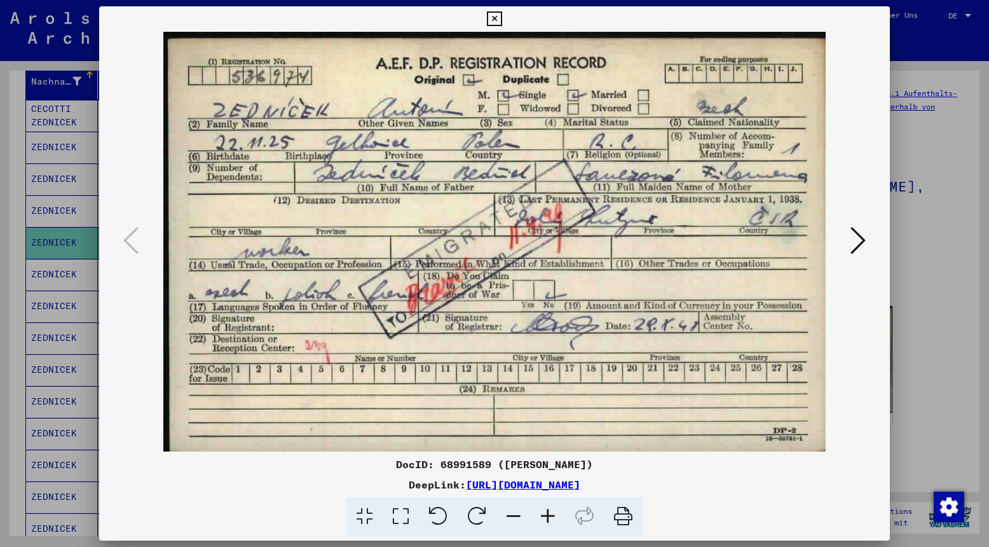
click at [502, 19] on icon at bounding box center [494, 18] width 15 height 15
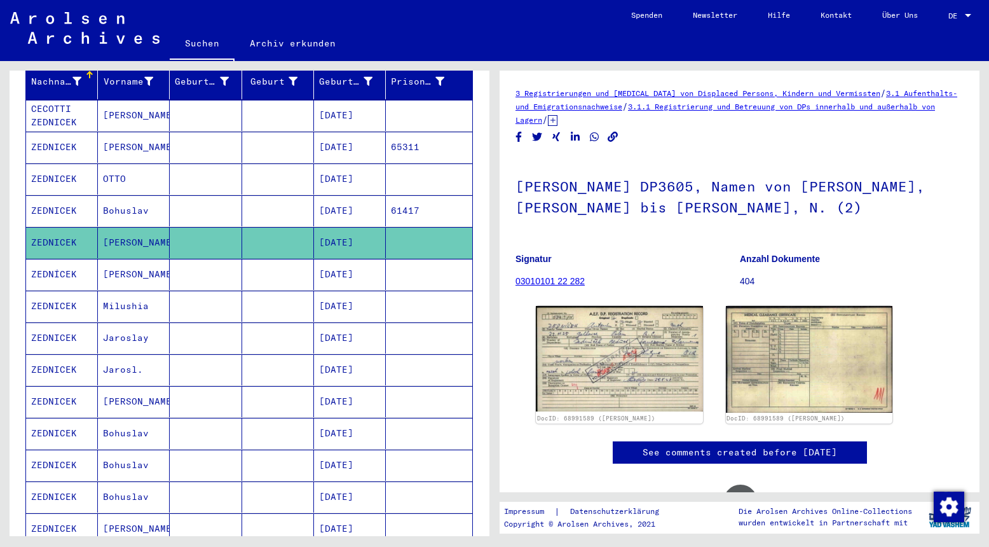
click at [154, 259] on mat-cell "[PERSON_NAME]" at bounding box center [134, 274] width 72 height 31
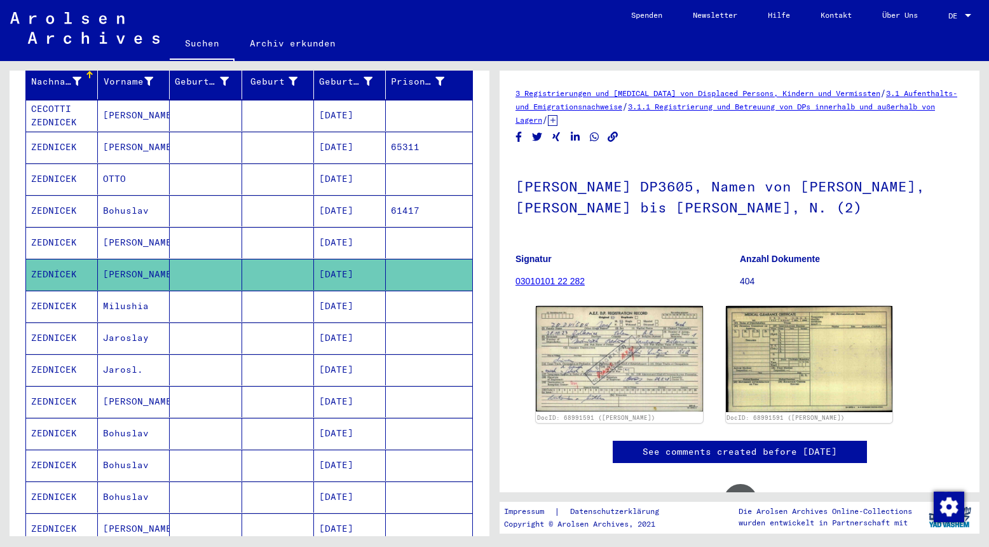
click at [153, 291] on mat-cell "Milushia" at bounding box center [134, 306] width 72 height 31
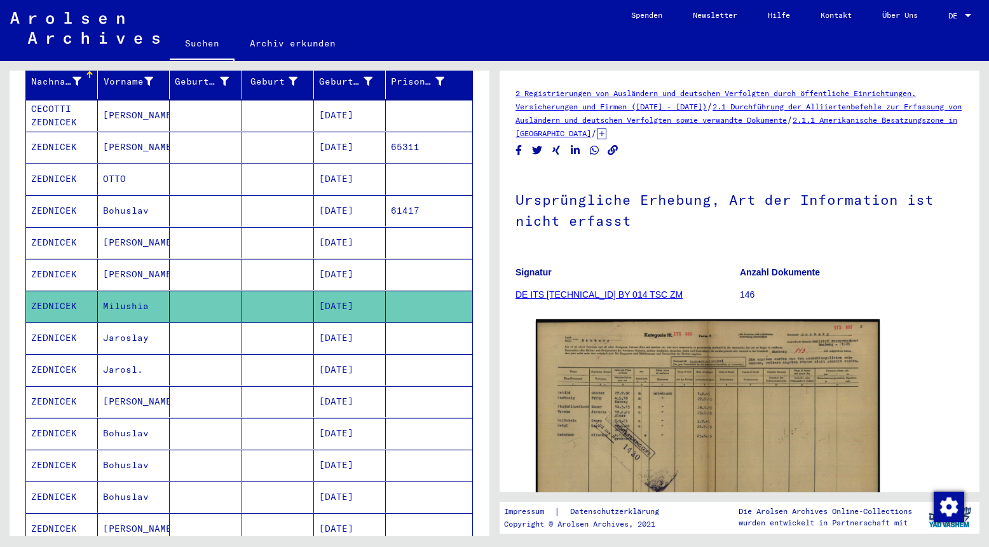
click at [151, 322] on mat-cell "Jaroslay" at bounding box center [134, 337] width 72 height 31
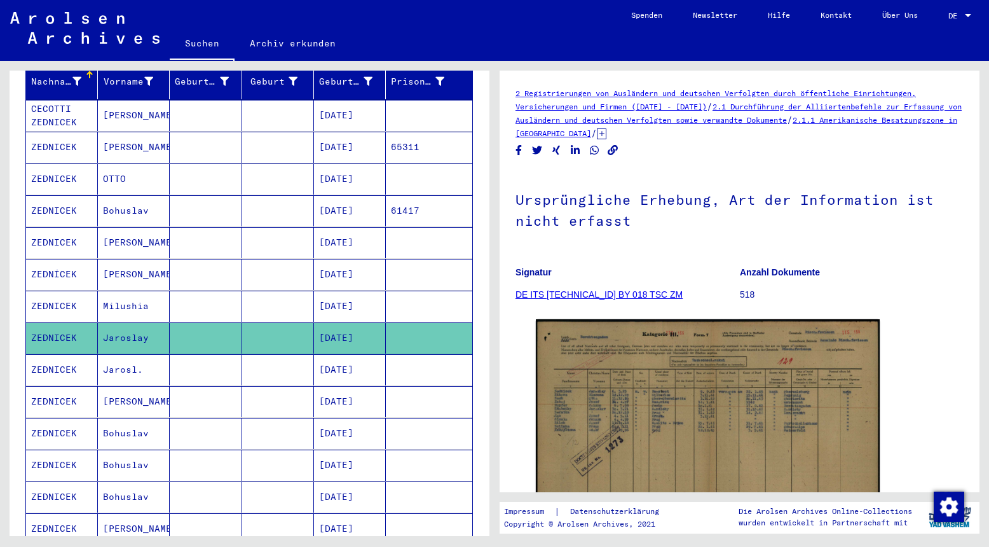
click at [144, 354] on mat-cell "Jarosl." at bounding box center [134, 369] width 72 height 31
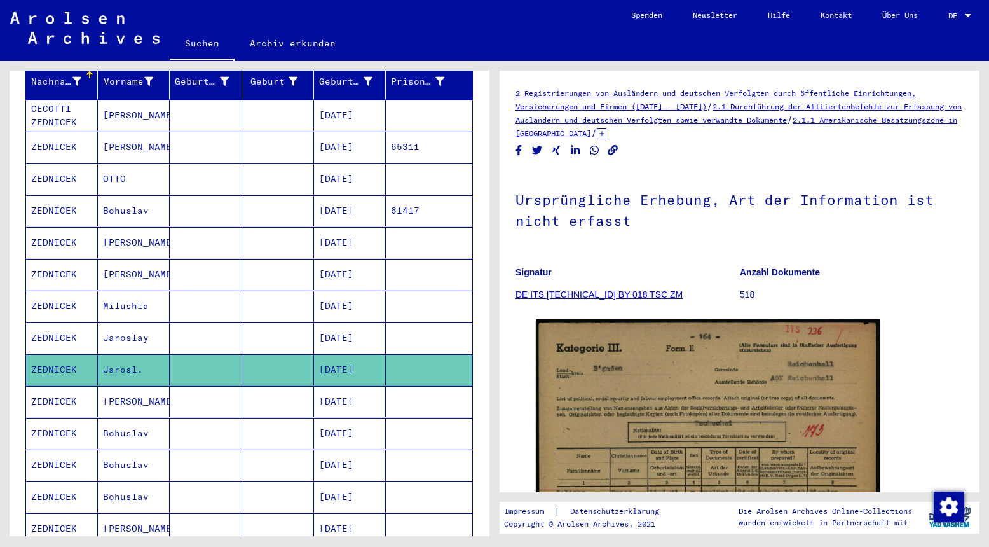
click at [140, 389] on mat-cell "[PERSON_NAME]" at bounding box center [134, 401] width 72 height 31
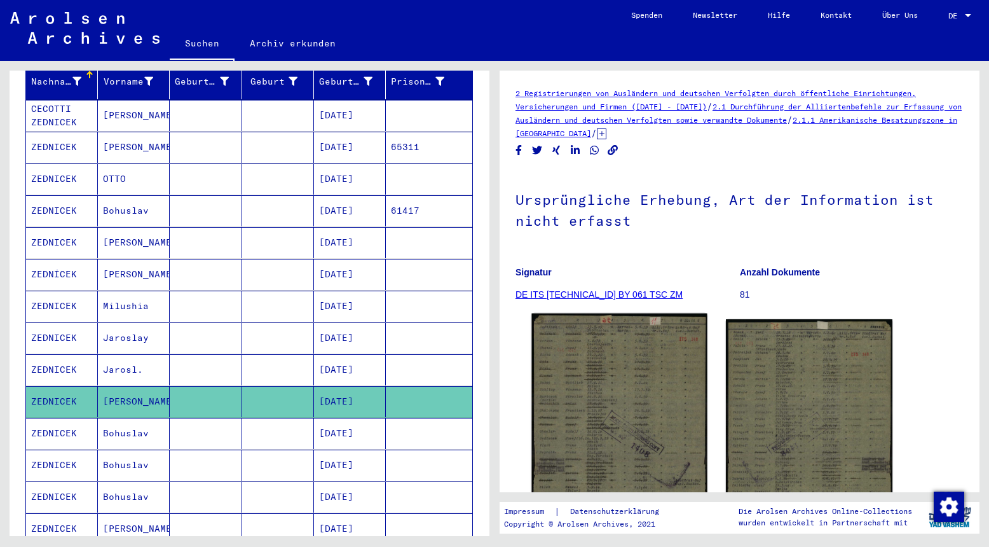
click at [620, 347] on img at bounding box center [618, 431] width 175 height 237
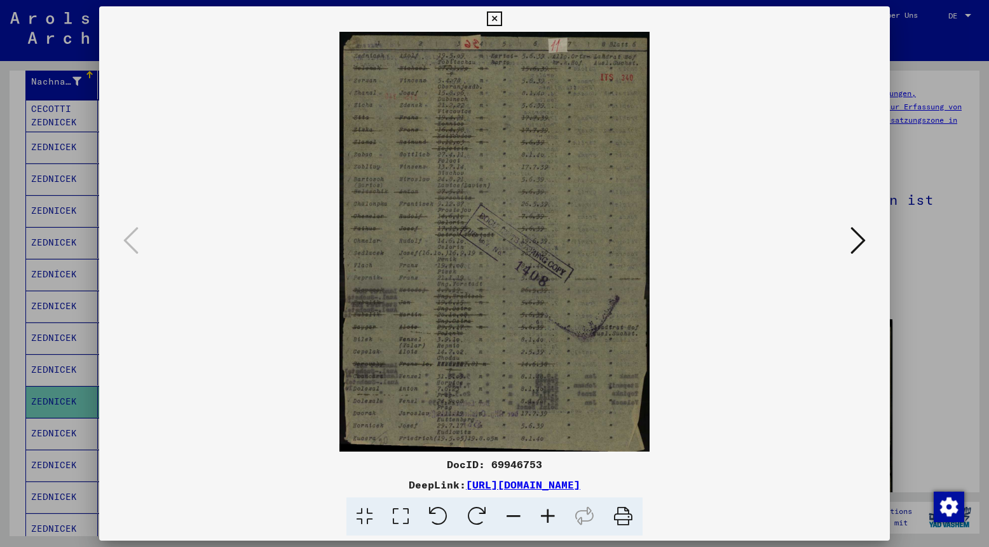
click at [502, 23] on icon at bounding box center [494, 18] width 15 height 15
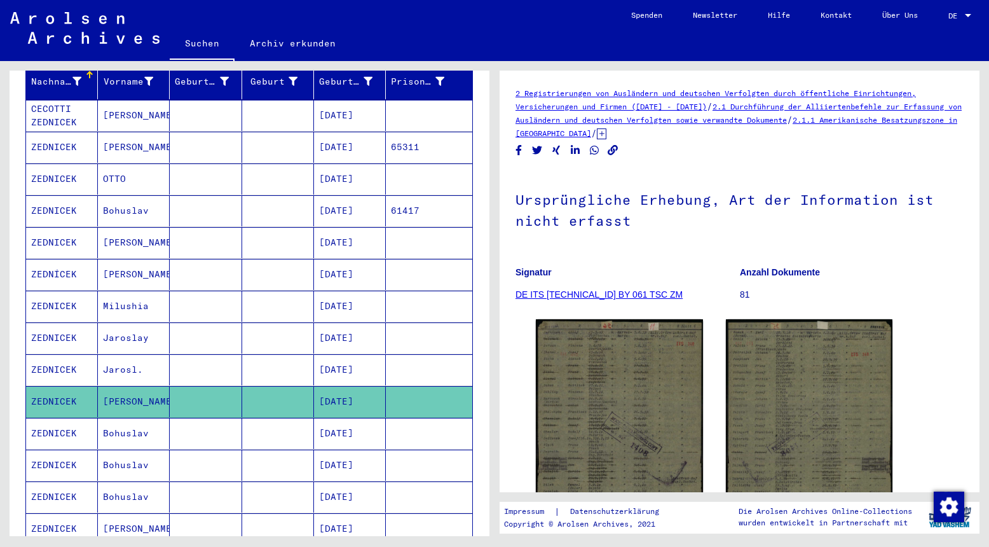
click at [156, 419] on mat-cell "Bohuslav" at bounding box center [134, 433] width 72 height 31
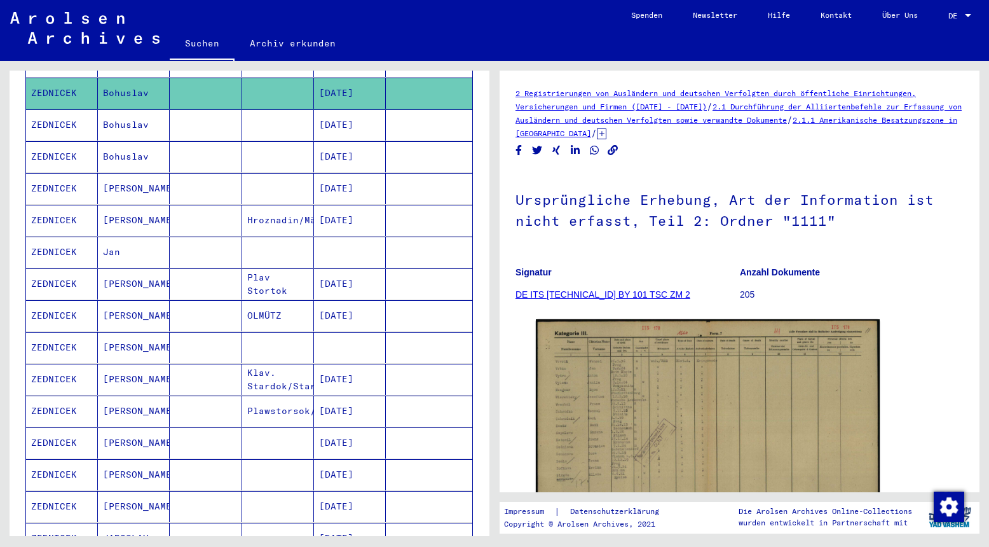
scroll to position [522, 0]
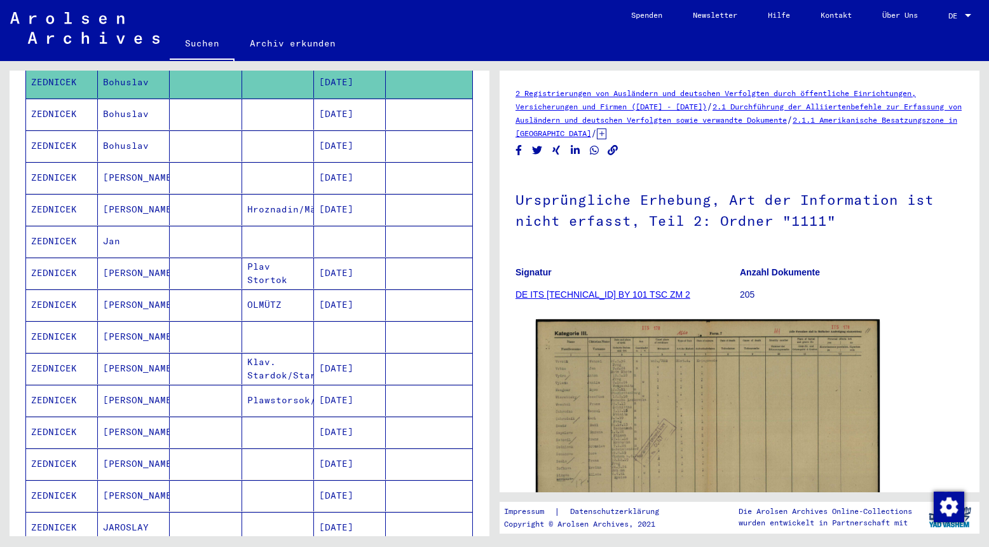
click at [132, 104] on mat-cell "Bohuslav" at bounding box center [134, 114] width 72 height 31
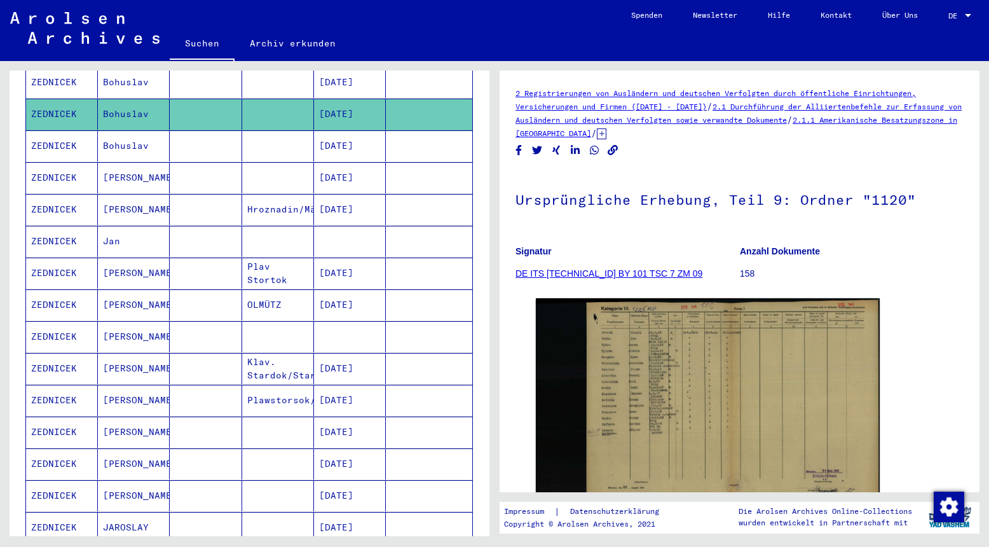
click at [133, 135] on mat-cell "Bohuslav" at bounding box center [134, 145] width 72 height 31
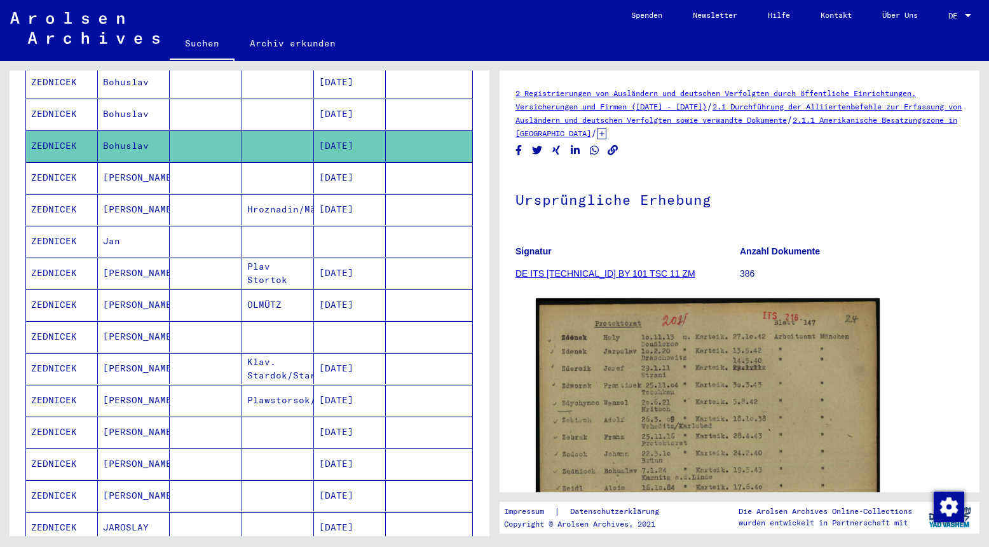
click at [133, 163] on mat-cell "[PERSON_NAME]" at bounding box center [134, 177] width 72 height 31
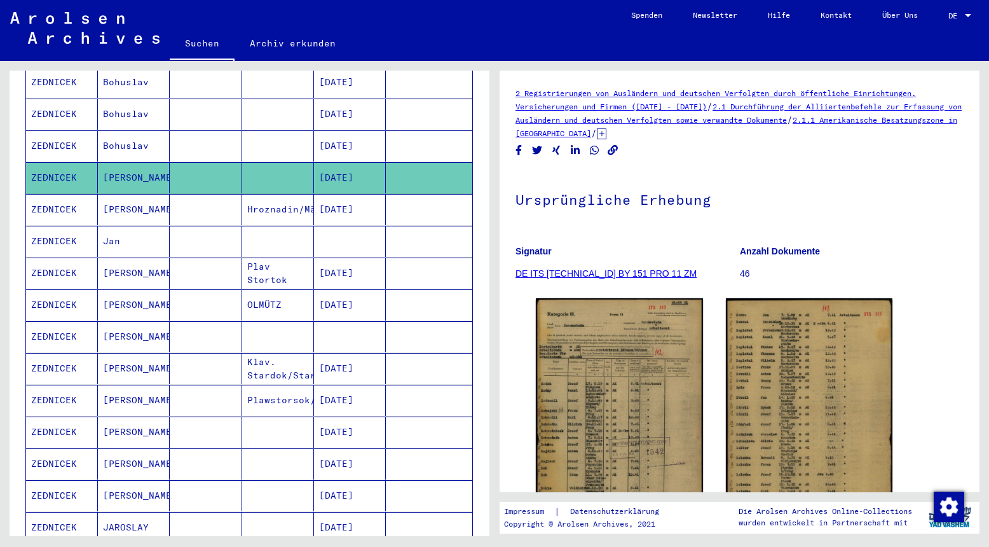
click at [133, 194] on mat-cell "[PERSON_NAME]" at bounding box center [134, 209] width 72 height 31
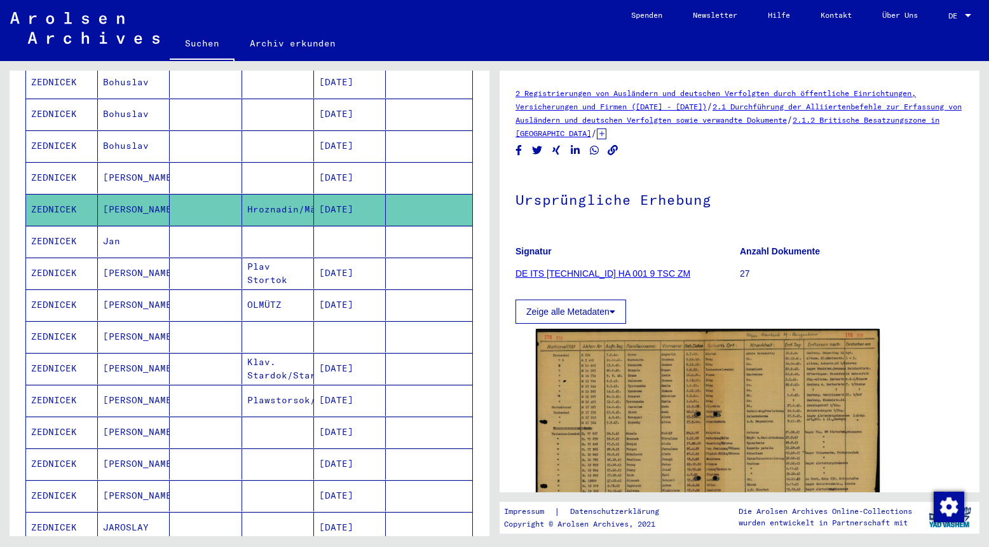
click at [127, 226] on mat-cell "Jan" at bounding box center [134, 241] width 72 height 31
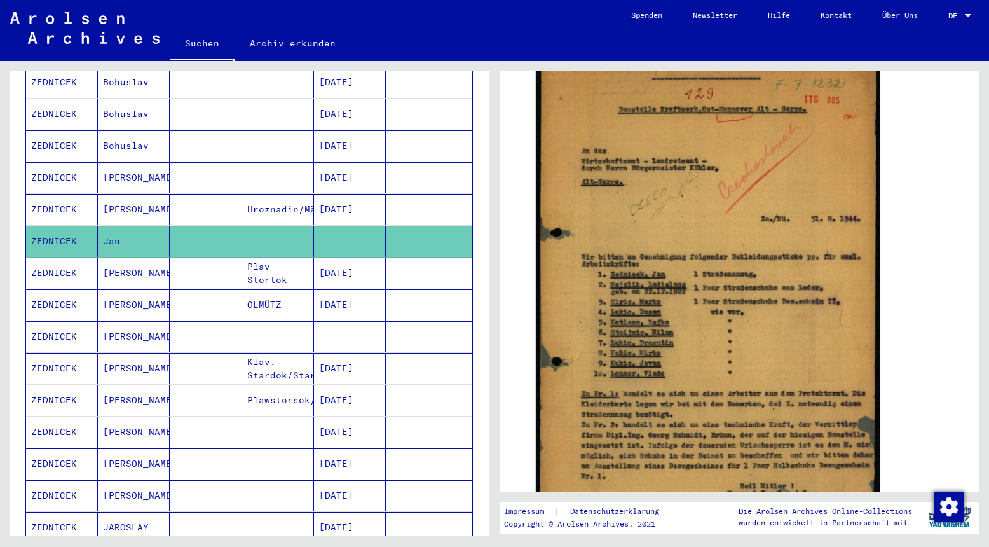
scroll to position [293, 0]
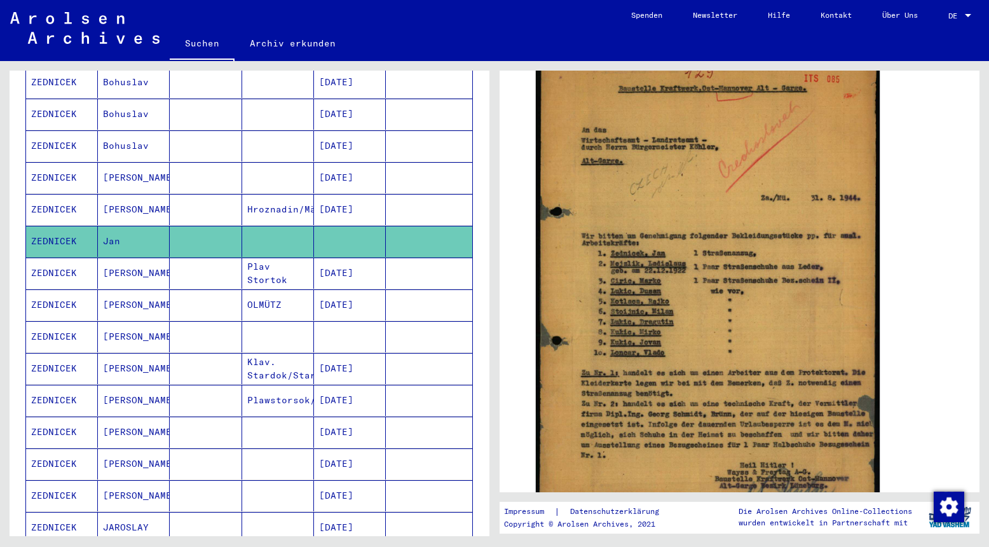
click at [128, 262] on mat-cell "[PERSON_NAME]" at bounding box center [134, 272] width 72 height 31
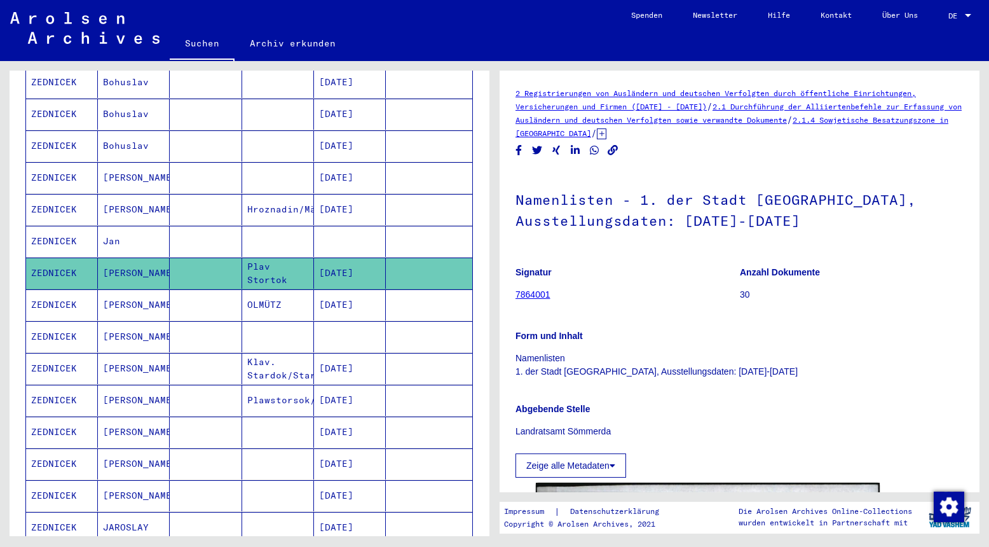
click at [142, 290] on mat-cell "[PERSON_NAME]" at bounding box center [134, 304] width 72 height 31
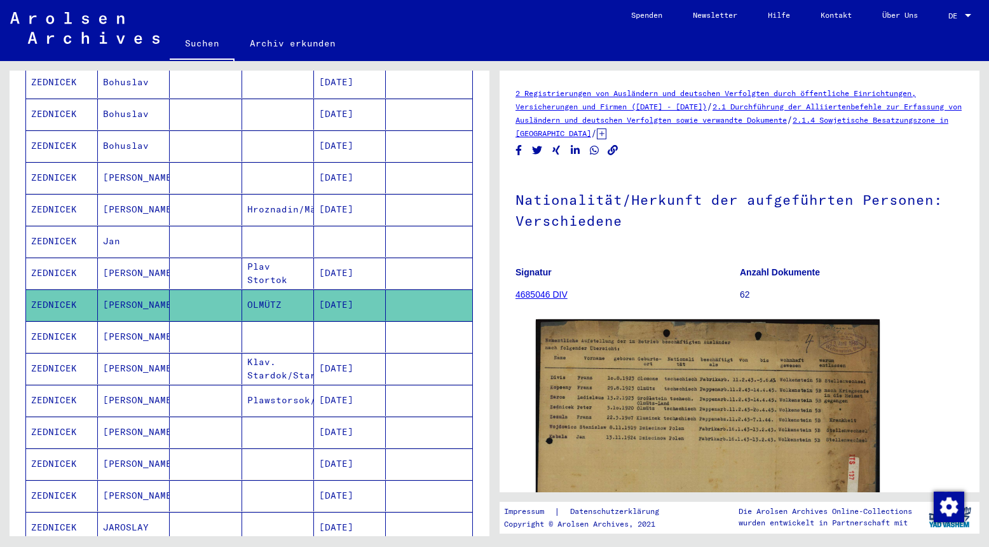
click at [146, 327] on mat-cell "[PERSON_NAME]" at bounding box center [134, 336] width 72 height 31
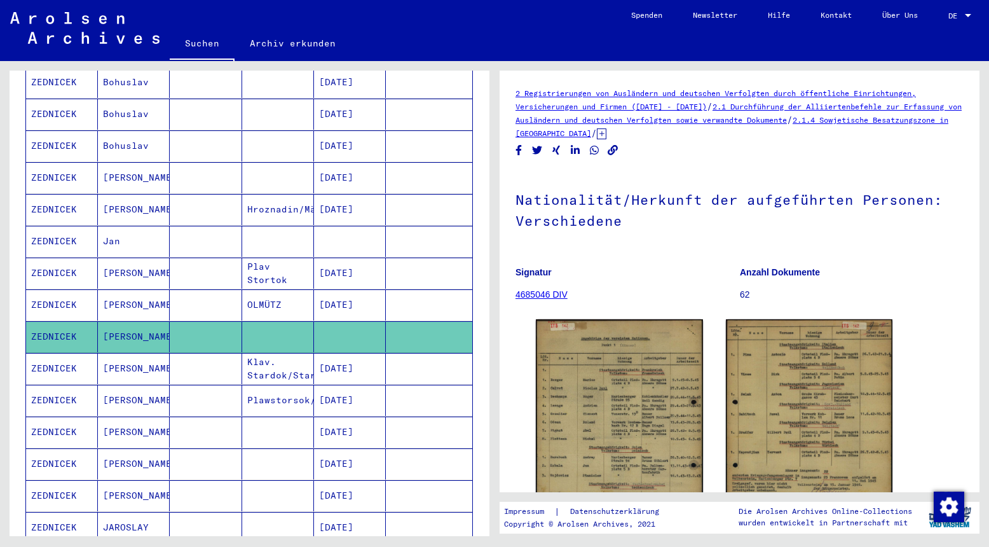
click at [154, 355] on mat-cell "[PERSON_NAME]" at bounding box center [134, 368] width 72 height 31
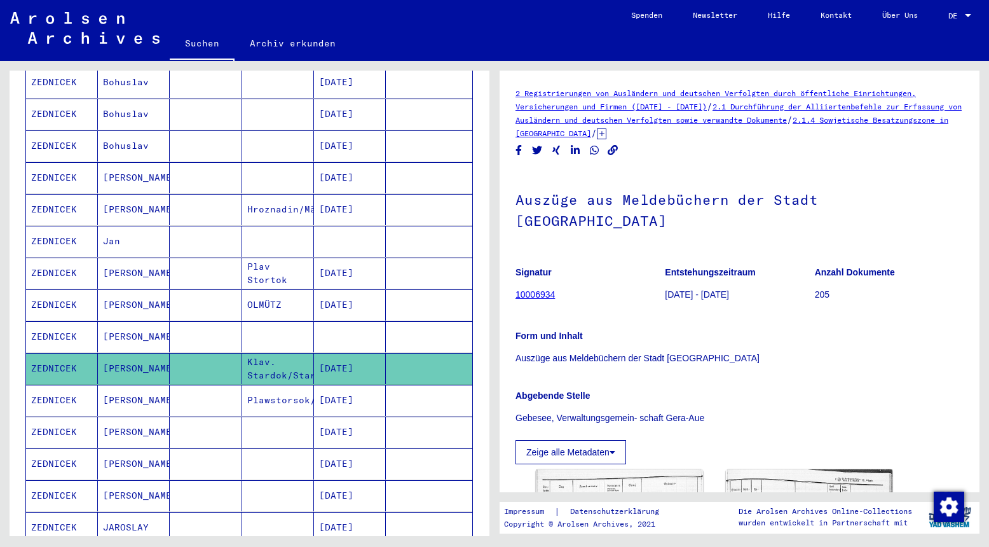
click at [156, 385] on mat-cell "[PERSON_NAME]" at bounding box center [134, 400] width 72 height 31
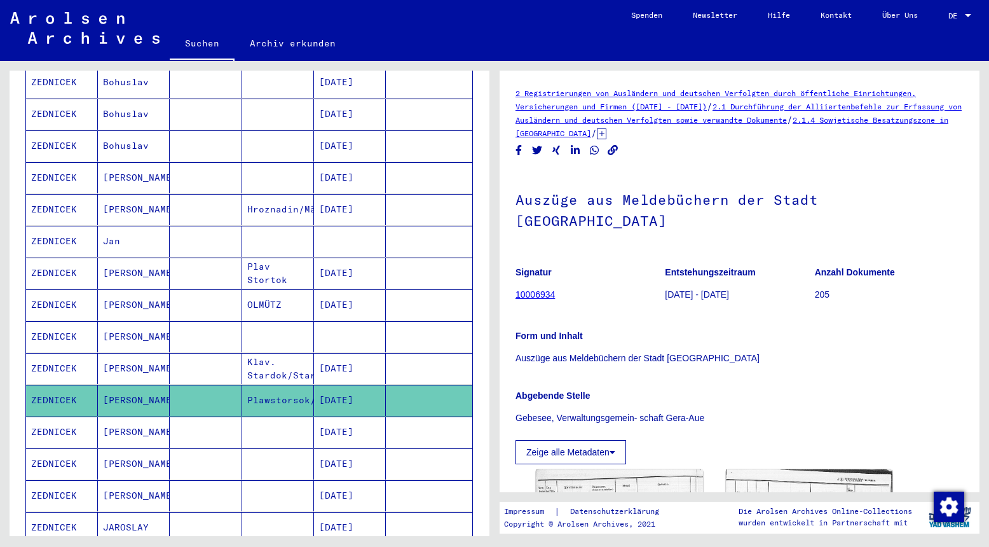
click at [156, 416] on mat-cell "[PERSON_NAME]" at bounding box center [134, 431] width 72 height 31
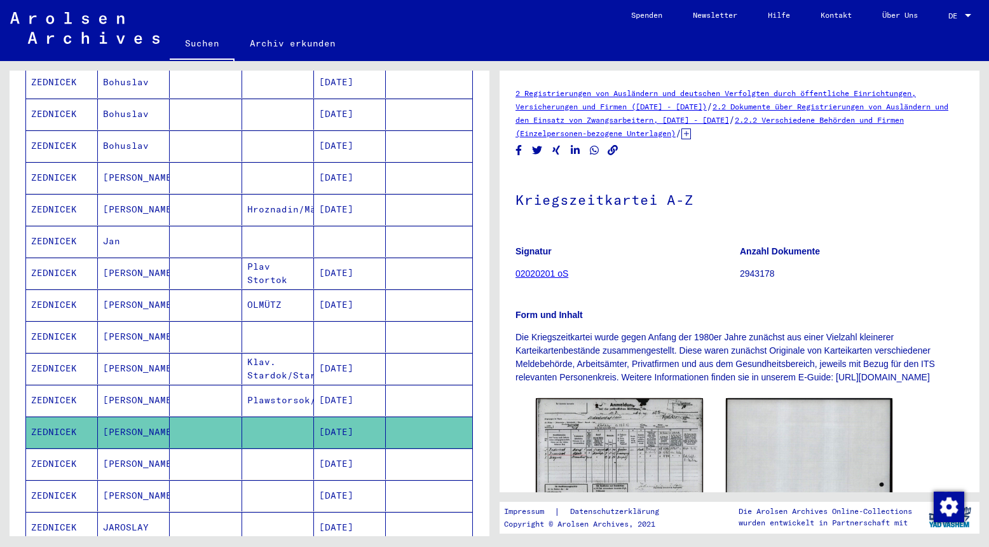
click at [161, 454] on mat-cell "[PERSON_NAME]" at bounding box center [134, 463] width 72 height 31
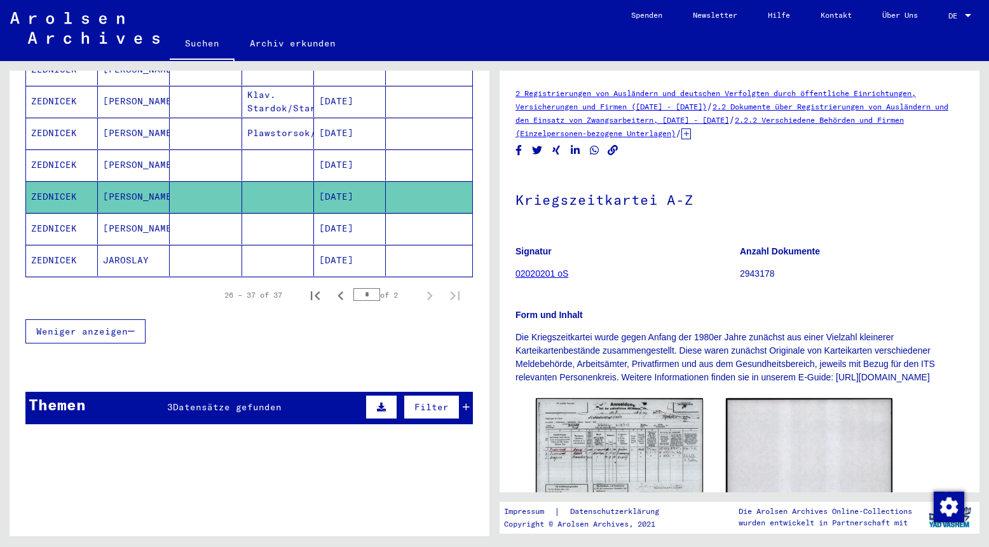
scroll to position [802, 0]
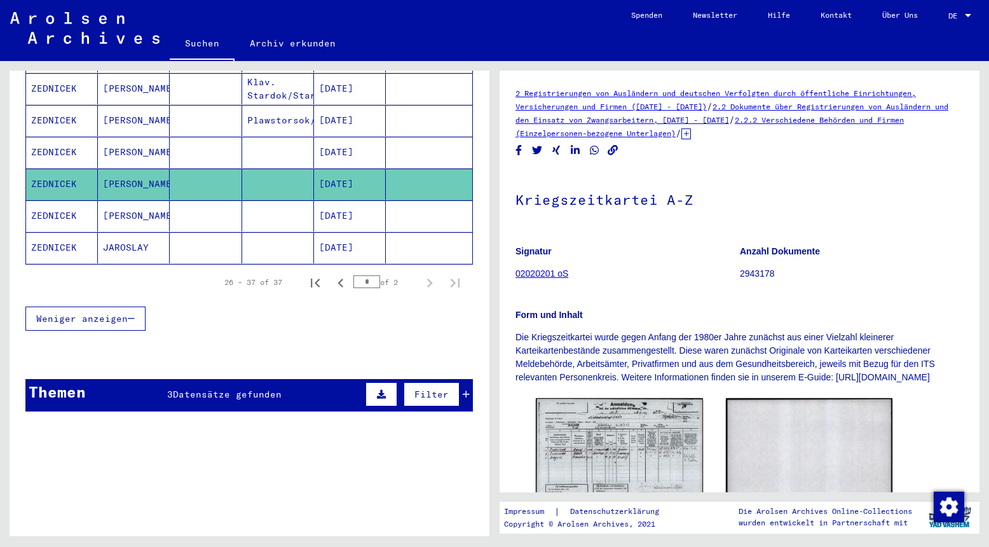
click at [155, 202] on mat-cell "[PERSON_NAME]" at bounding box center [134, 215] width 72 height 31
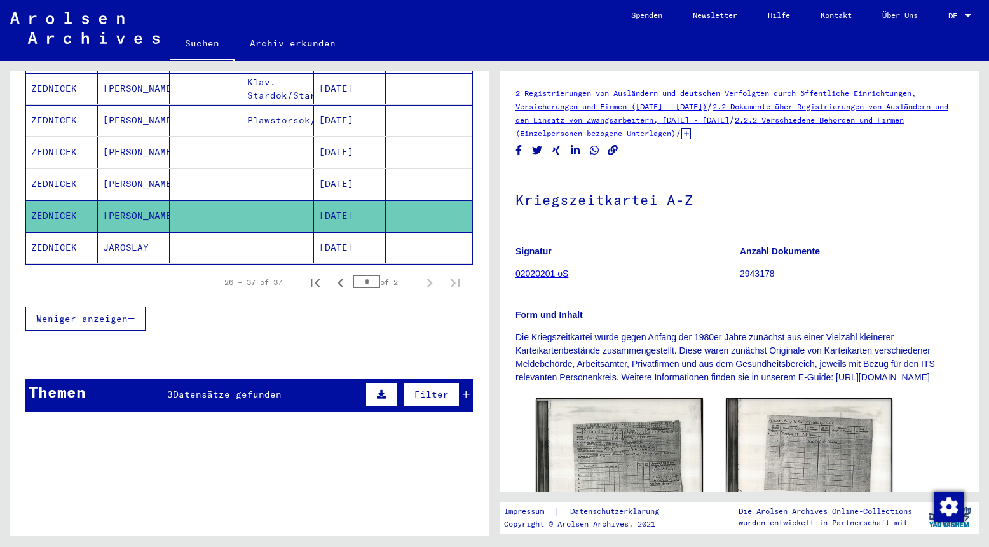
click at [149, 234] on mat-cell "JAROSLAY" at bounding box center [134, 247] width 72 height 31
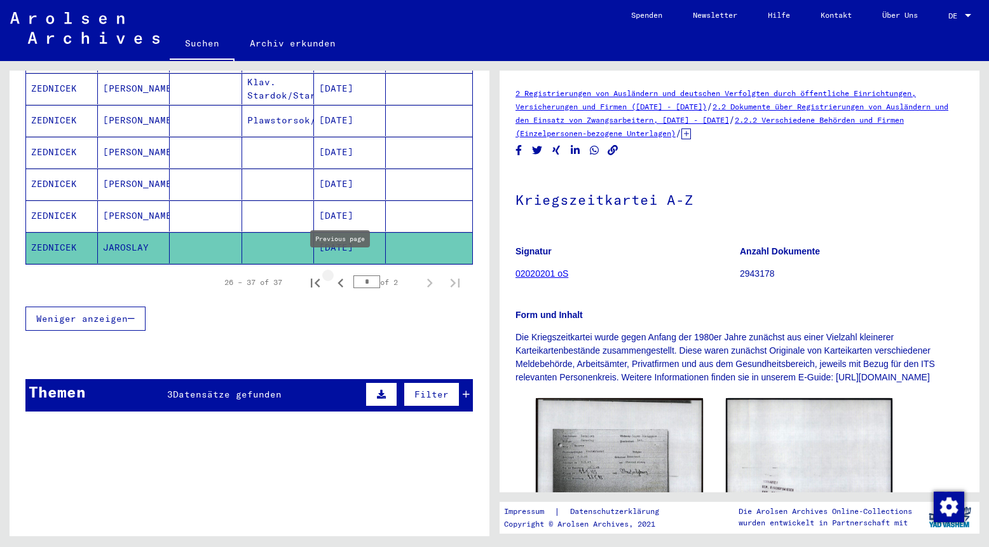
click at [342, 274] on icon "Previous page" at bounding box center [341, 283] width 18 height 18
click at [430, 278] on icon "Next page" at bounding box center [430, 282] width 6 height 9
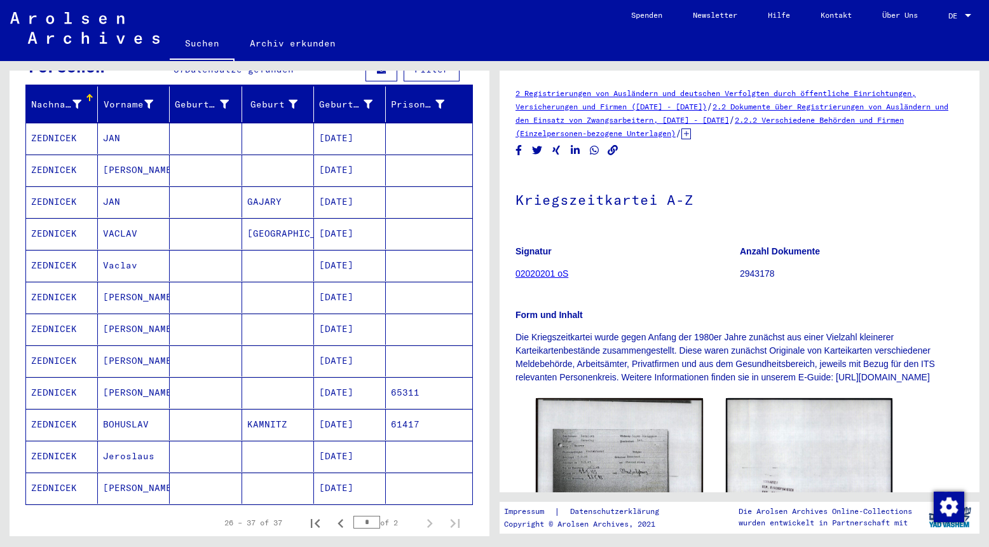
scroll to position [157, 0]
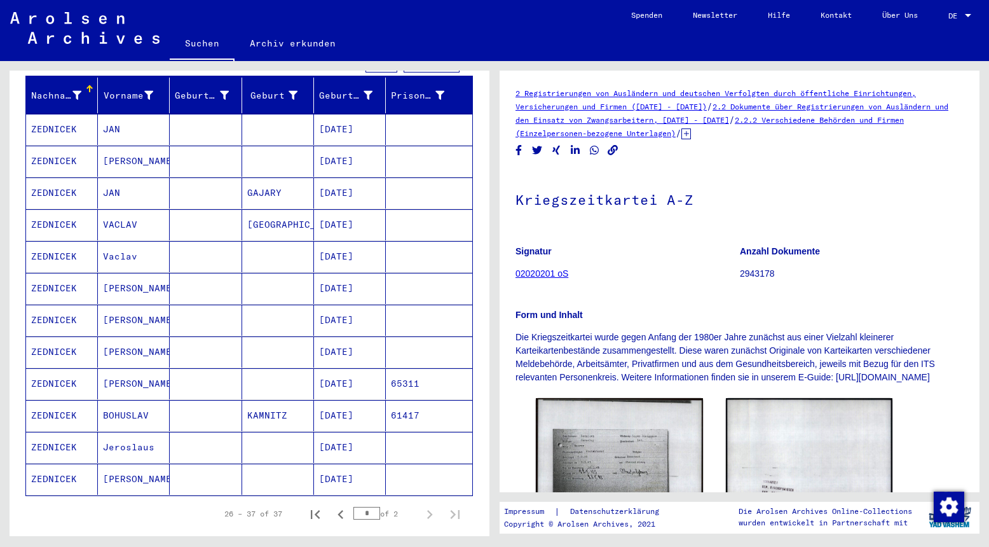
click at [187, 115] on mat-cell at bounding box center [206, 129] width 72 height 31
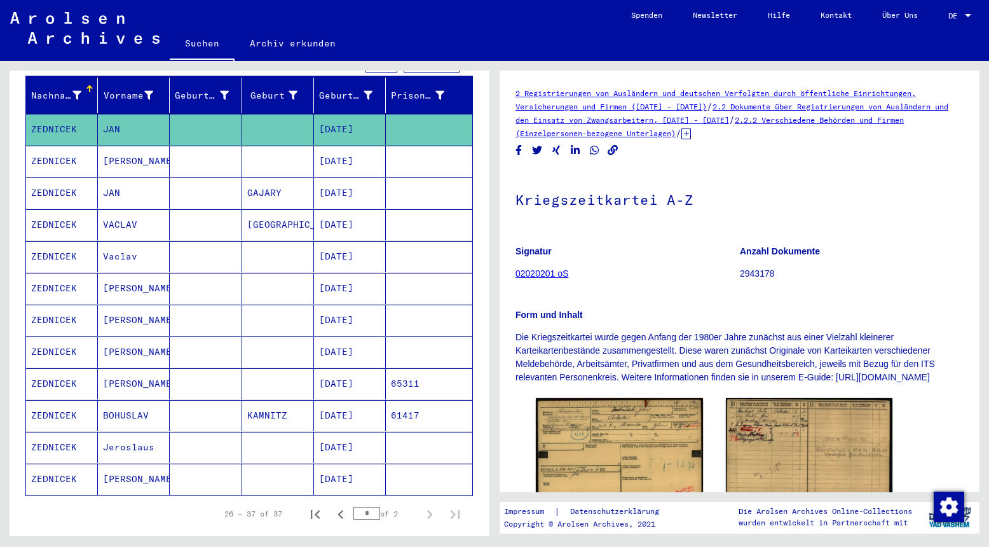
click at [154, 149] on mat-cell "[PERSON_NAME]" at bounding box center [134, 161] width 72 height 31
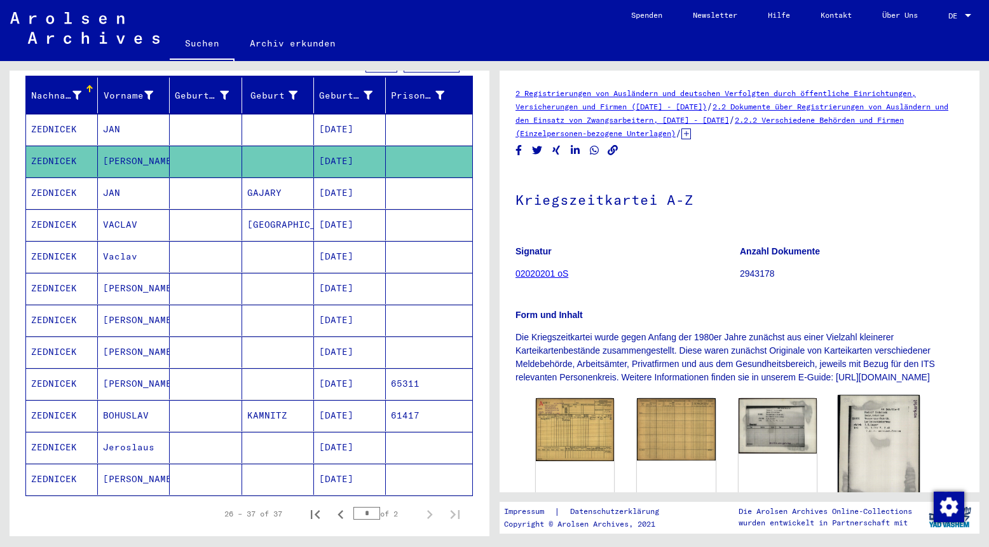
click at [894, 446] on img at bounding box center [879, 453] width 82 height 117
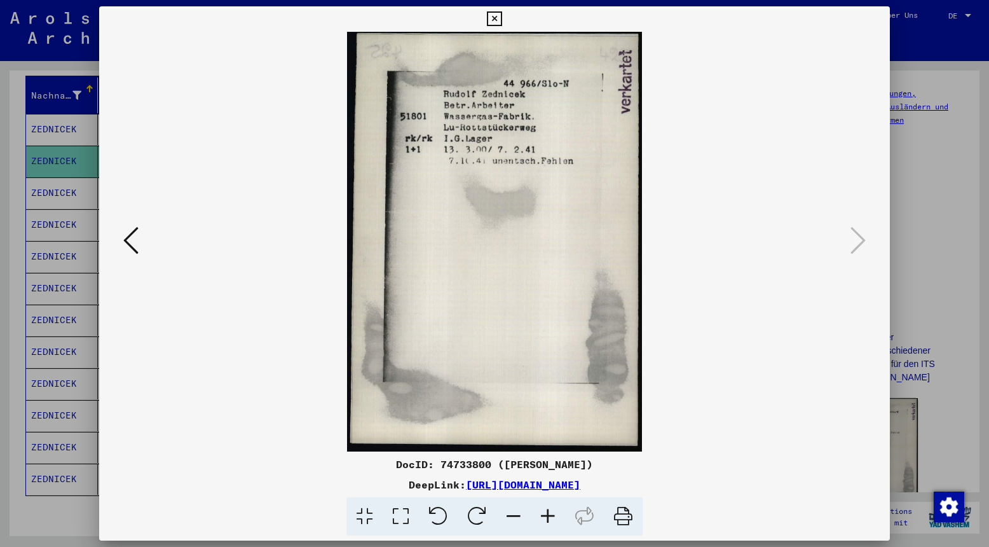
click at [502, 20] on icon at bounding box center [494, 18] width 15 height 15
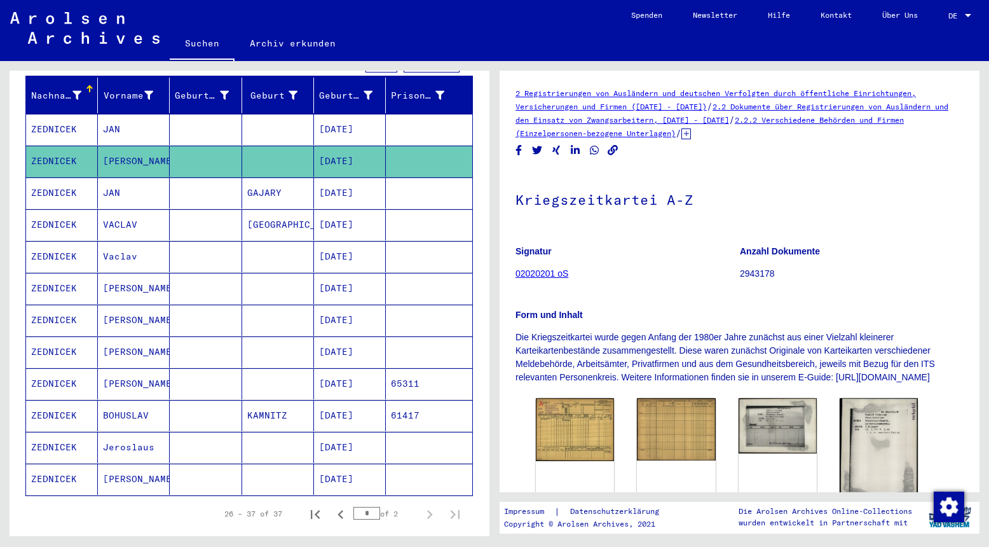
click at [120, 177] on mat-cell "JAN" at bounding box center [134, 192] width 72 height 31
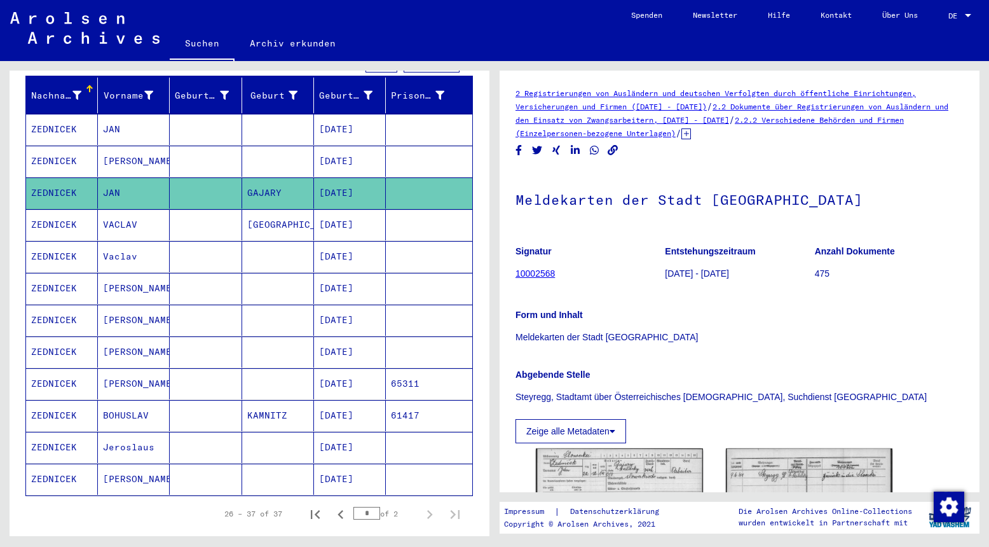
click at [130, 211] on mat-cell "VACLAV" at bounding box center [134, 224] width 72 height 31
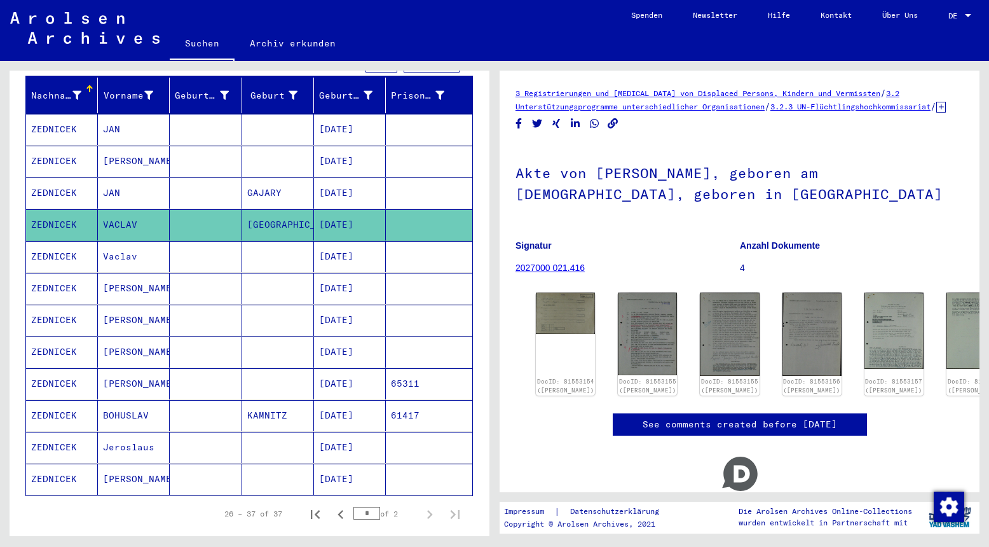
click at [130, 241] on mat-cell "Vaclav" at bounding box center [134, 256] width 72 height 31
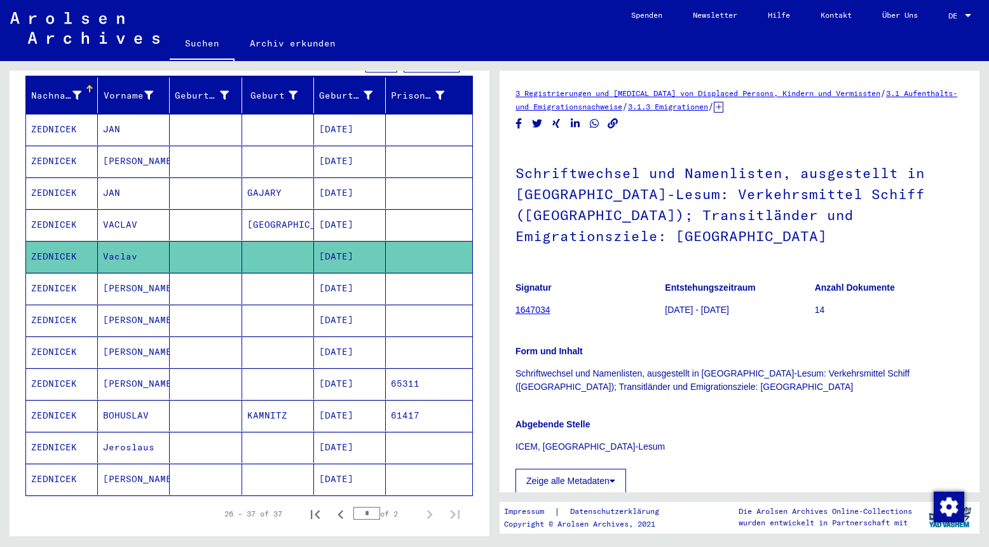
click at [133, 273] on mat-cell "[PERSON_NAME]" at bounding box center [134, 288] width 72 height 31
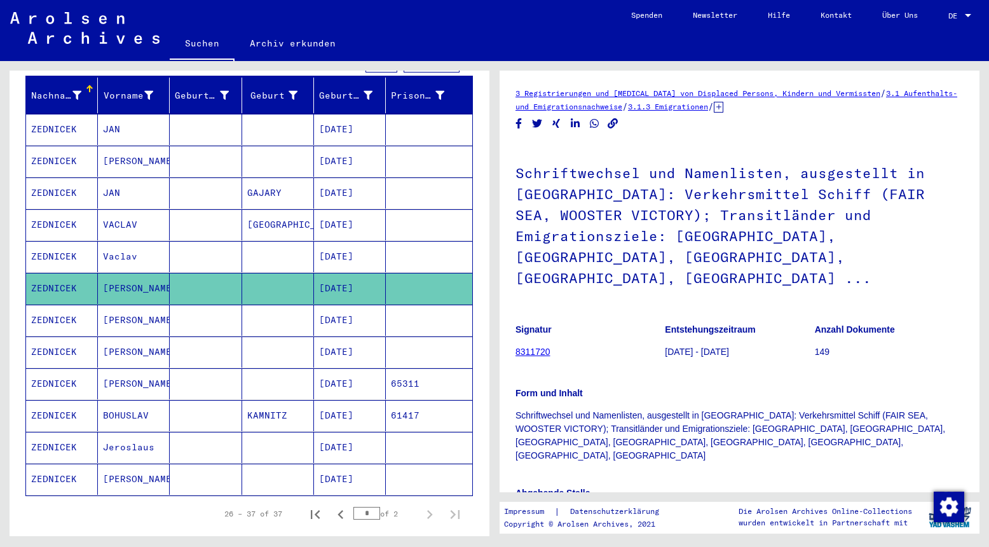
click at [139, 307] on mat-cell "[PERSON_NAME]" at bounding box center [134, 319] width 72 height 31
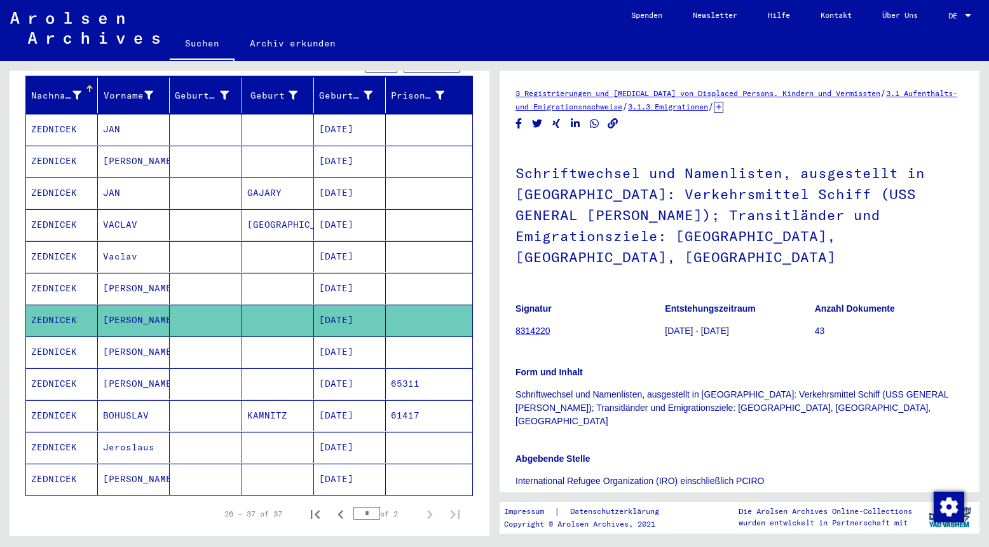
click at [139, 343] on mat-cell "[PERSON_NAME]" at bounding box center [134, 351] width 72 height 31
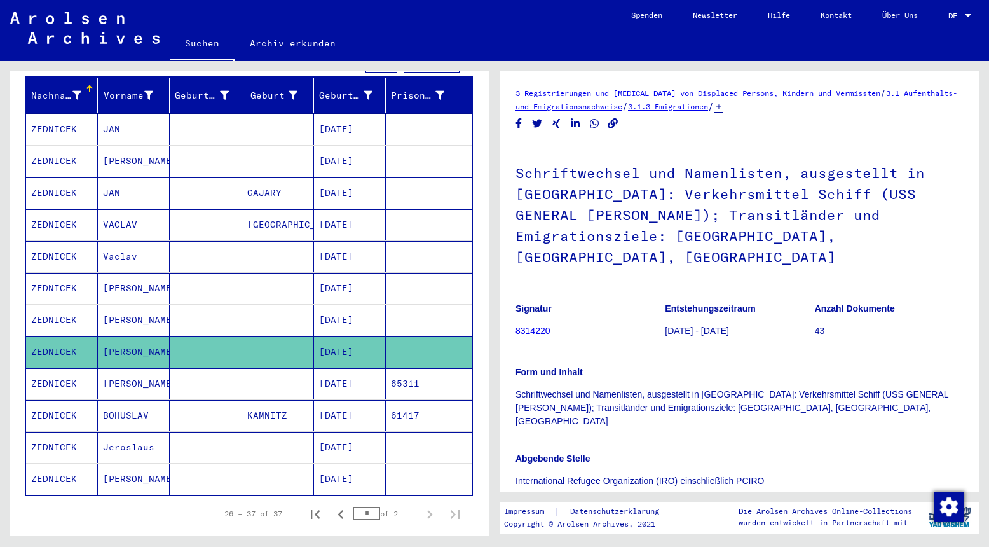
click at [140, 374] on mat-cell "[PERSON_NAME]" at bounding box center [134, 383] width 72 height 31
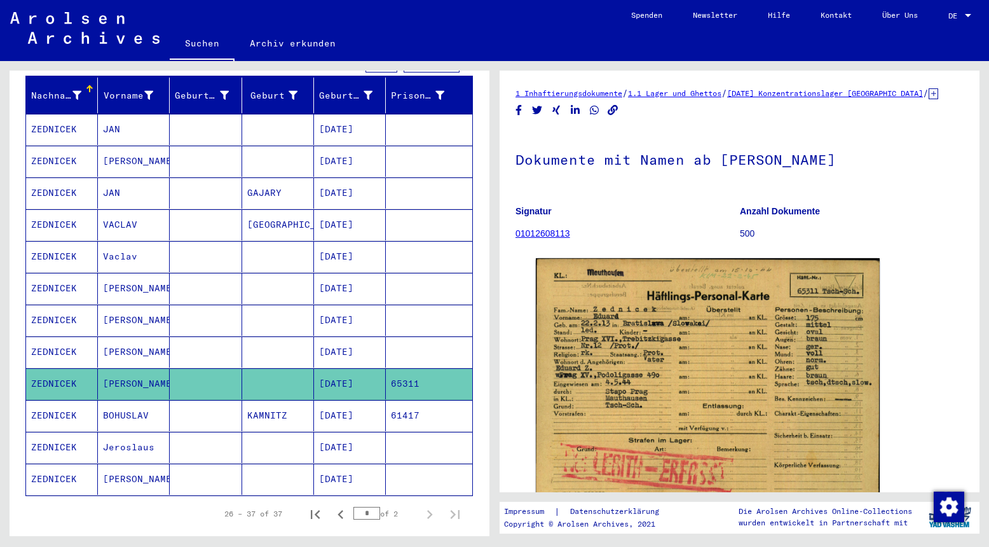
click at [142, 405] on mat-cell "BOHUSLAV" at bounding box center [134, 415] width 72 height 31
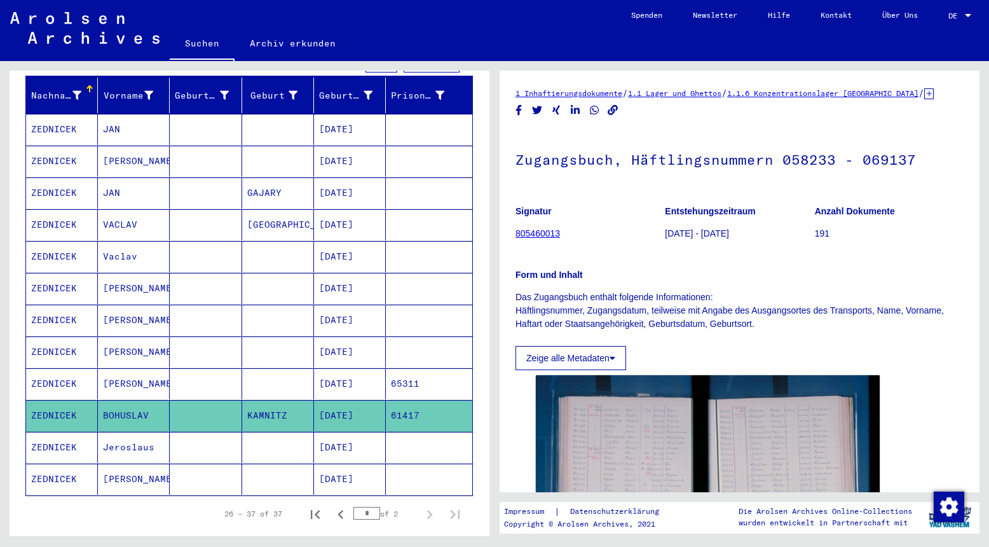
click at [143, 432] on mat-cell "Jeroslaus" at bounding box center [134, 447] width 72 height 31
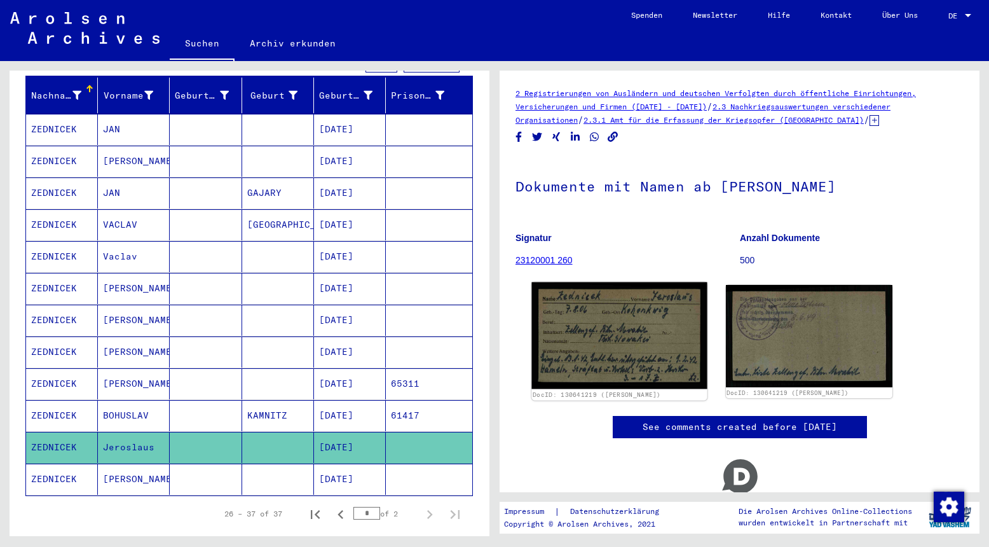
click at [599, 337] on img at bounding box center [618, 335] width 175 height 107
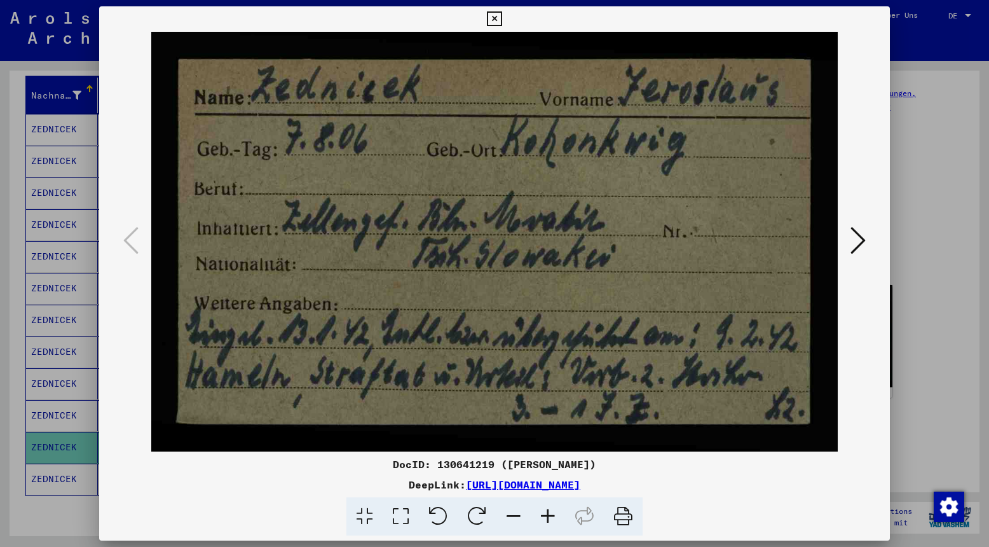
click at [502, 17] on icon at bounding box center [494, 18] width 15 height 15
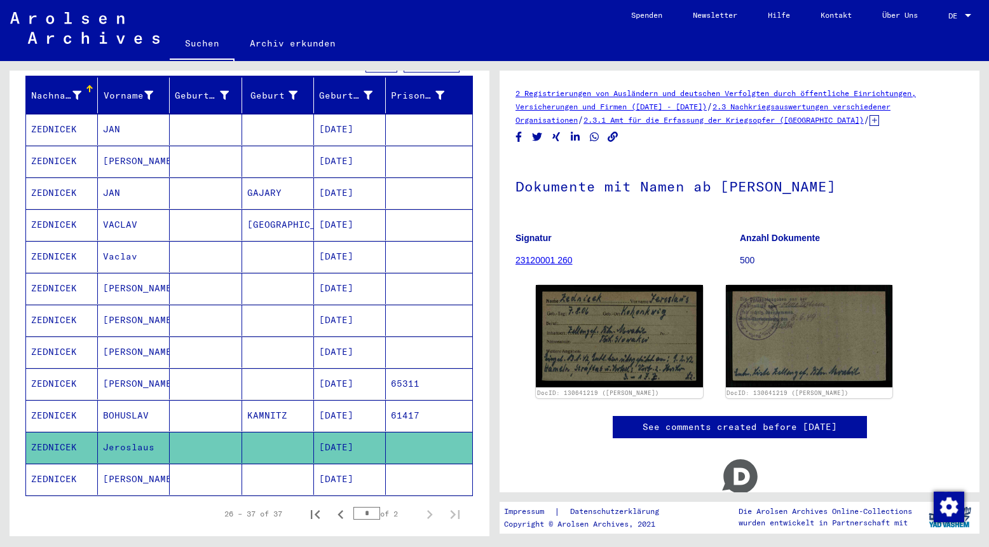
click at [130, 465] on mat-cell "[PERSON_NAME]" at bounding box center [134, 478] width 72 height 31
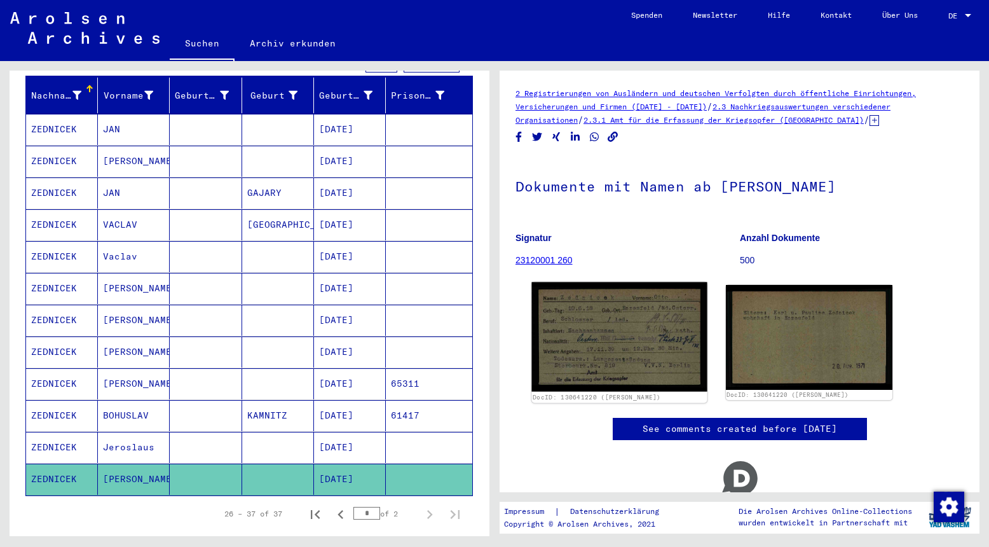
click at [626, 352] on img at bounding box center [618, 336] width 175 height 109
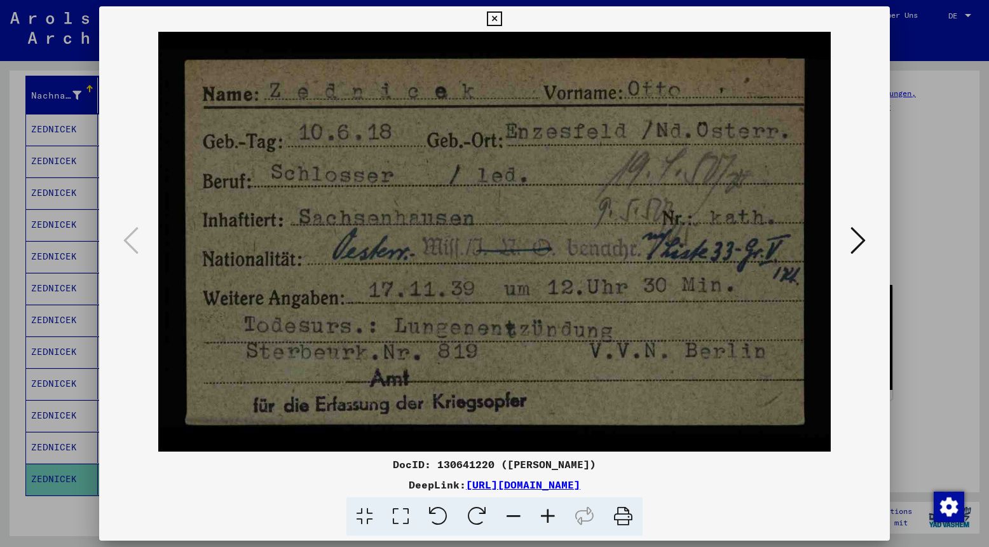
click at [502, 15] on icon at bounding box center [494, 18] width 15 height 15
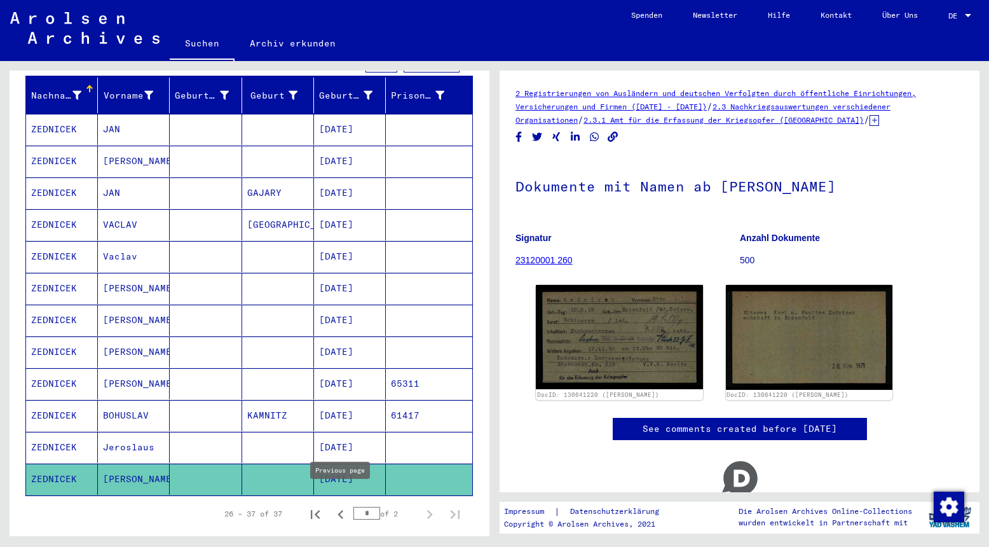
click at [339, 505] on icon "Previous page" at bounding box center [341, 514] width 18 height 18
type input "*"
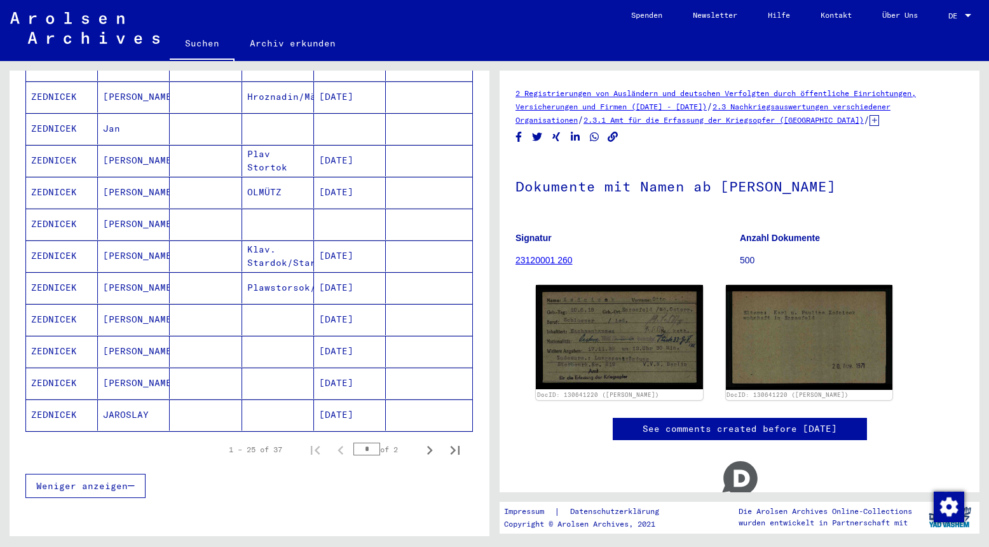
scroll to position [636, 0]
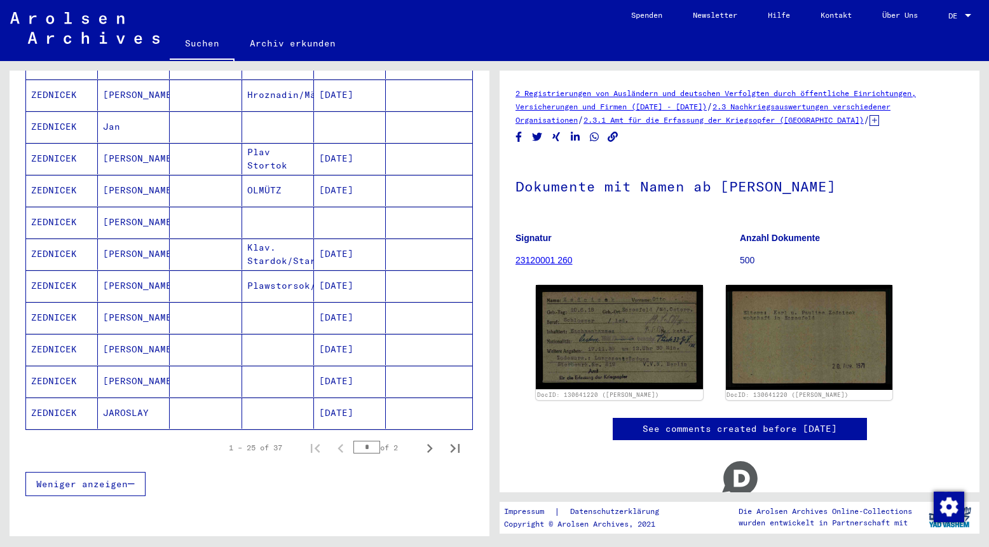
click at [81, 111] on mat-cell "ZEDNICEK" at bounding box center [62, 126] width 72 height 31
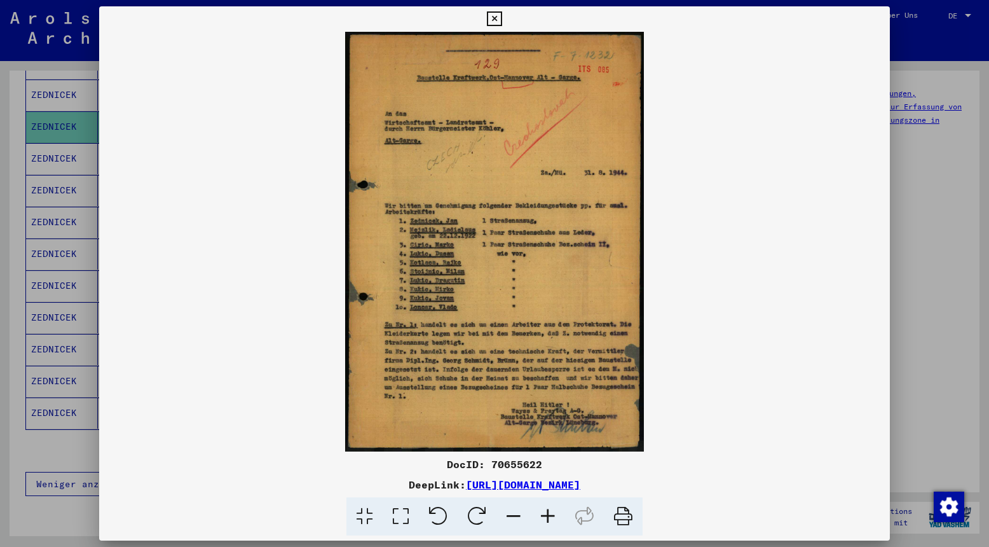
click at [502, 17] on icon at bounding box center [494, 18] width 15 height 15
